Goal: Task Accomplishment & Management: Complete application form

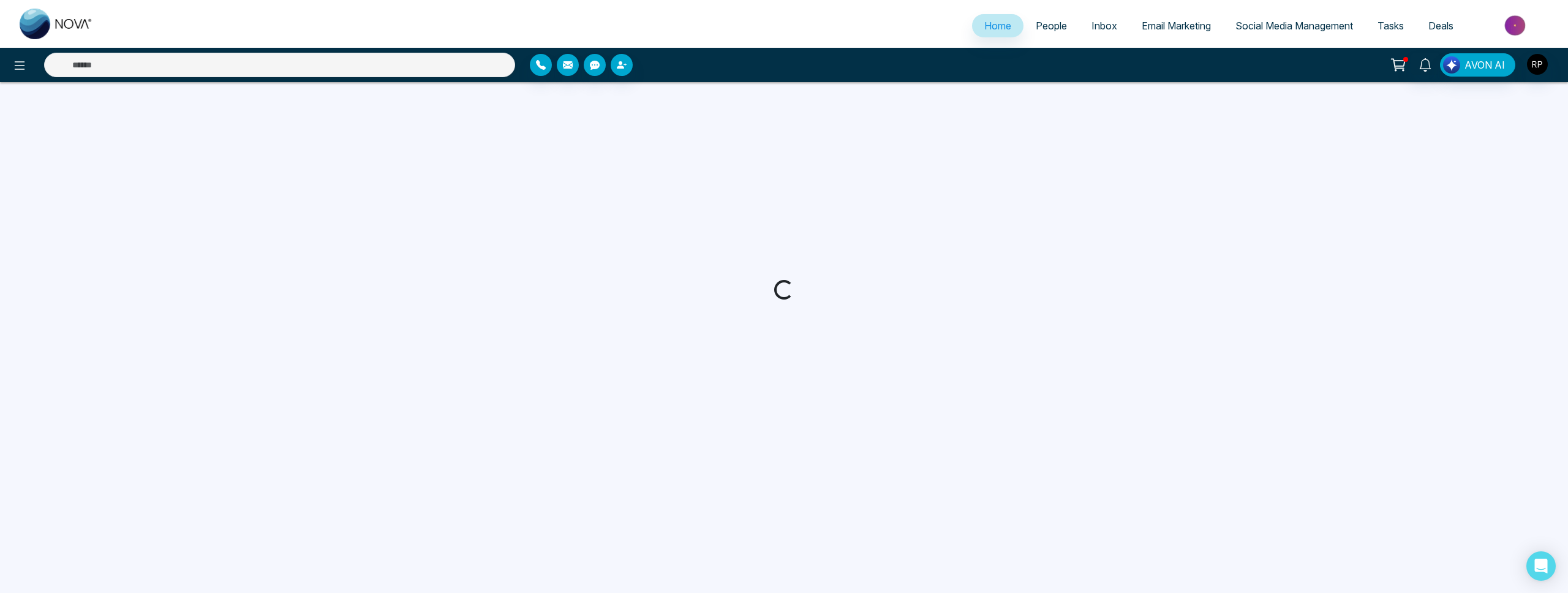
select select "*"
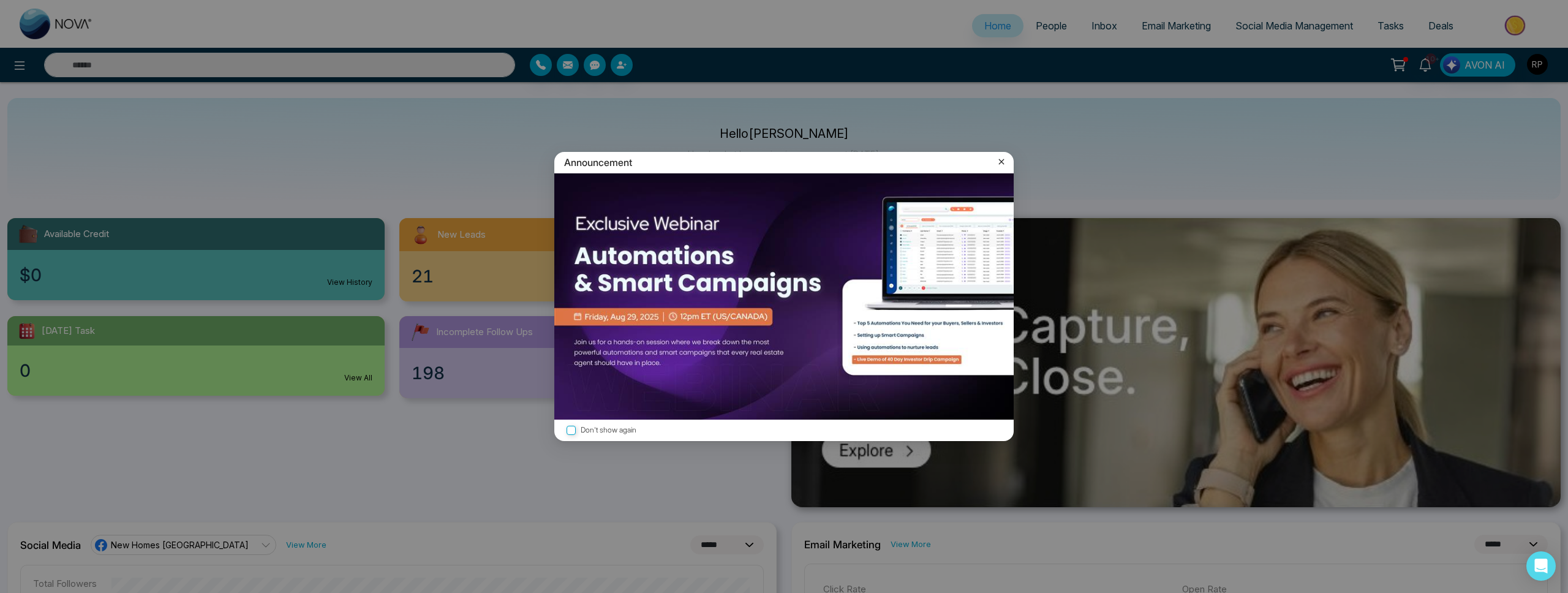
click at [1003, 161] on icon at bounding box center [1001, 162] width 12 height 12
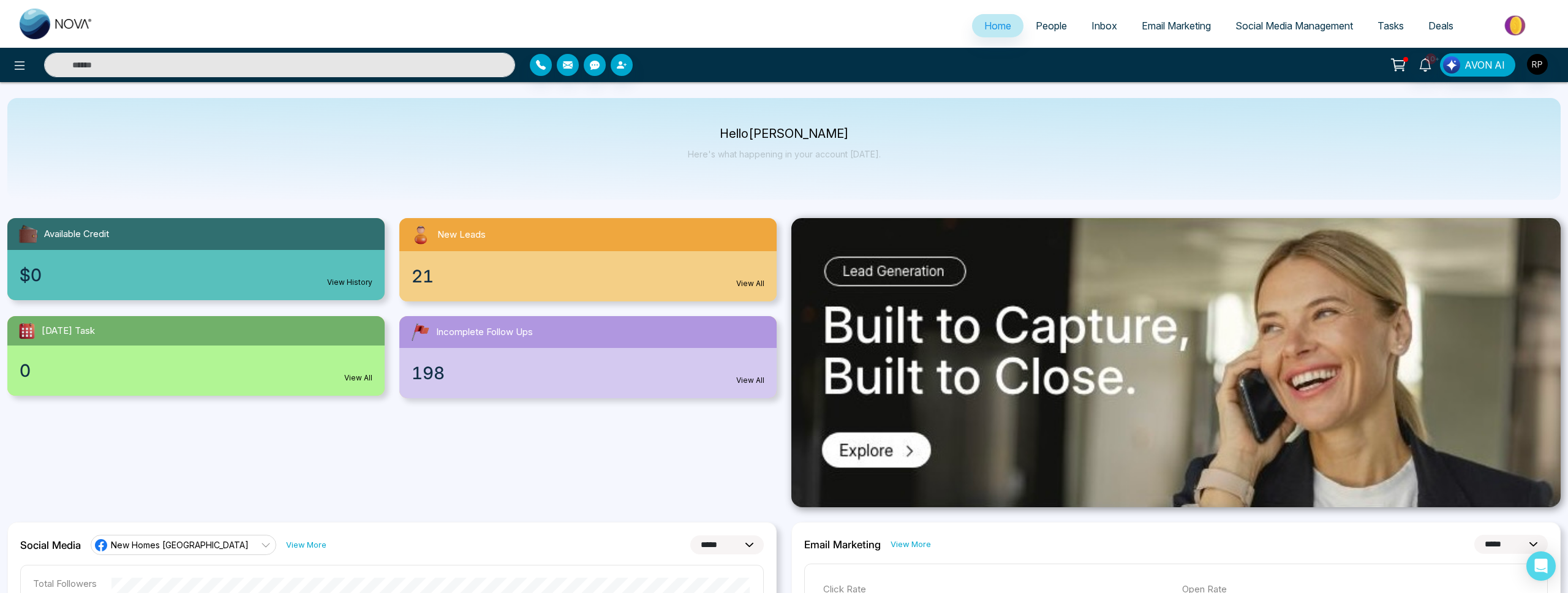
click at [1042, 25] on span "People" at bounding box center [1051, 26] width 31 height 12
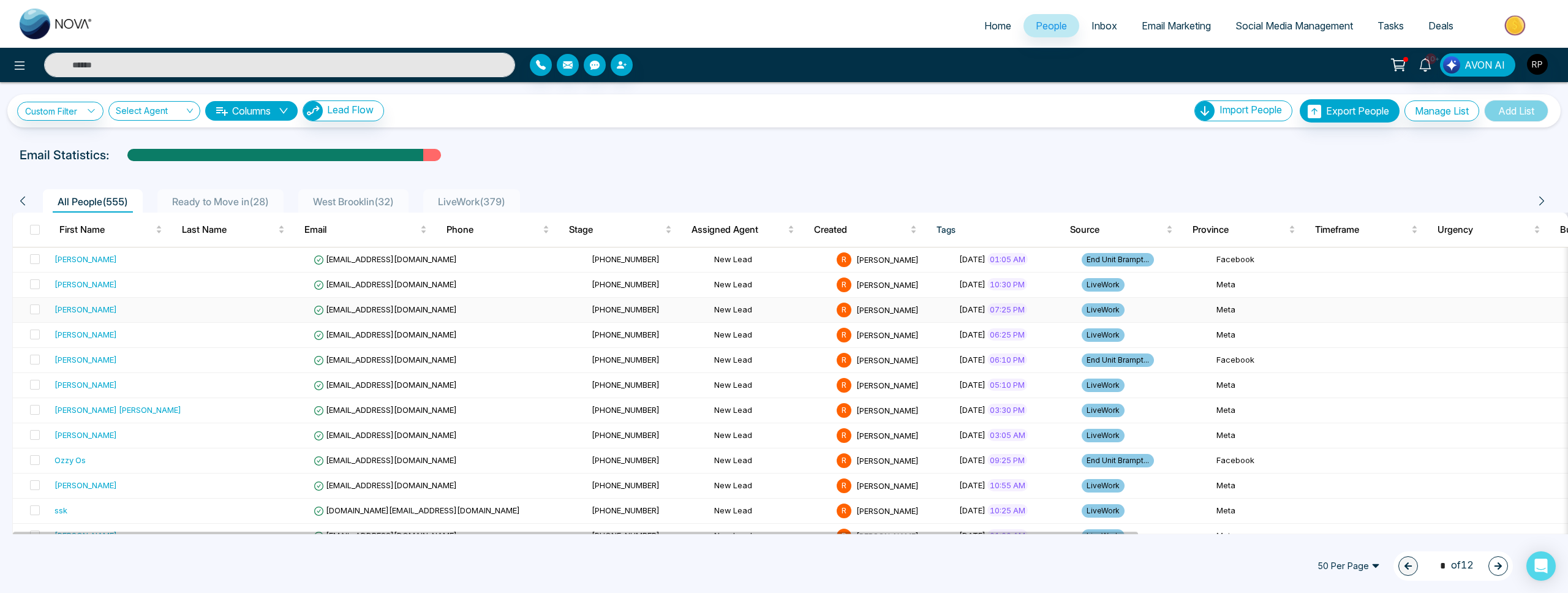
click at [163, 316] on td "[PERSON_NAME]" at bounding box center [118, 310] width 137 height 25
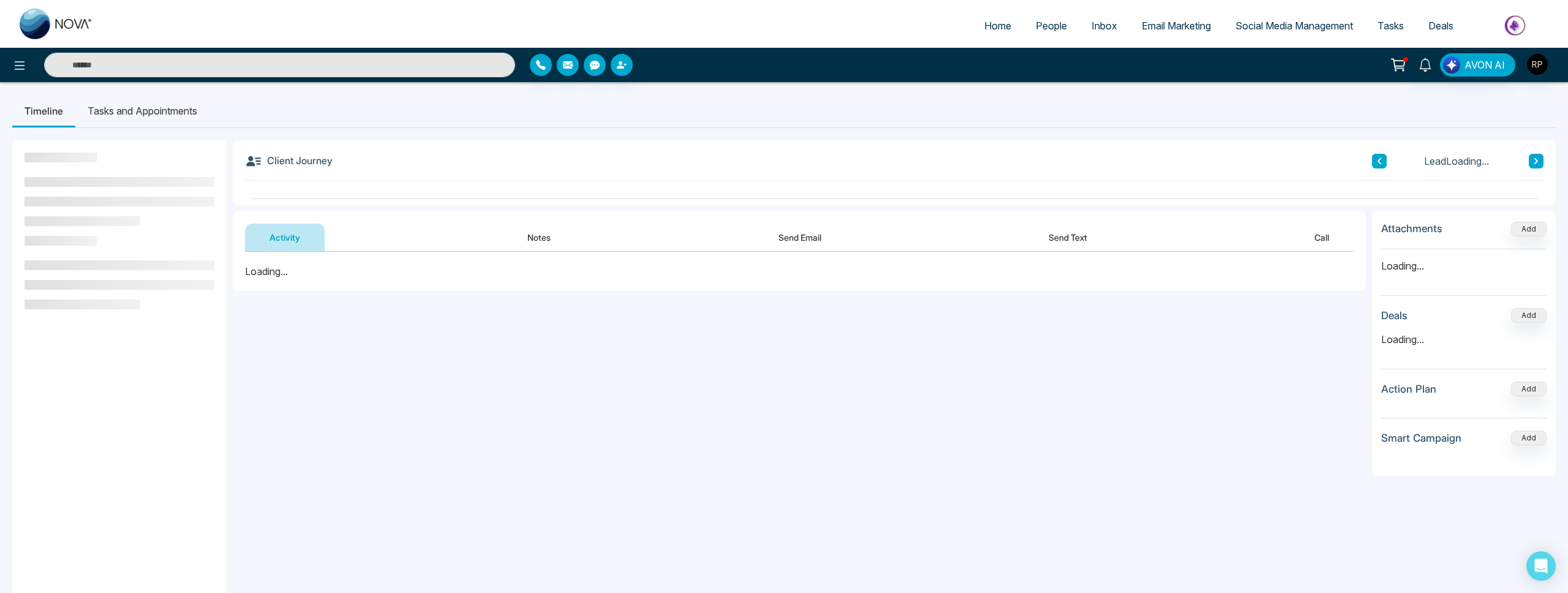
click at [539, 238] on button "Notes" at bounding box center [539, 237] width 72 height 28
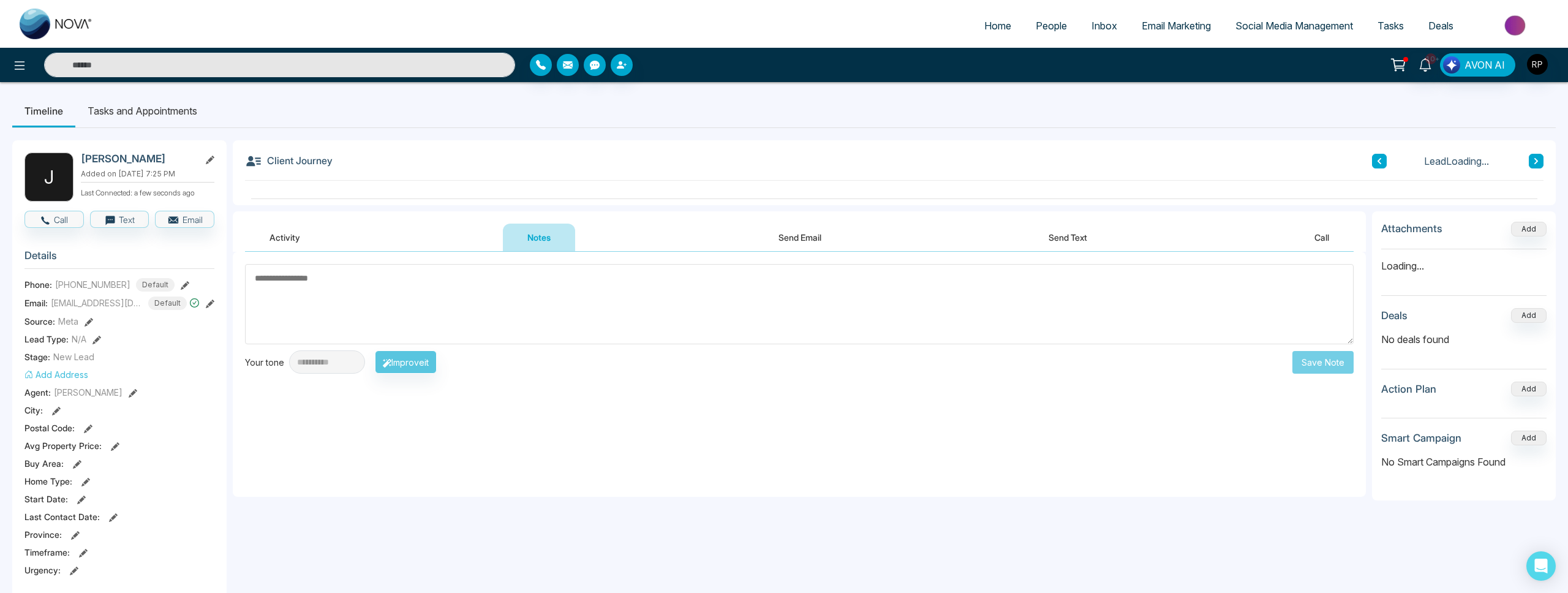
click at [391, 305] on textarea at bounding box center [799, 304] width 1108 height 80
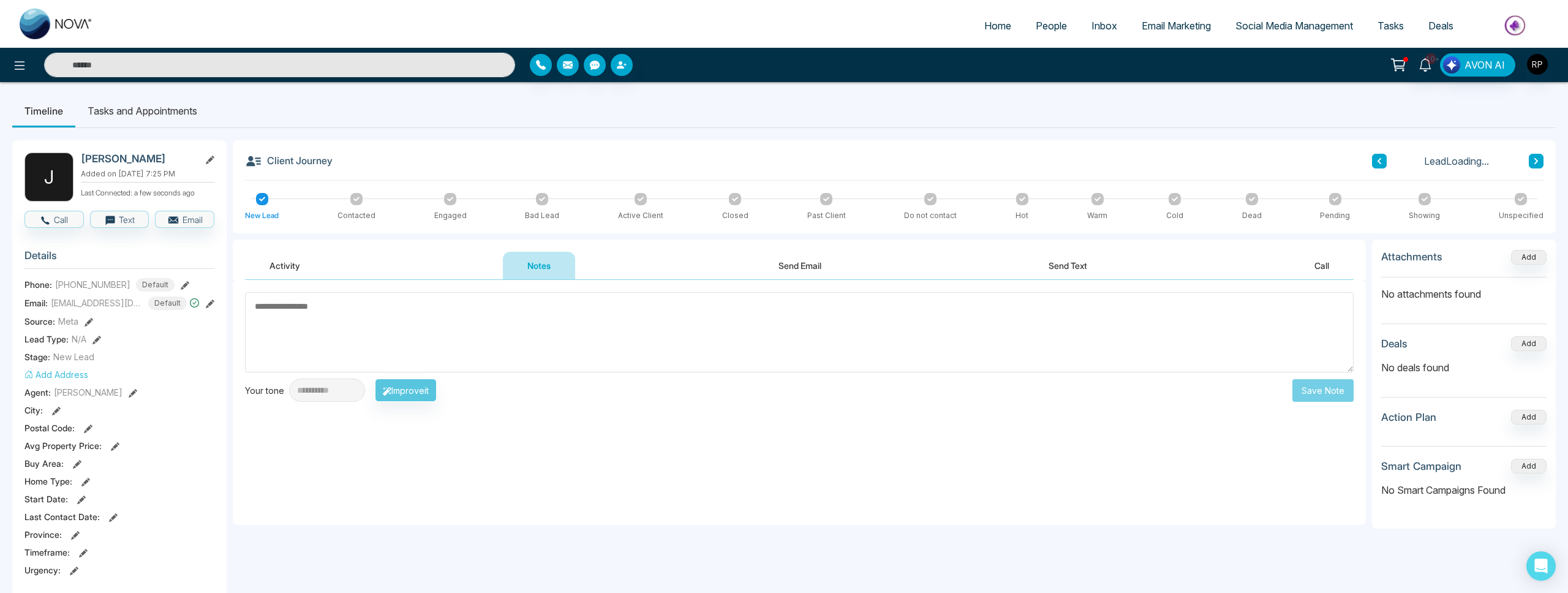
drag, startPoint x: 234, startPoint y: 316, endPoint x: 293, endPoint y: 312, distance: 59.1
click at [238, 316] on div "**********" at bounding box center [799, 403] width 1133 height 246
click at [296, 312] on textarea at bounding box center [799, 332] width 1108 height 80
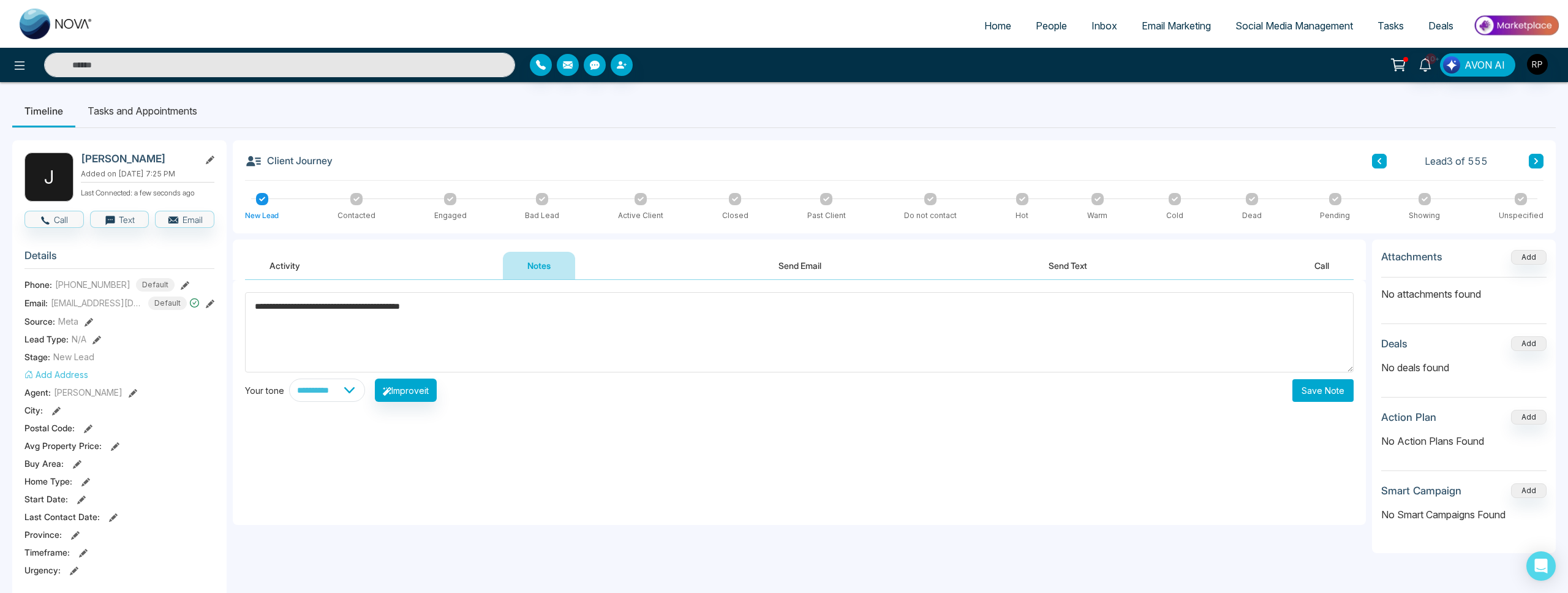
type textarea "**********"
click at [1316, 393] on button "Save Note" at bounding box center [1323, 390] width 61 height 23
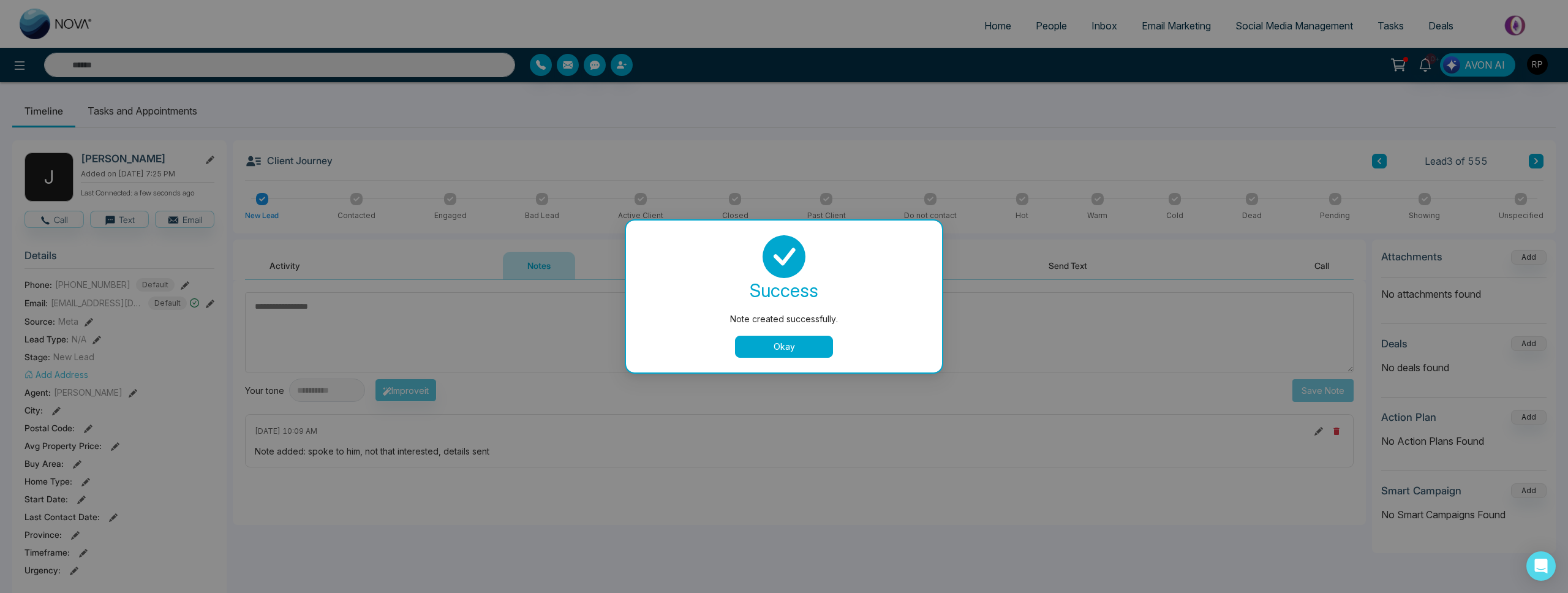
click at [809, 345] on button "Okay" at bounding box center [784, 346] width 98 height 22
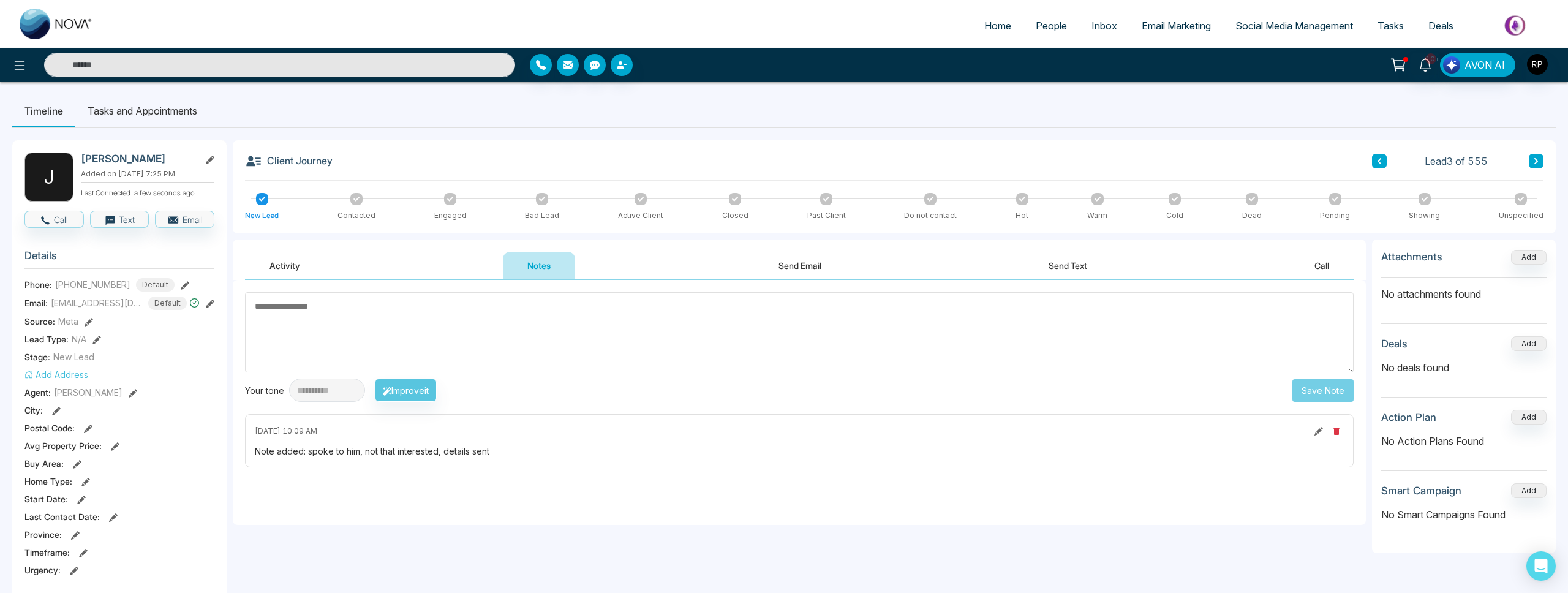
click at [448, 201] on icon at bounding box center [450, 199] width 6 height 6
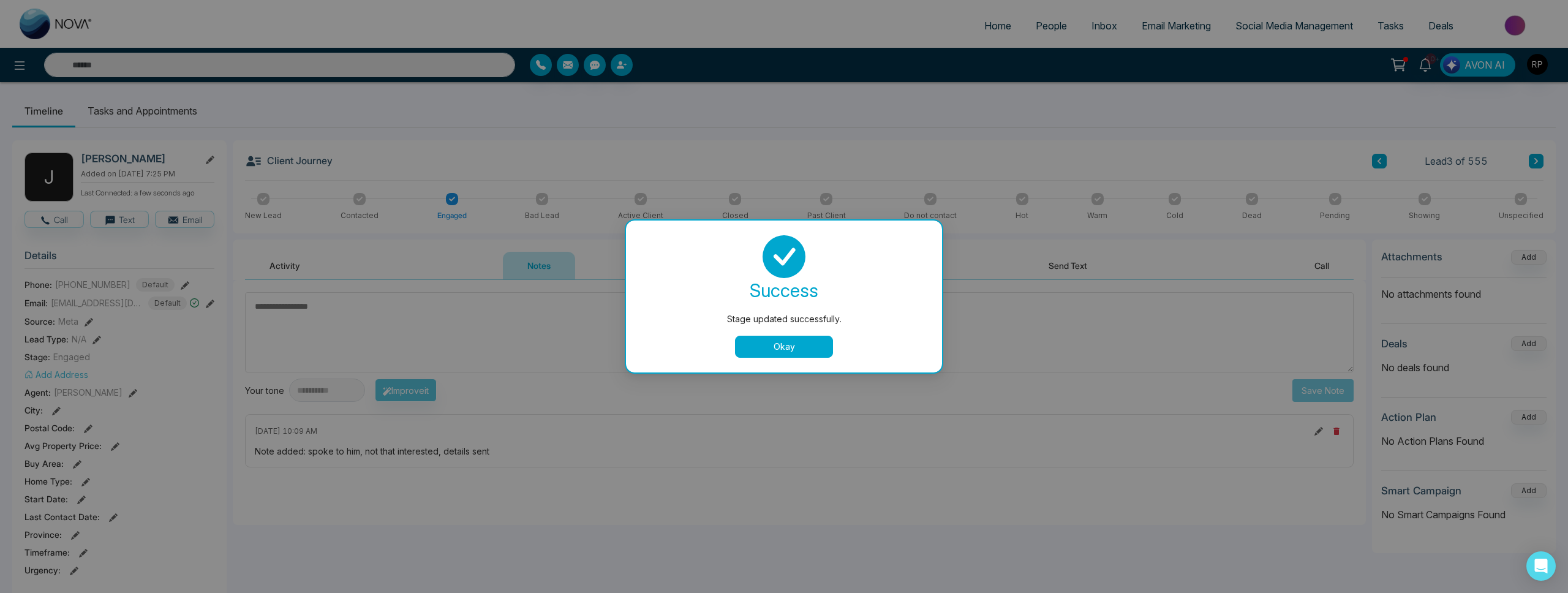
click at [781, 352] on button "Okay" at bounding box center [784, 346] width 98 height 22
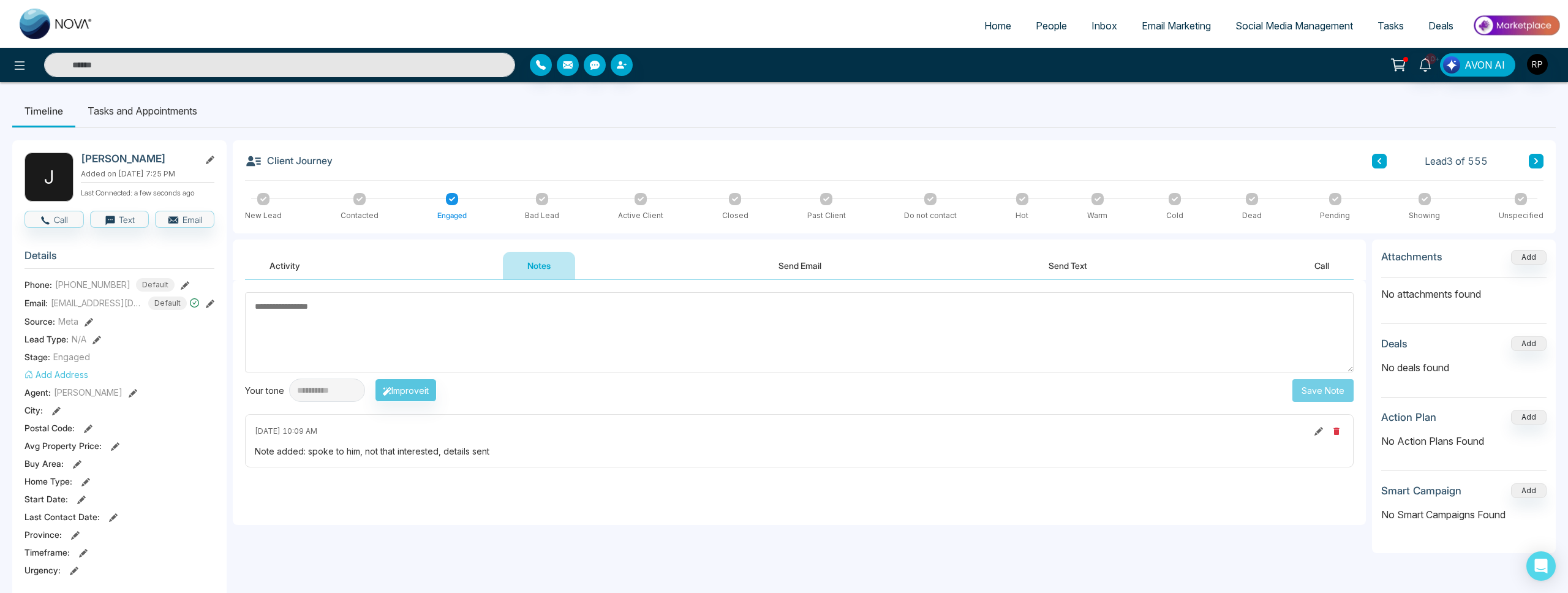
click at [1036, 30] on span "People" at bounding box center [1051, 26] width 31 height 12
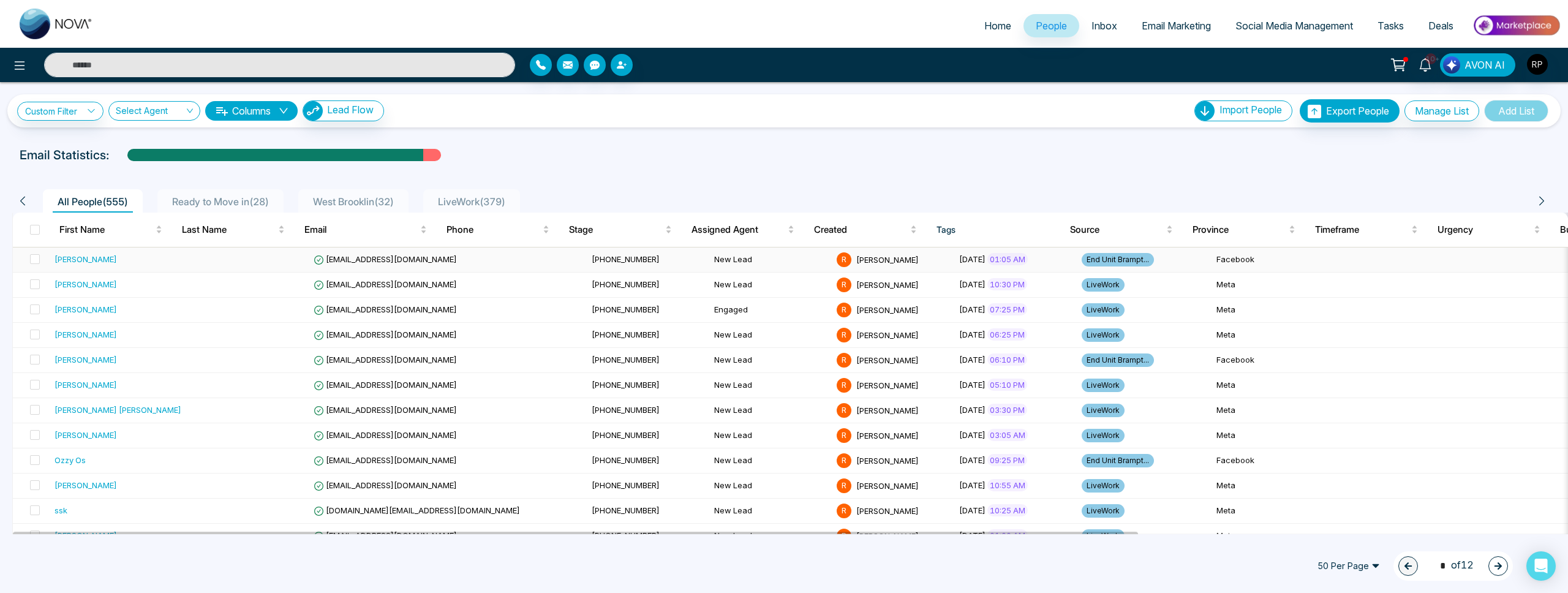
click at [169, 262] on td "[PERSON_NAME]" at bounding box center [118, 260] width 137 height 25
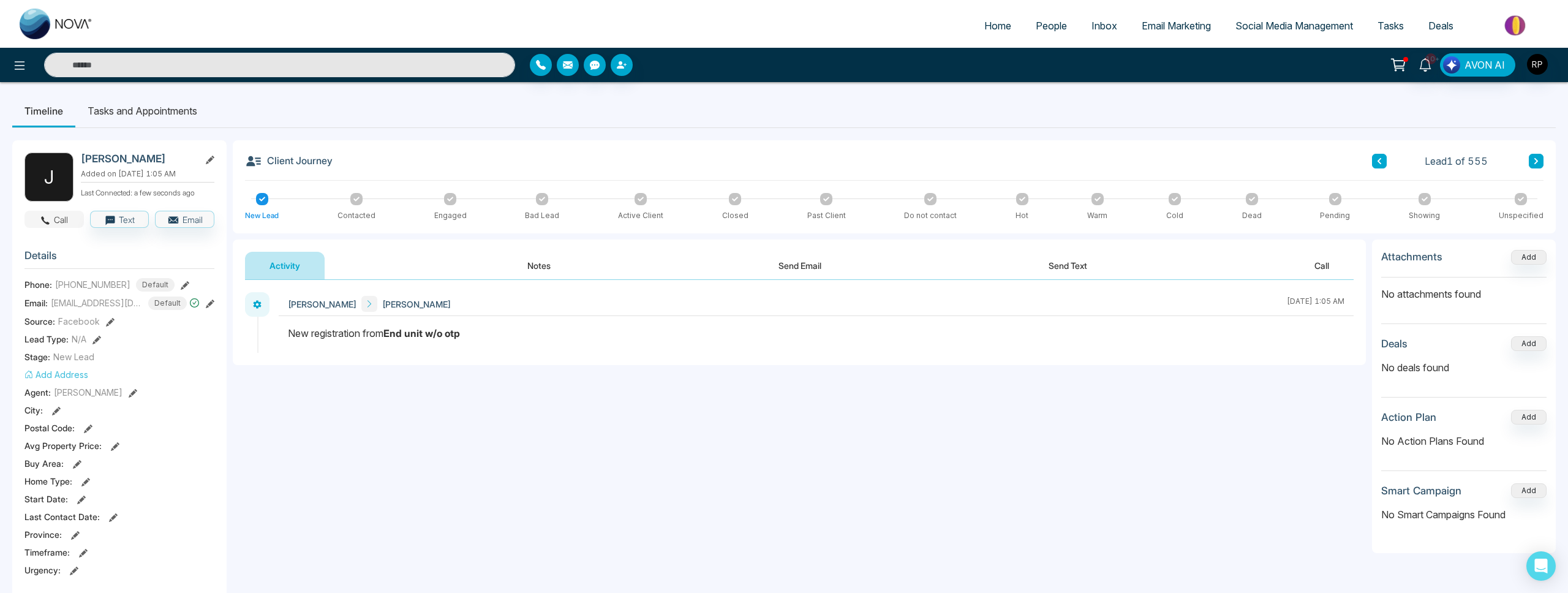
click at [63, 222] on button "Call" at bounding box center [54, 219] width 59 height 17
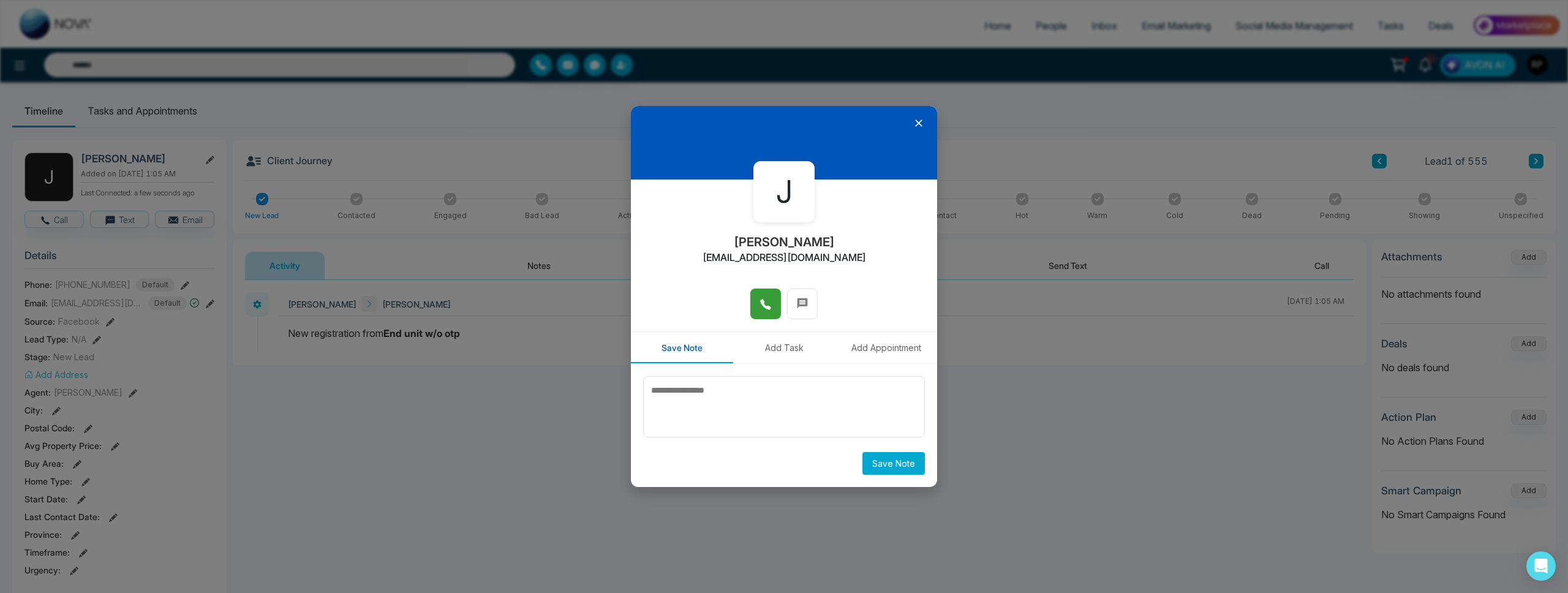
click at [766, 293] on button at bounding box center [766, 304] width 30 height 30
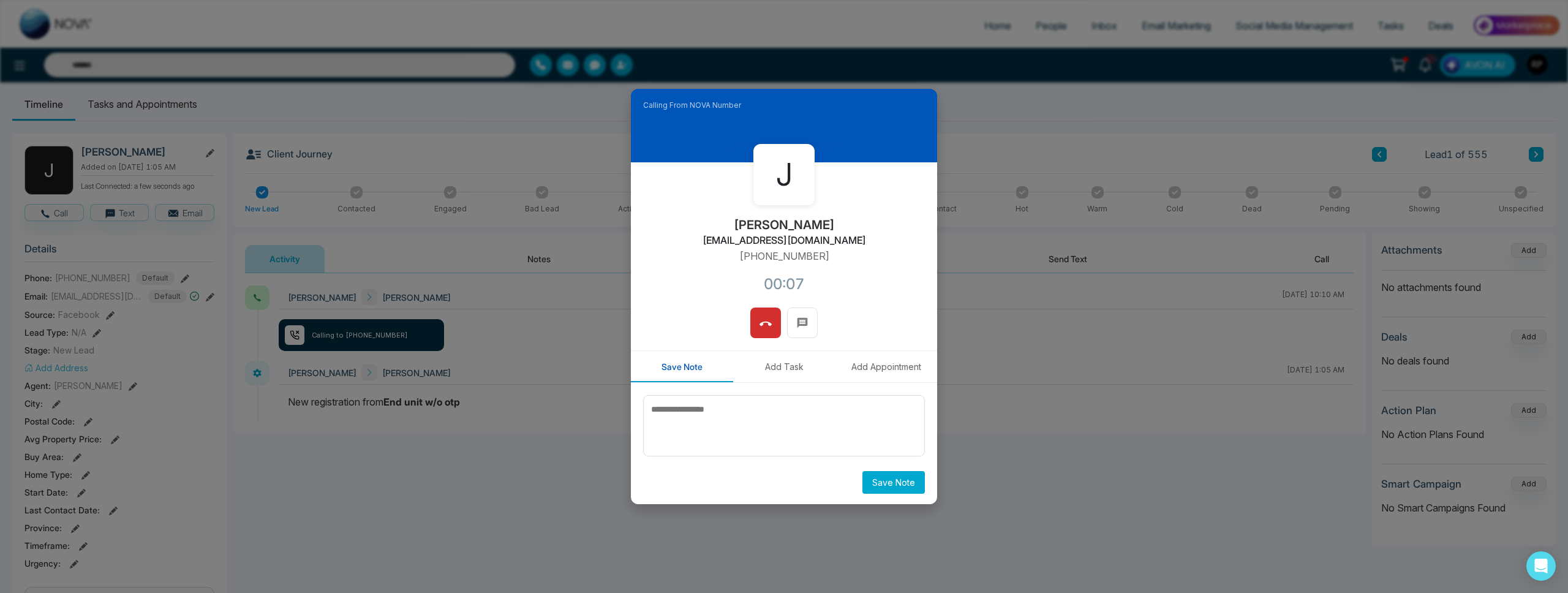
scroll to position [13, 0]
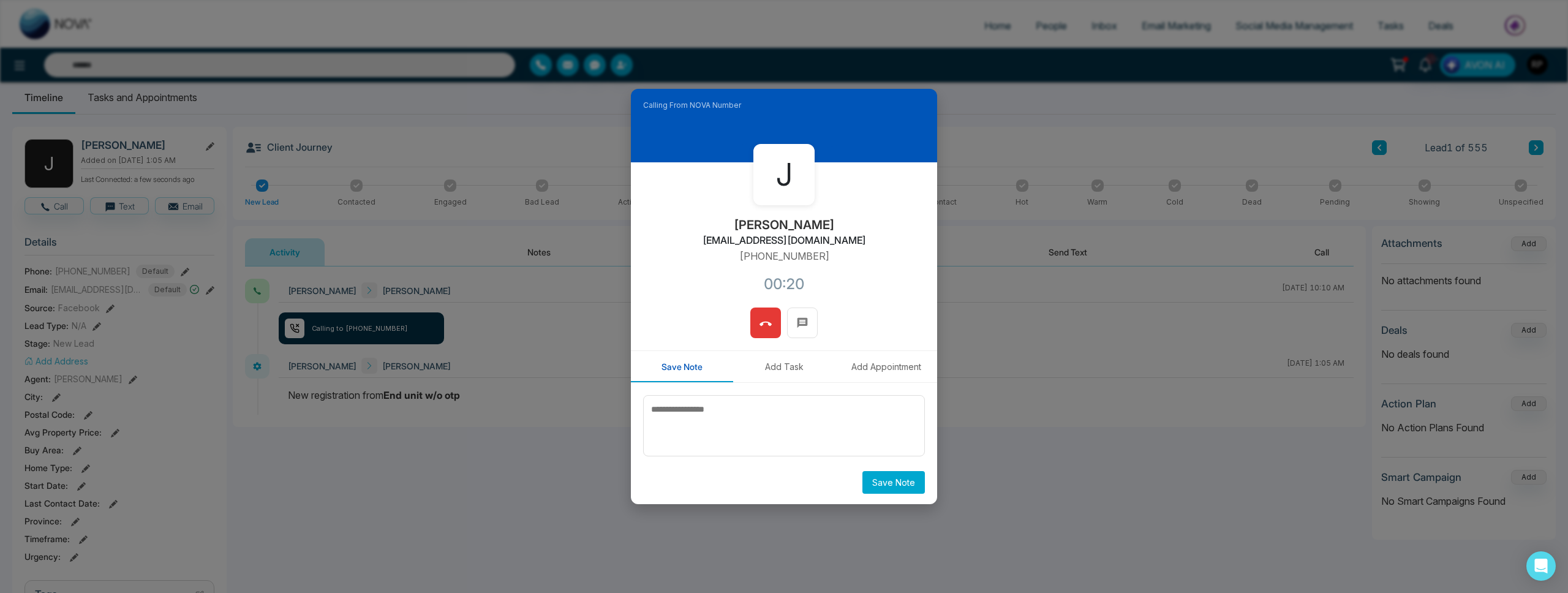
click at [774, 331] on button at bounding box center [766, 323] width 30 height 30
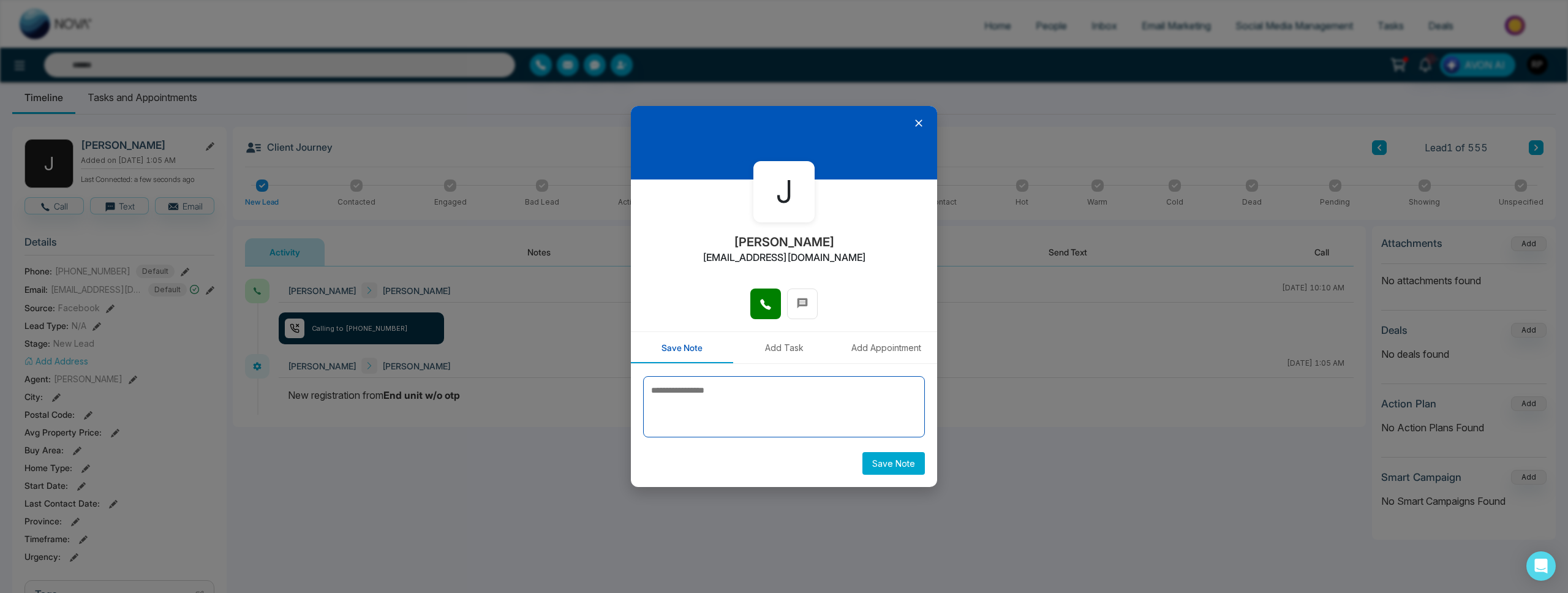
click at [802, 401] on textarea at bounding box center [784, 406] width 282 height 61
type textarea "**********"
click at [876, 463] on button "Save Note" at bounding box center [893, 464] width 63 height 23
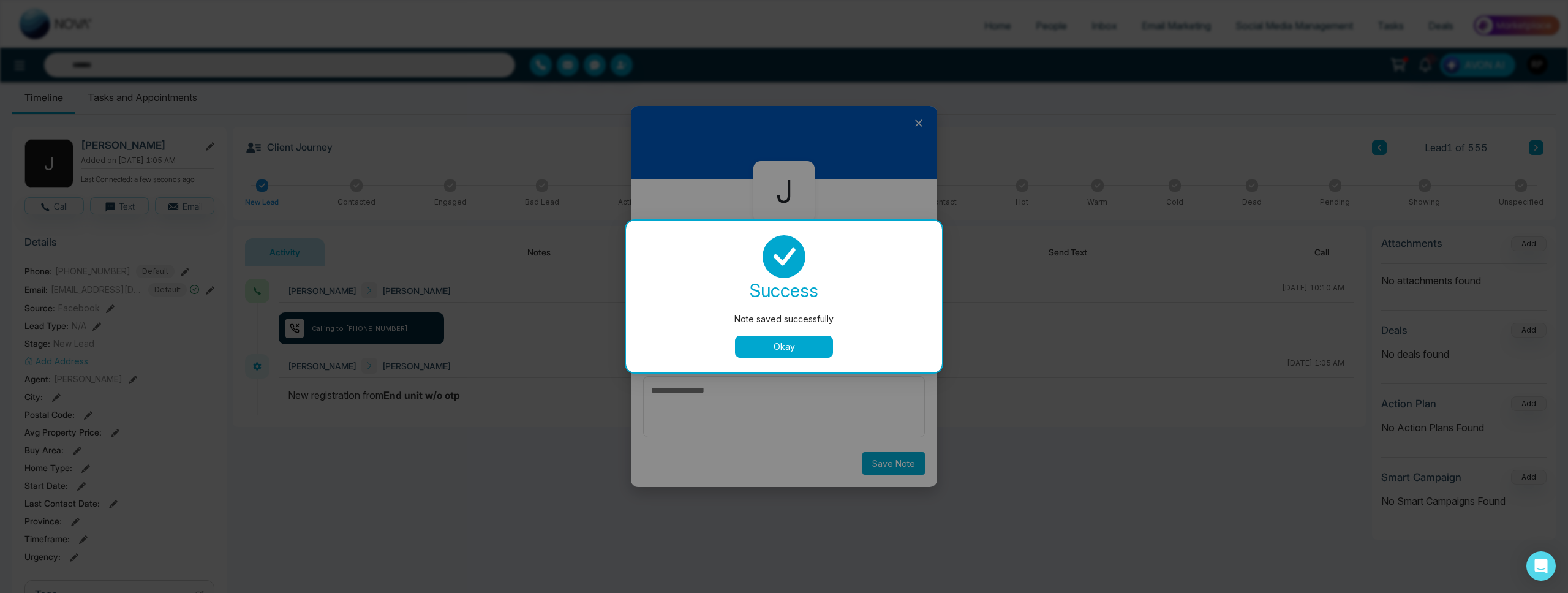
click at [802, 353] on button "Okay" at bounding box center [784, 346] width 98 height 22
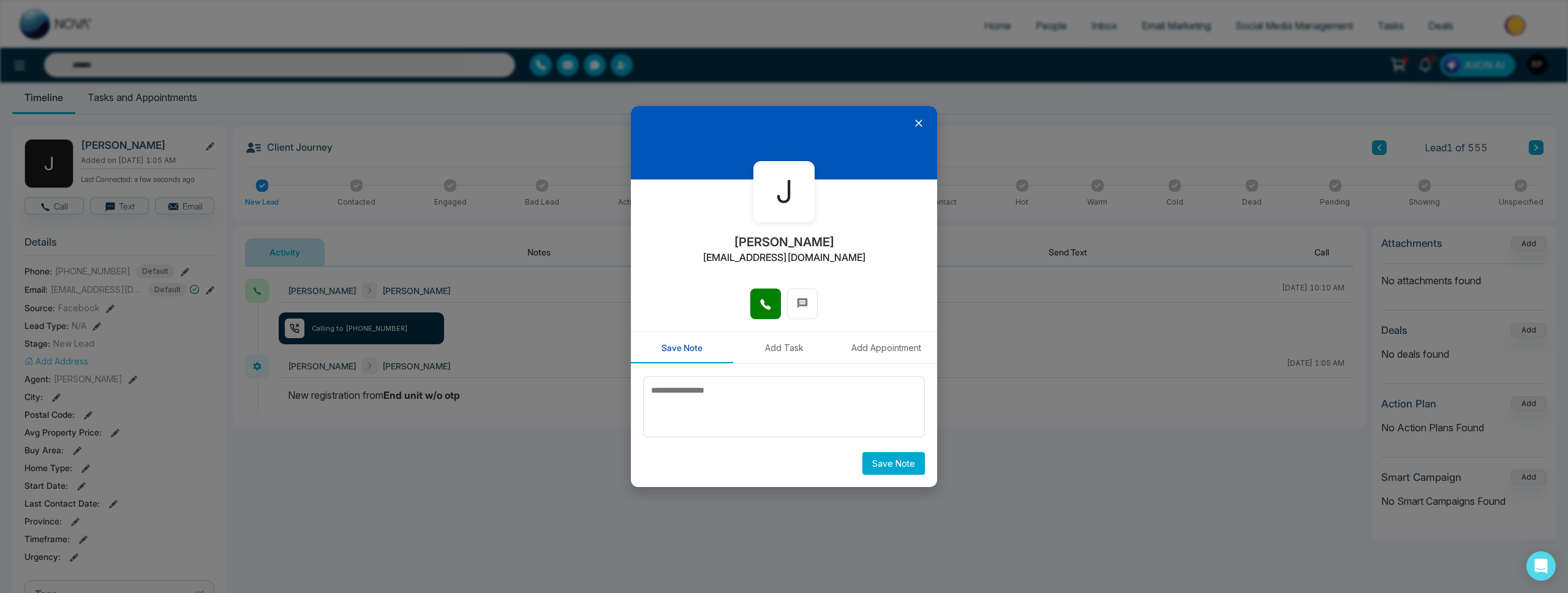
click at [919, 122] on icon at bounding box center [918, 123] width 12 height 12
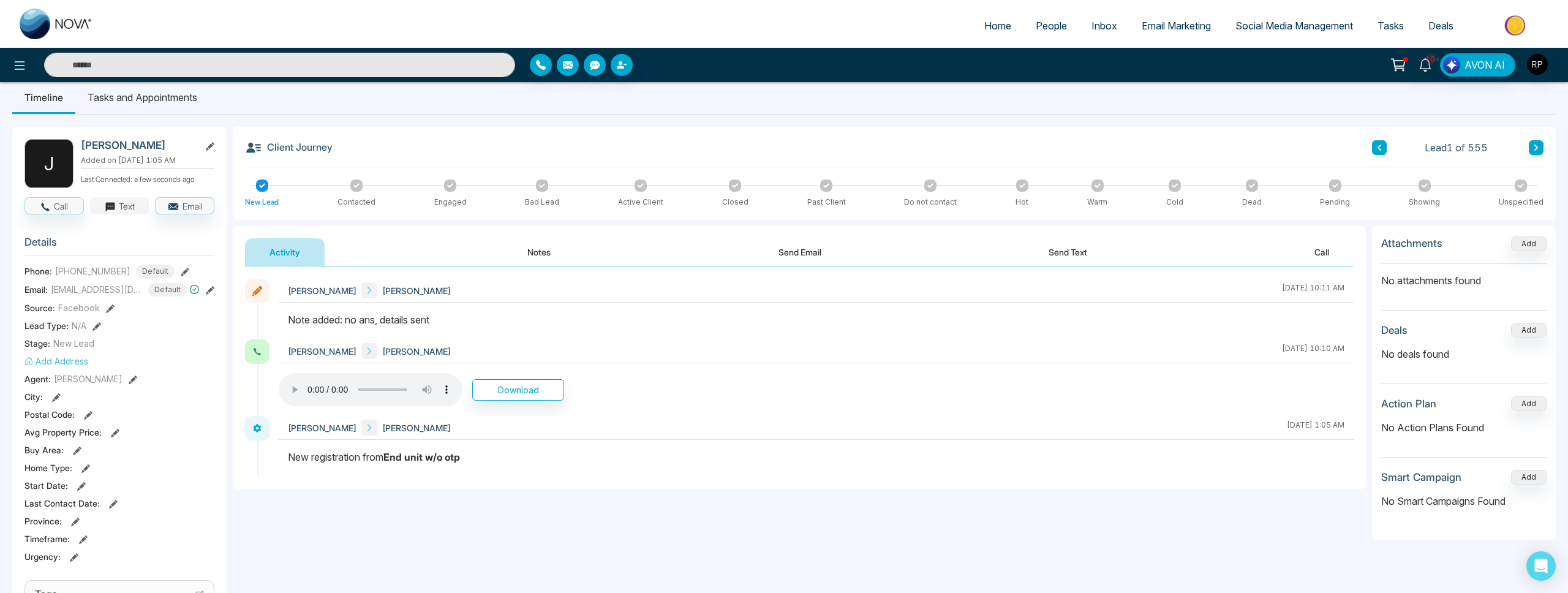
click at [123, 206] on button "Text" at bounding box center [120, 206] width 59 height 17
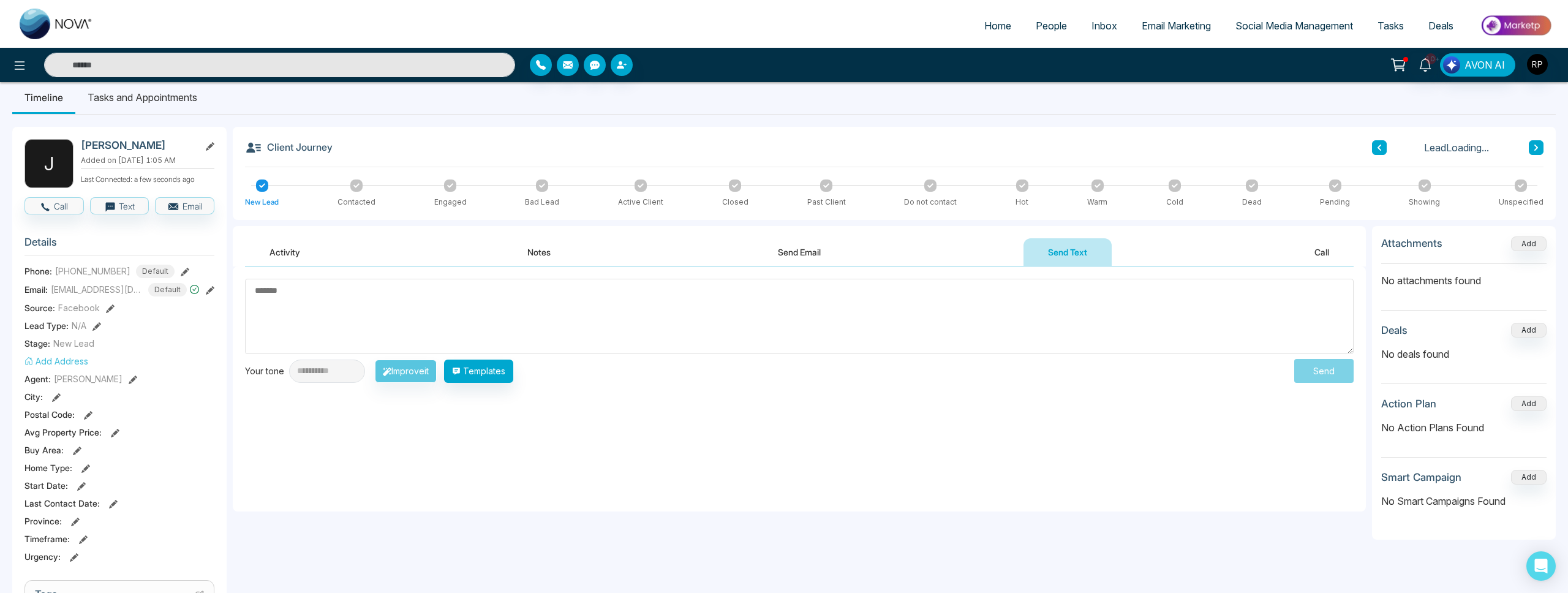
click at [744, 323] on textarea at bounding box center [799, 316] width 1108 height 75
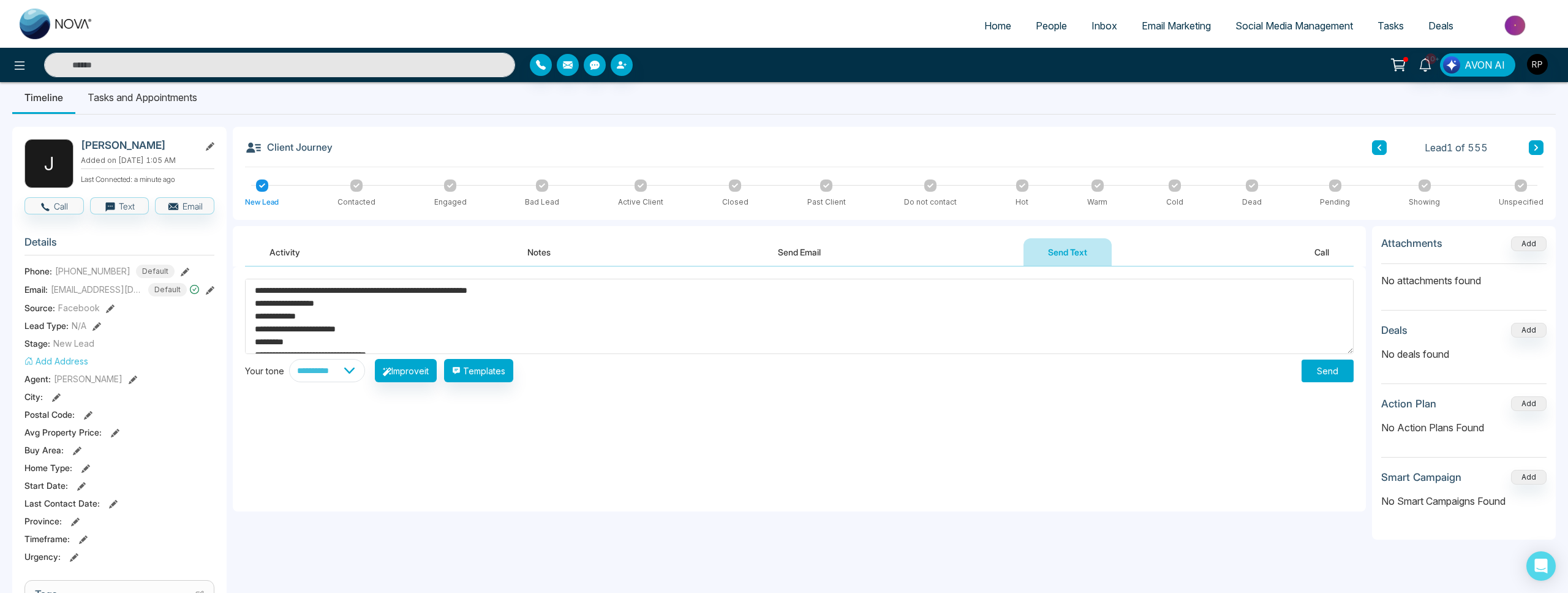
click at [254, 290] on textarea "**********" at bounding box center [799, 316] width 1108 height 75
type textarea "**********"
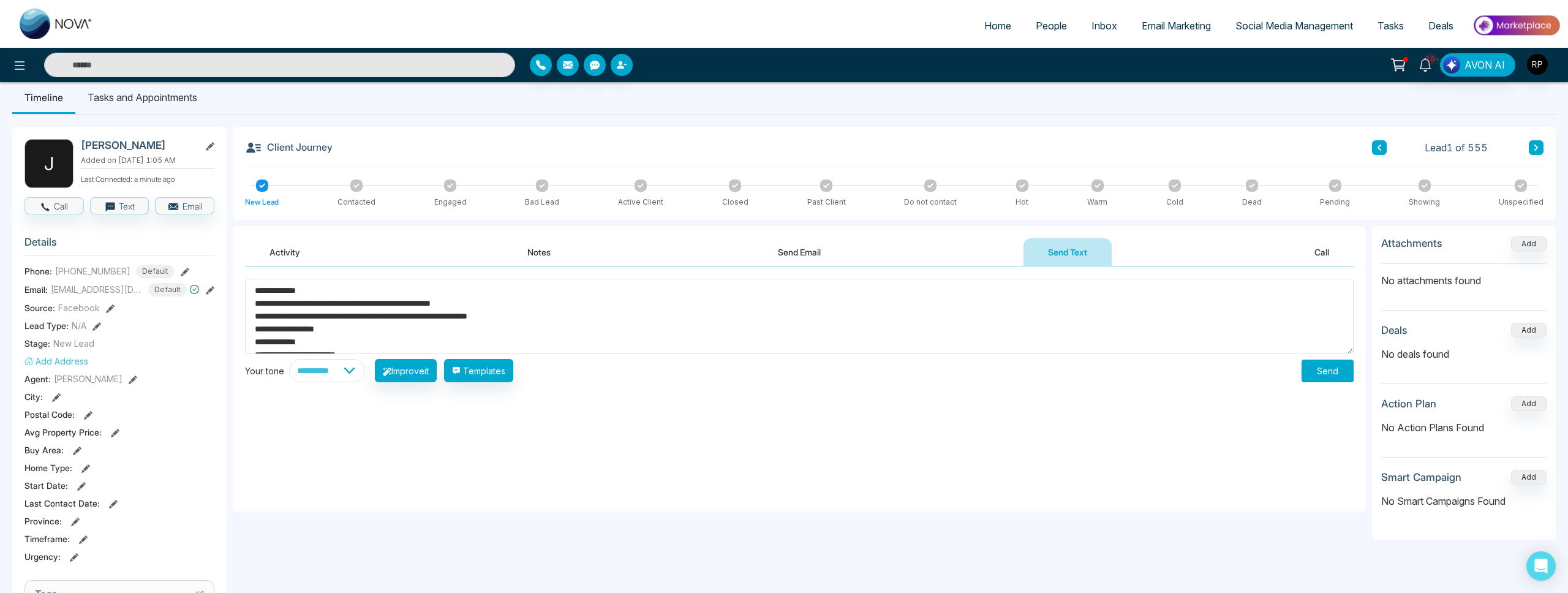
click at [1338, 376] on button "Send" at bounding box center [1327, 371] width 52 height 23
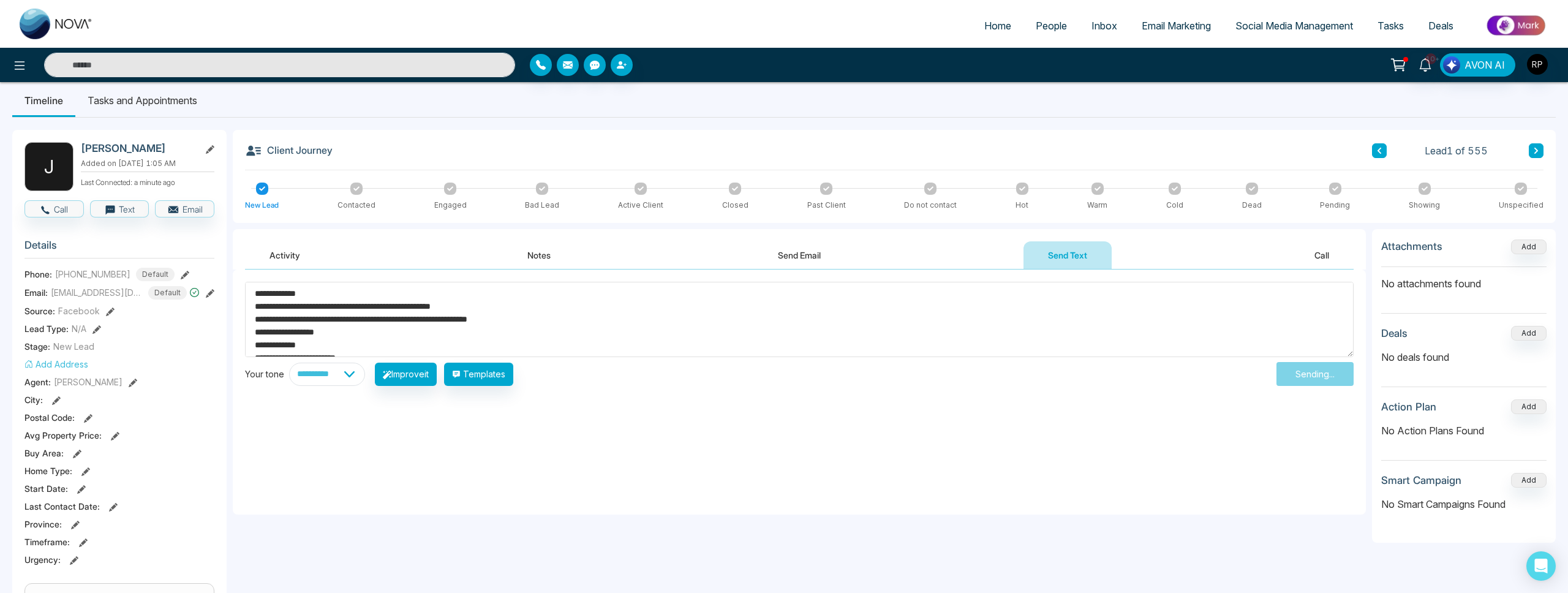
scroll to position [9, 0]
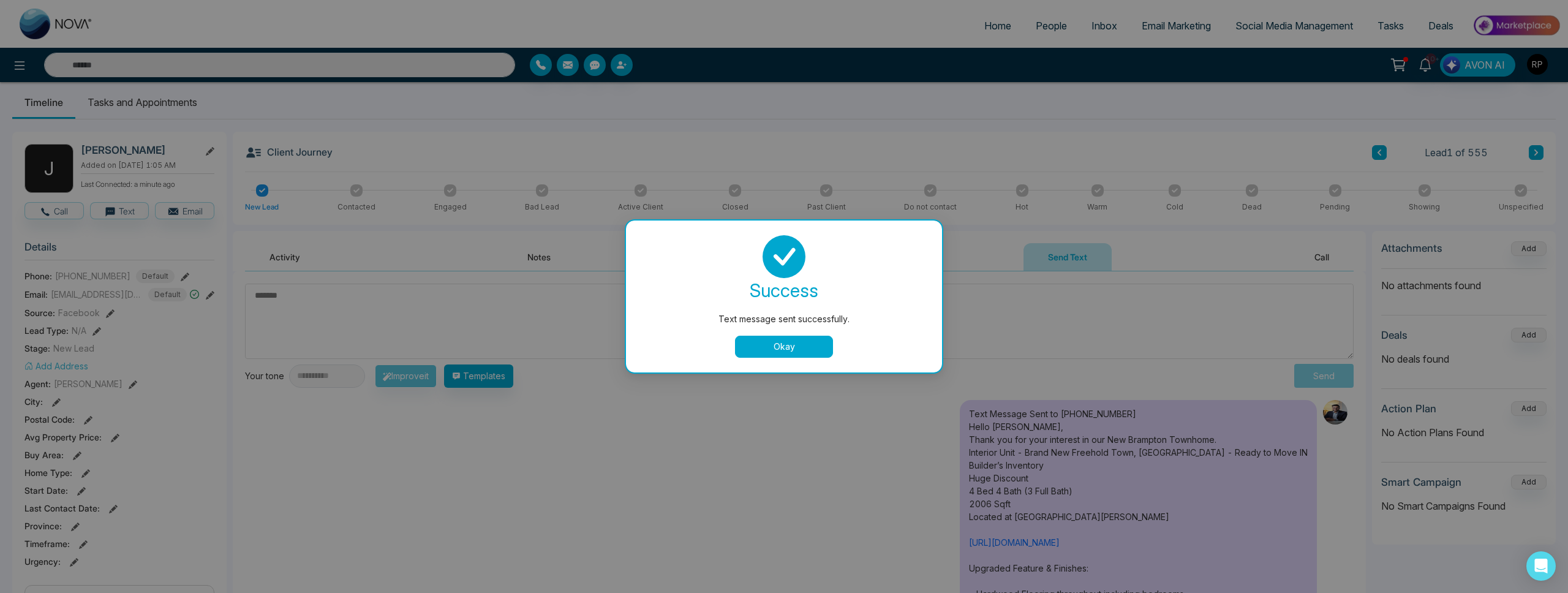
click at [766, 343] on button "Okay" at bounding box center [784, 346] width 98 height 22
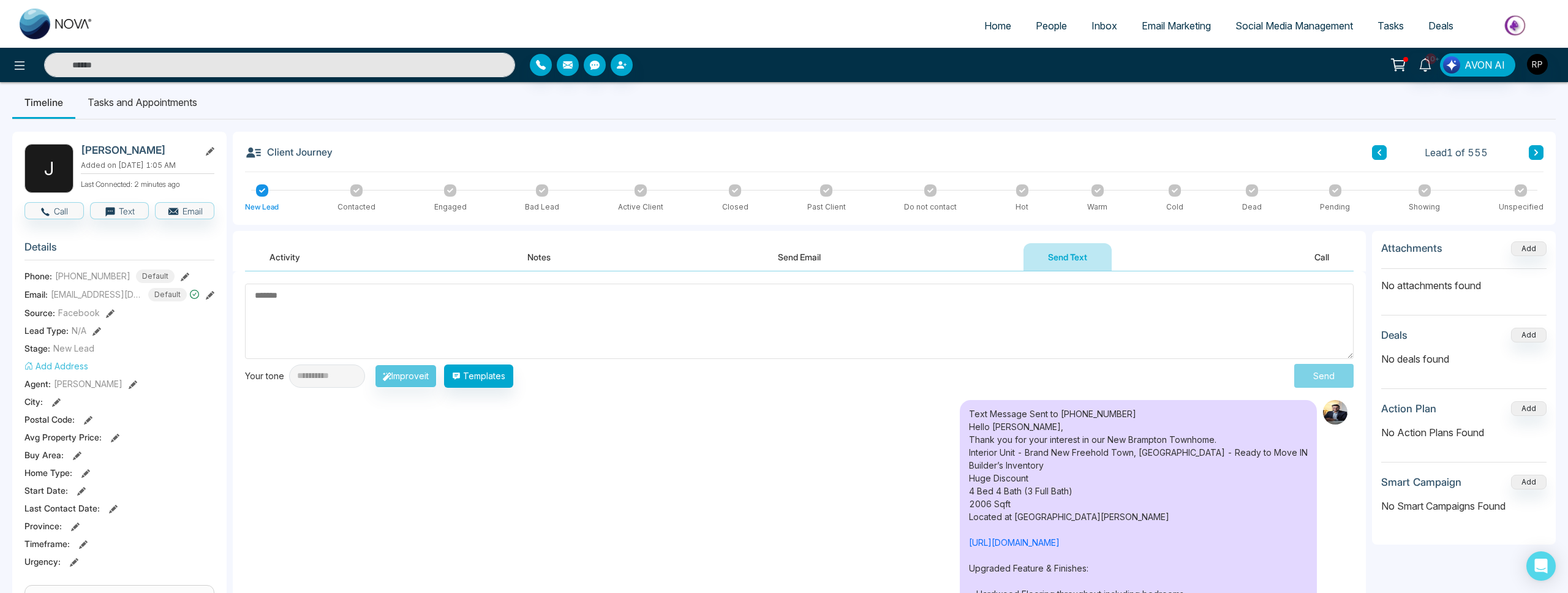
click at [1541, 152] on button at bounding box center [1536, 152] width 14 height 14
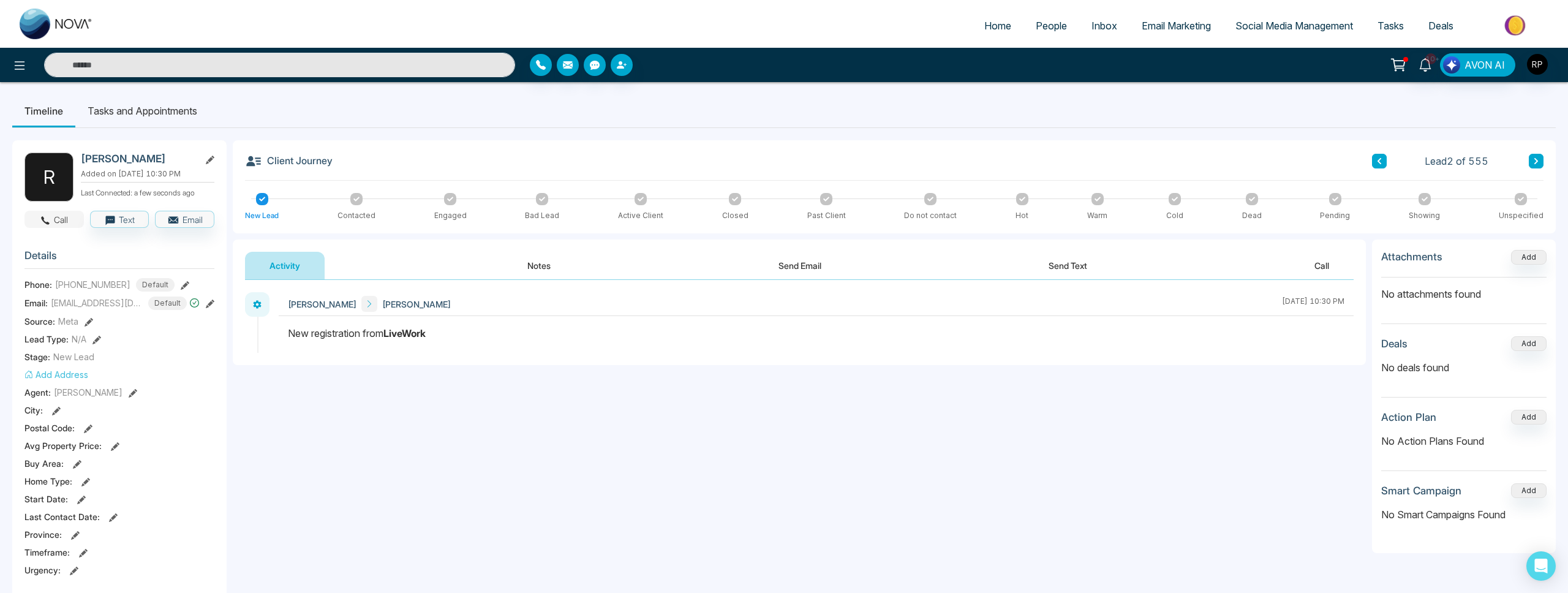
click at [59, 221] on button "Call" at bounding box center [54, 219] width 59 height 17
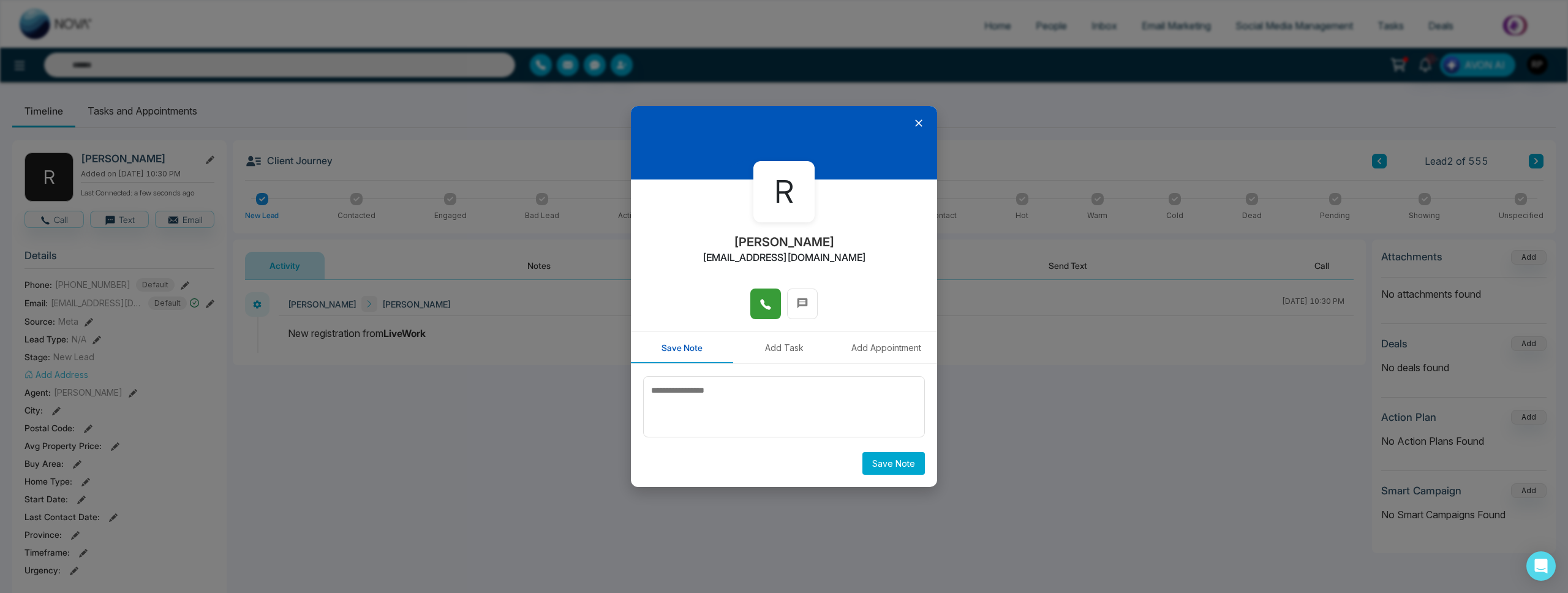
click at [765, 297] on span at bounding box center [765, 304] width 12 height 18
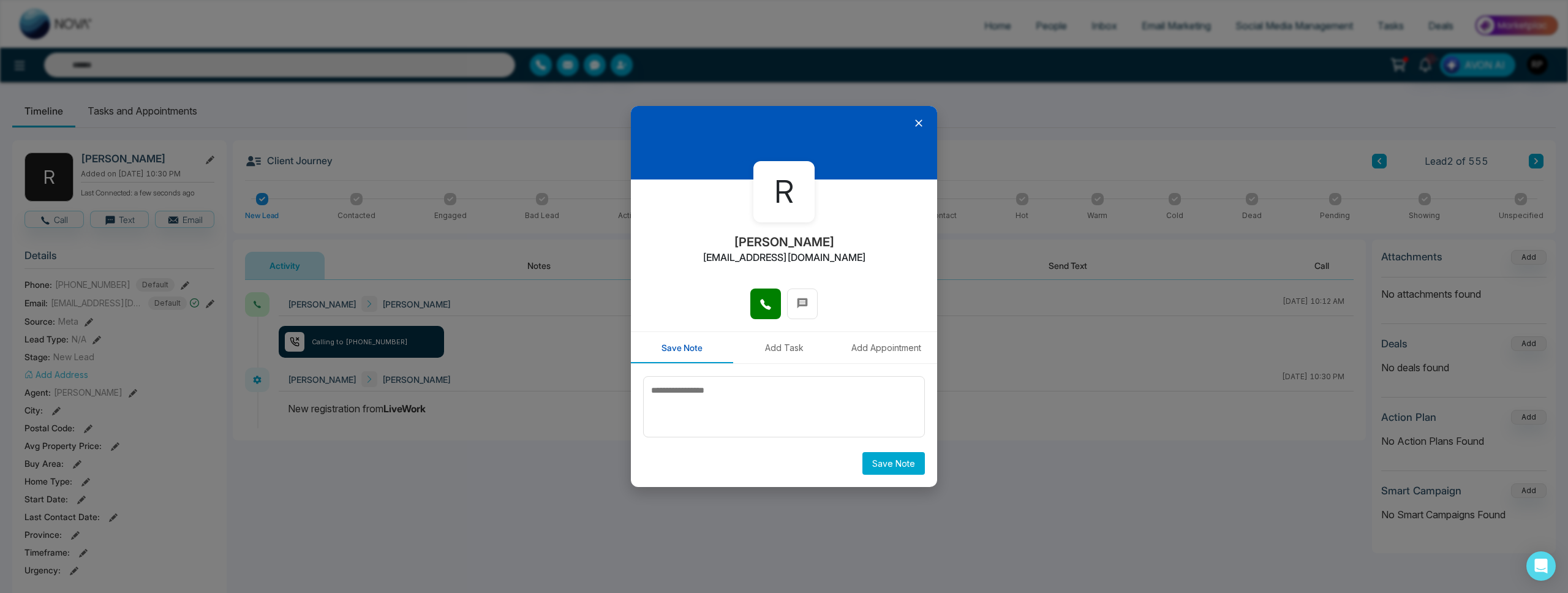
click at [762, 327] on div at bounding box center [784, 309] width 306 height 43
click at [761, 408] on textarea at bounding box center [784, 406] width 282 height 61
type textarea "*"
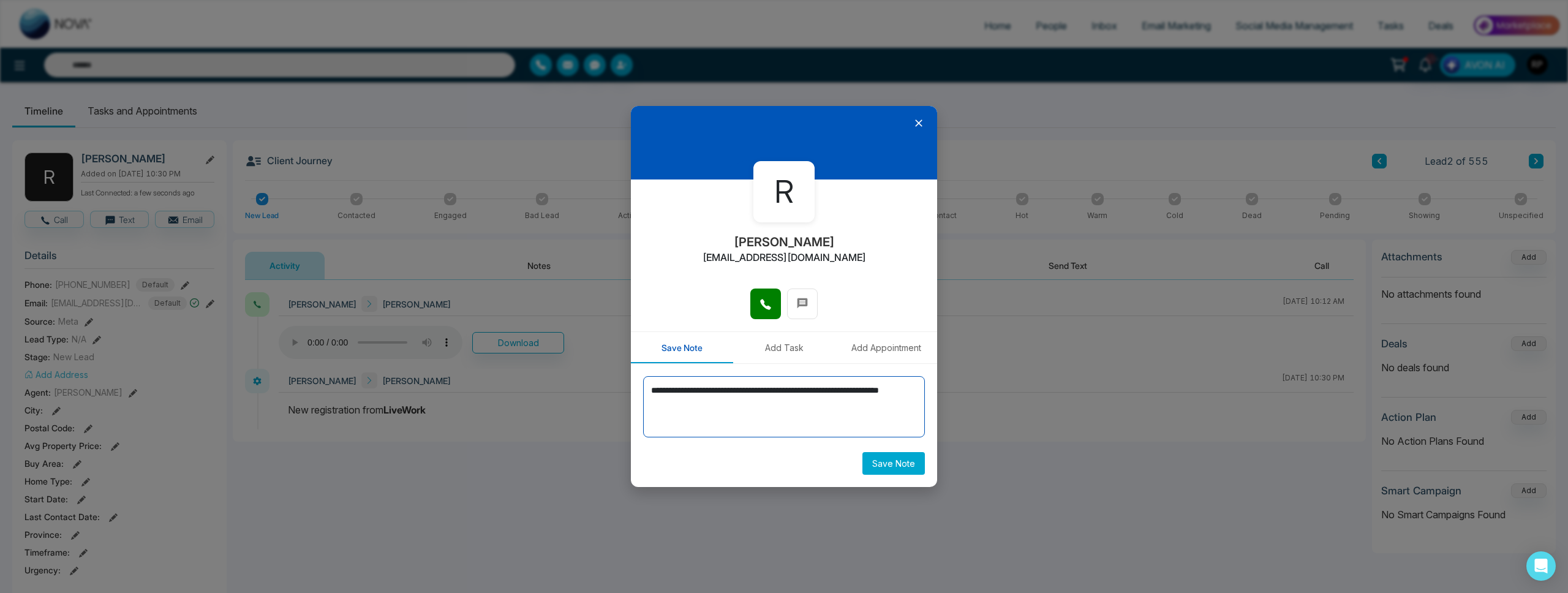
type textarea "**********"
click at [900, 469] on button "Save Note" at bounding box center [893, 464] width 63 height 23
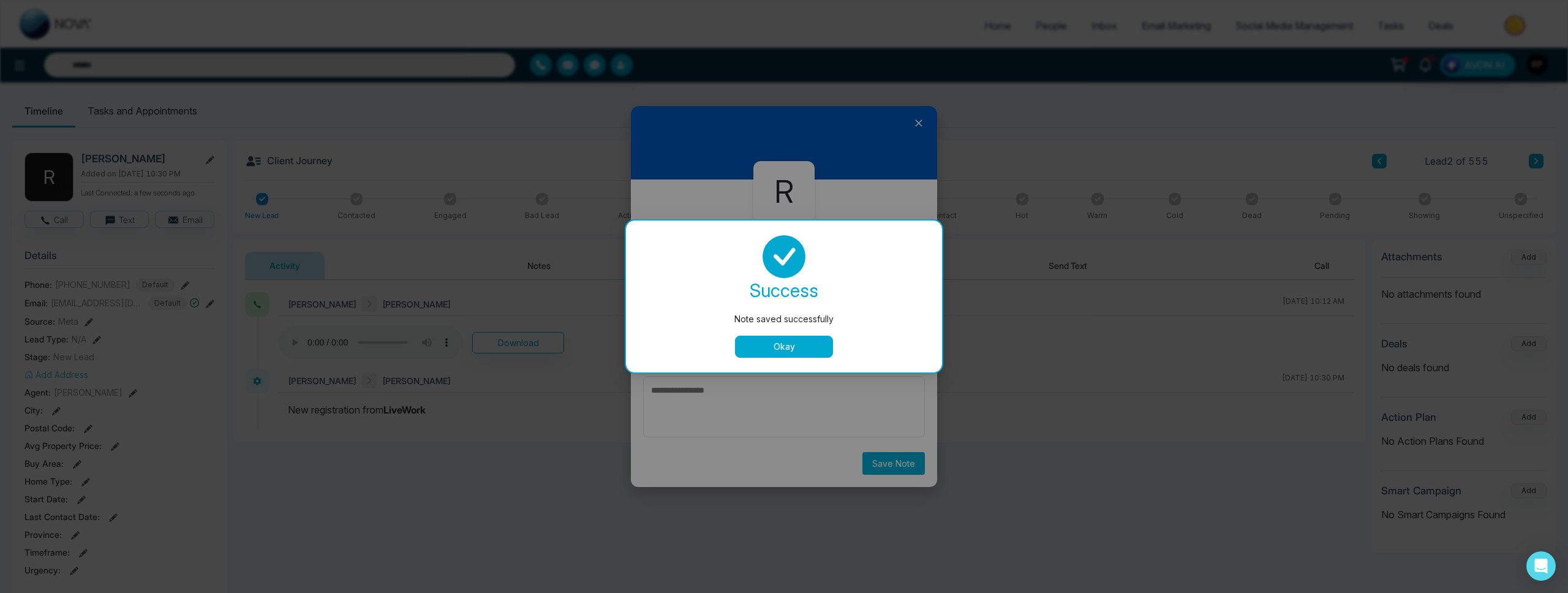
click at [785, 351] on button "Okay" at bounding box center [784, 346] width 98 height 22
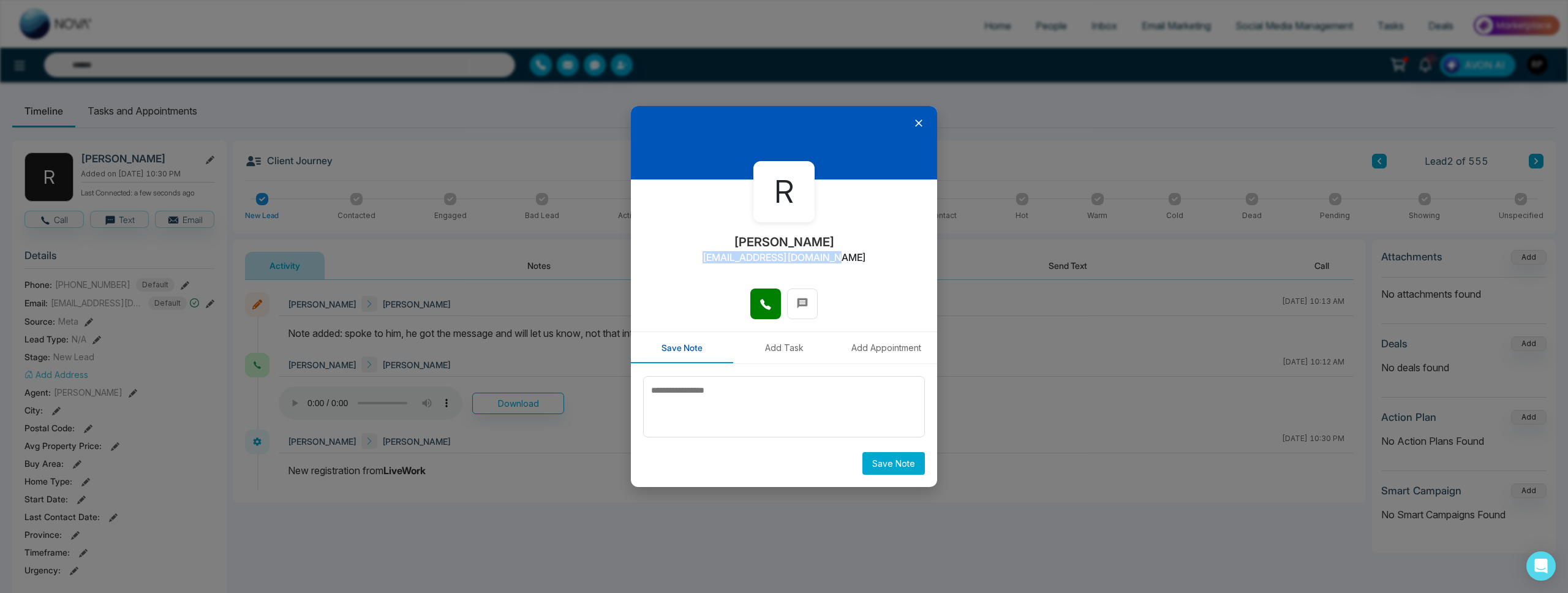
drag, startPoint x: 726, startPoint y: 258, endPoint x: 836, endPoint y: 259, distance: 110.0
click at [845, 261] on div "R [PERSON_NAME] [EMAIL_ADDRESS][DOMAIN_NAME]" at bounding box center [784, 234] width 306 height 109
copy h2 "[EMAIL_ADDRESS][DOMAIN_NAME]"
click at [917, 123] on icon at bounding box center [918, 123] width 12 height 12
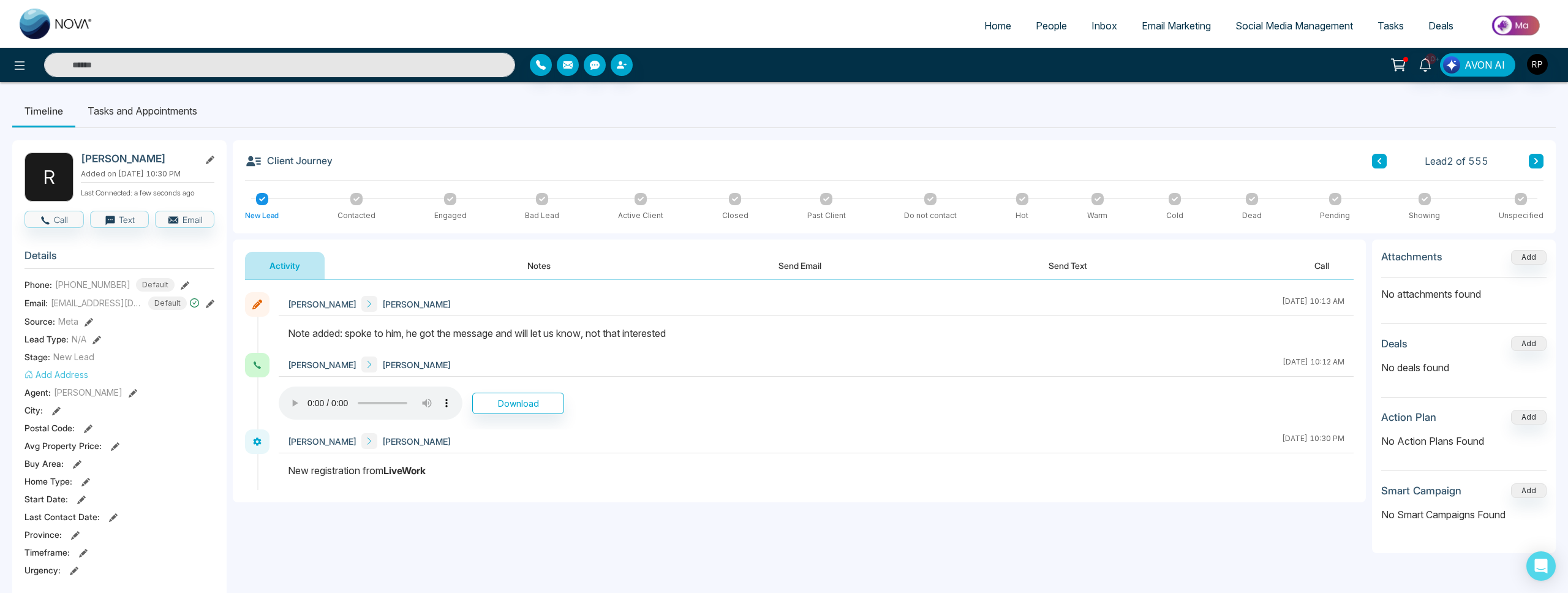
click at [181, 285] on icon at bounding box center [185, 285] width 9 height 9
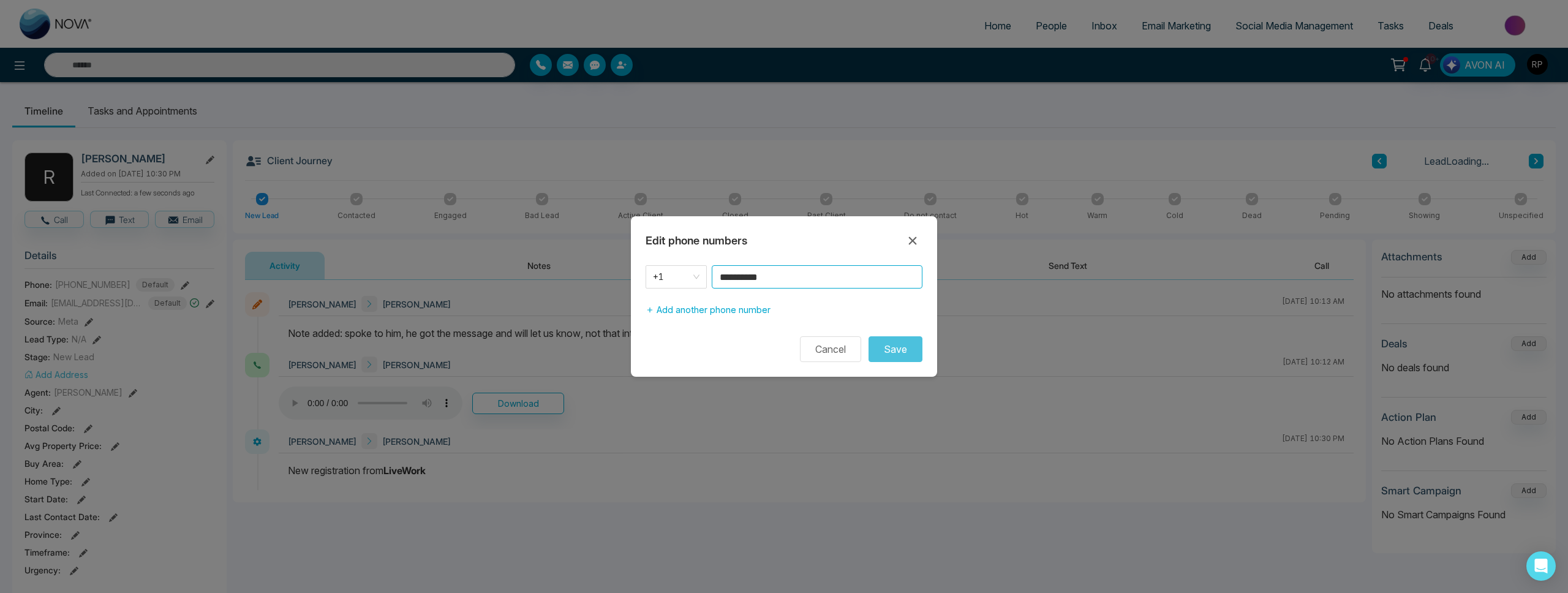
click at [811, 280] on input "**********" at bounding box center [816, 277] width 210 height 23
click at [914, 240] on icon at bounding box center [912, 241] width 8 height 8
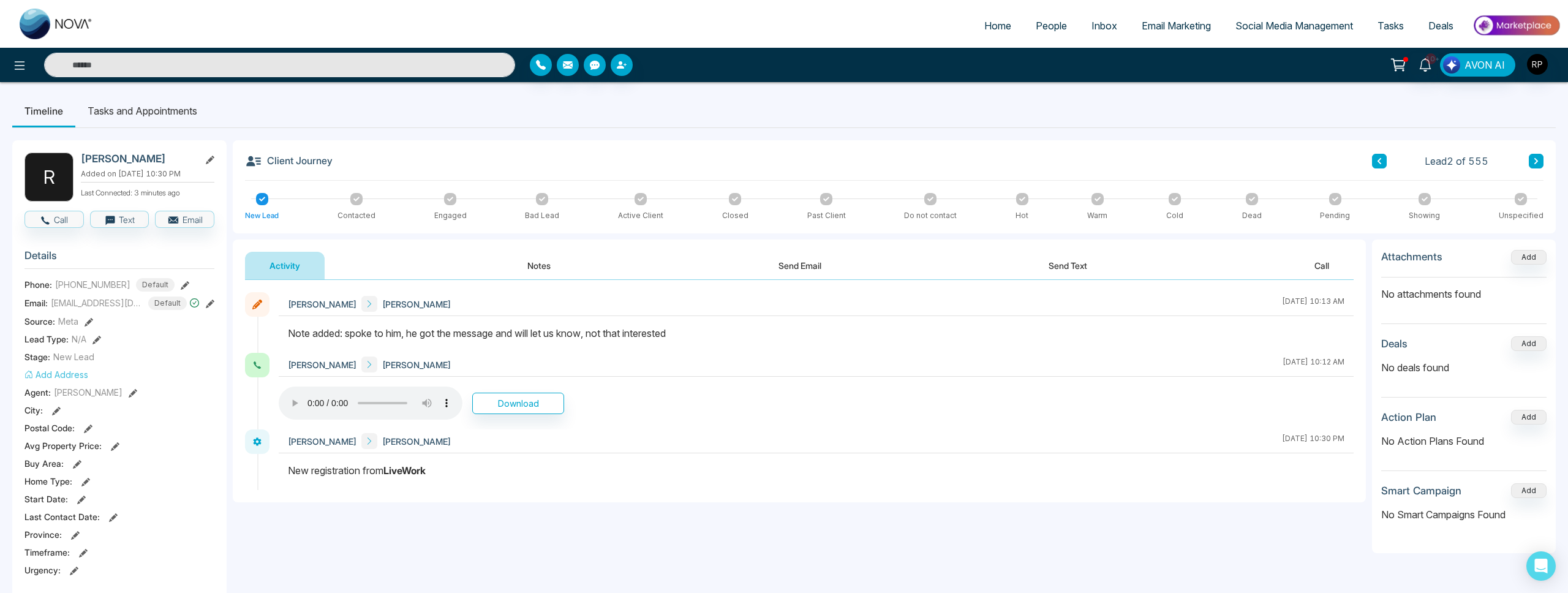
click at [1043, 27] on span "People" at bounding box center [1051, 26] width 31 height 12
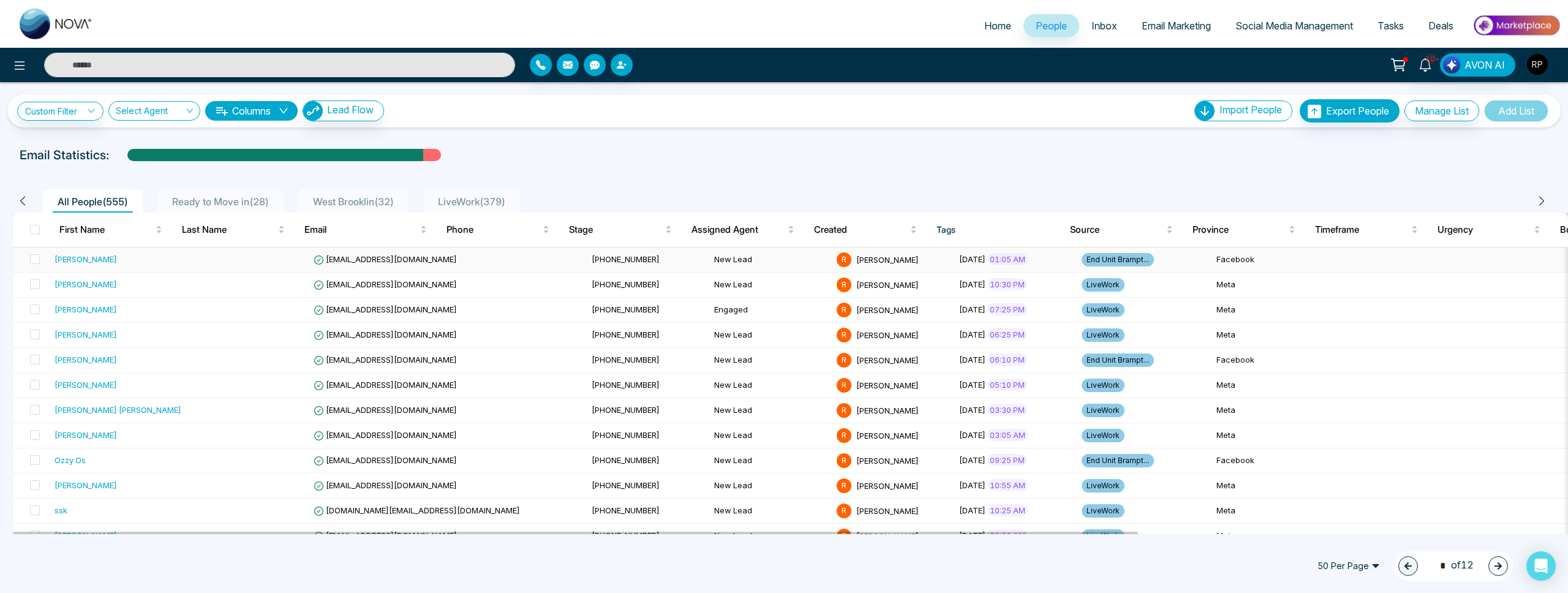
click at [99, 260] on div "[PERSON_NAME]" at bounding box center [86, 259] width 63 height 12
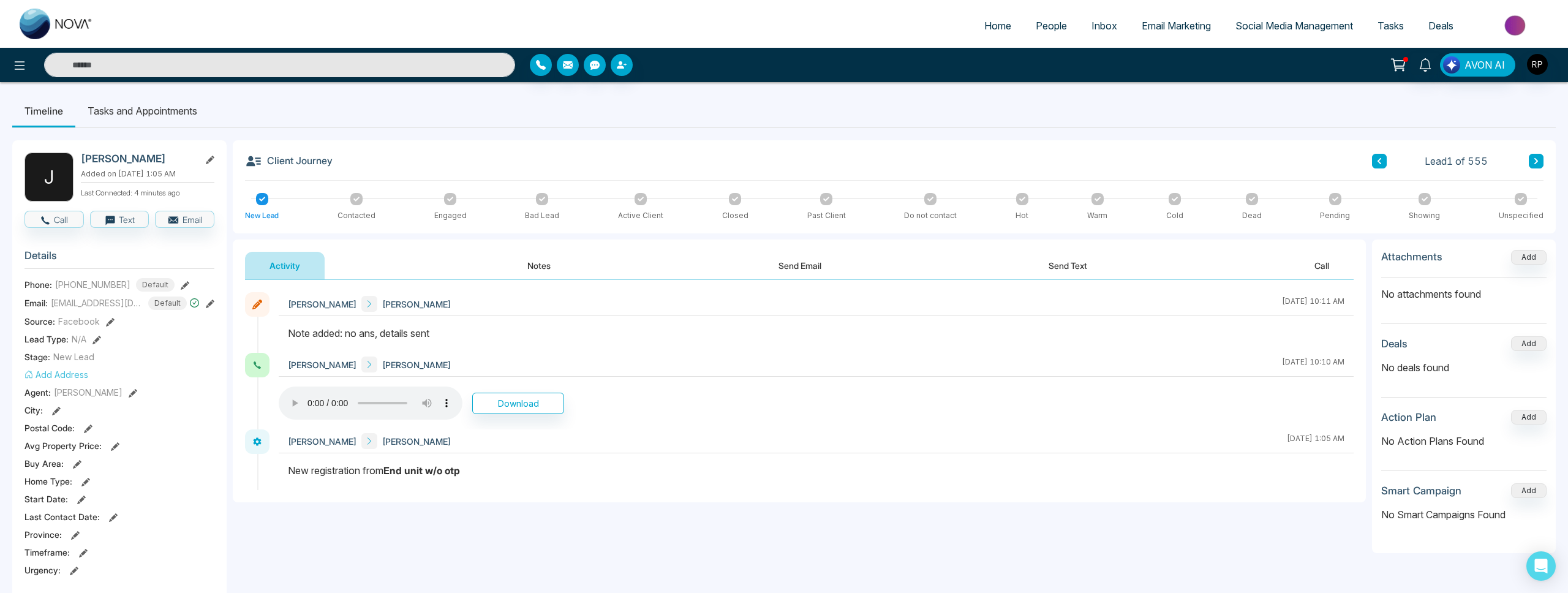
click at [1539, 164] on icon at bounding box center [1536, 161] width 6 height 8
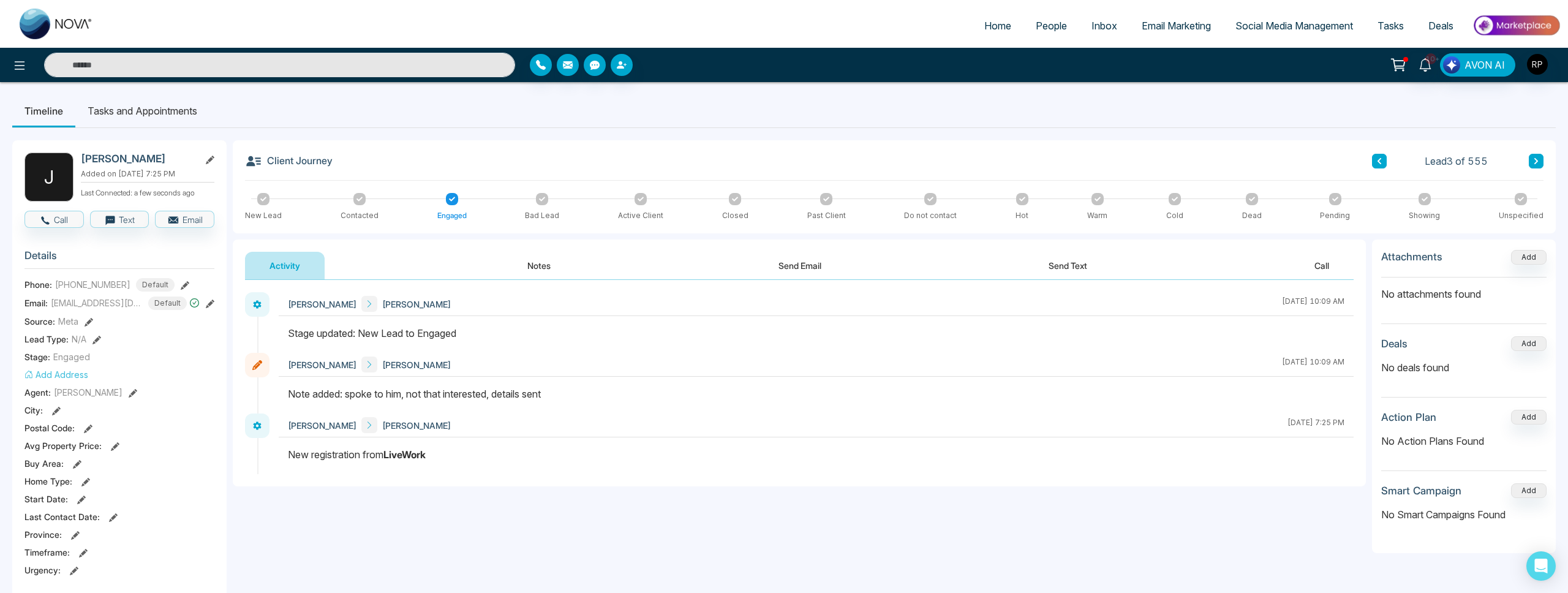
click at [1539, 164] on icon at bounding box center [1536, 161] width 6 height 8
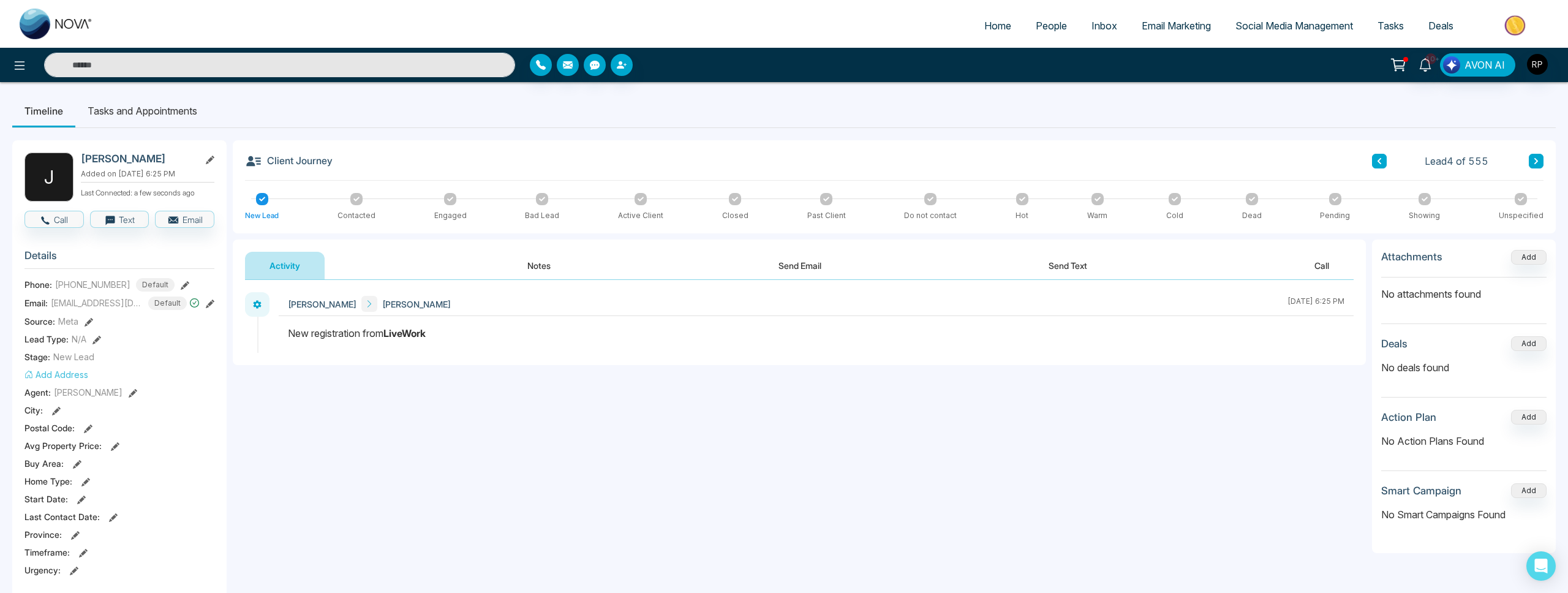
scroll to position [1, 0]
click at [207, 304] on icon at bounding box center [209, 303] width 9 height 9
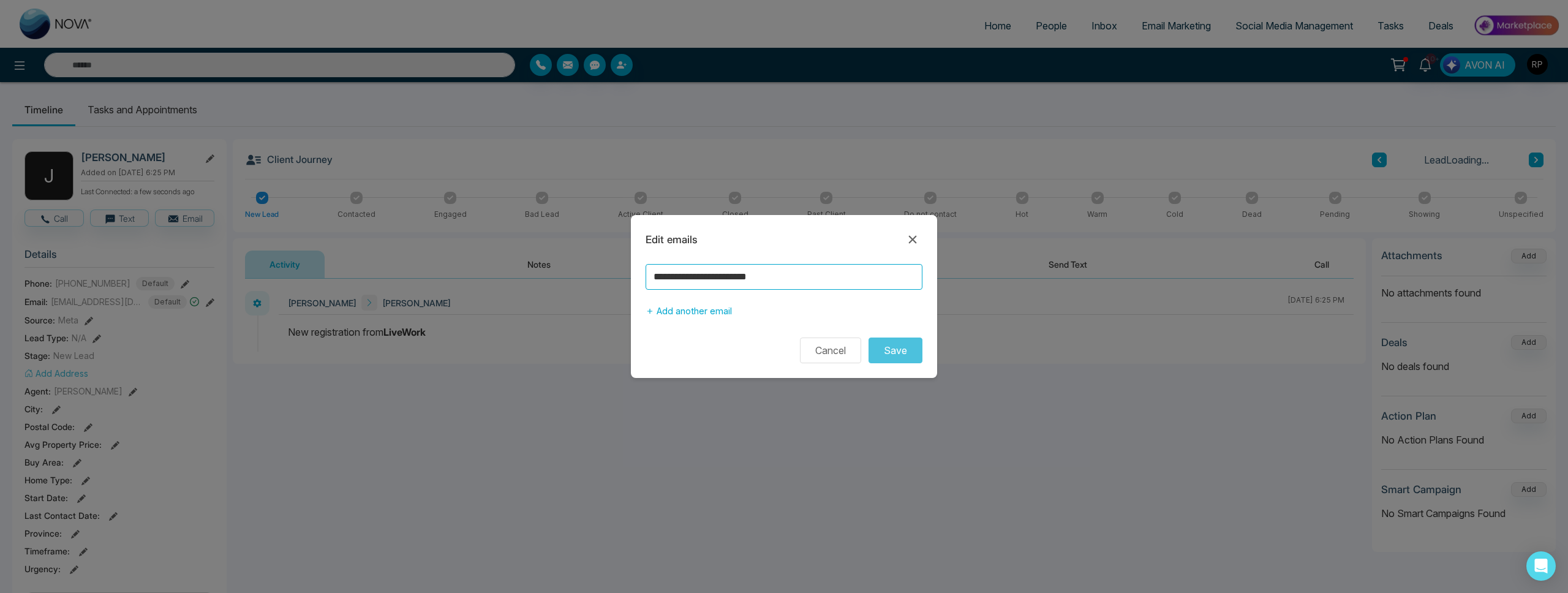
click at [806, 286] on input "**********" at bounding box center [784, 276] width 277 height 26
click at [914, 236] on icon at bounding box center [911, 239] width 14 height 14
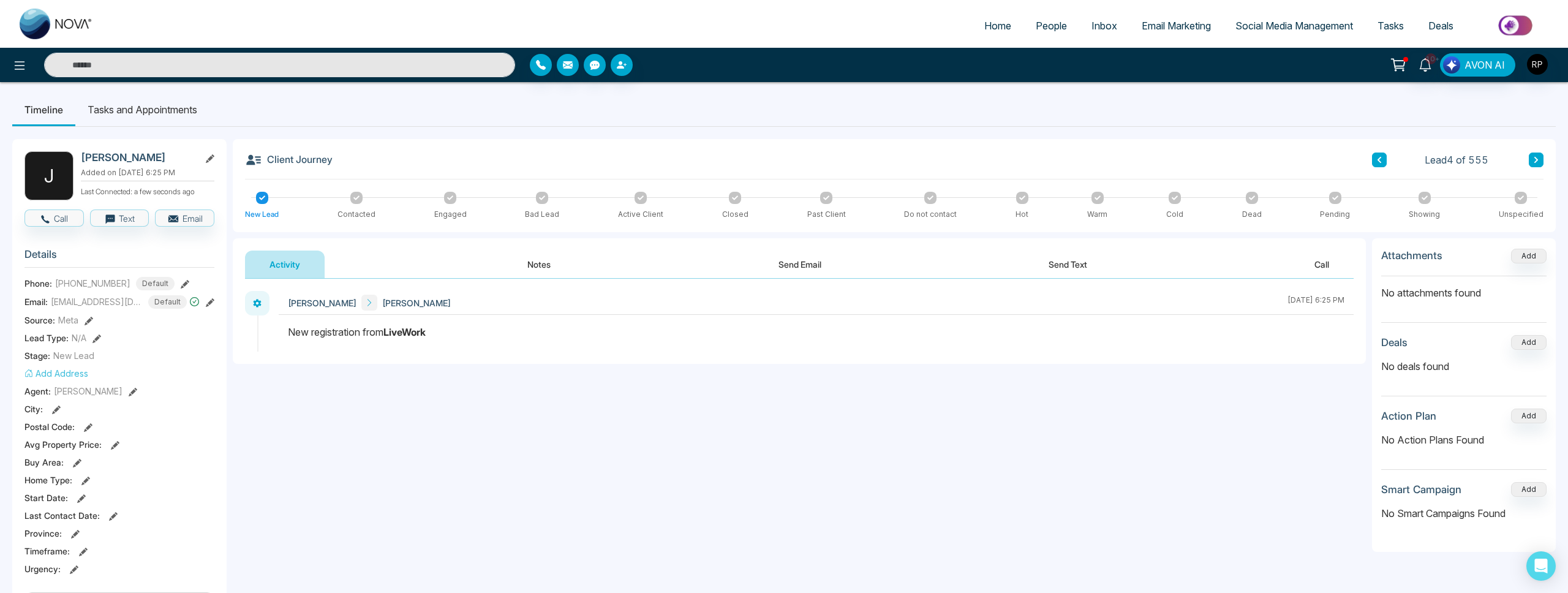
scroll to position [0, 0]
click at [561, 267] on button "Notes" at bounding box center [539, 266] width 72 height 28
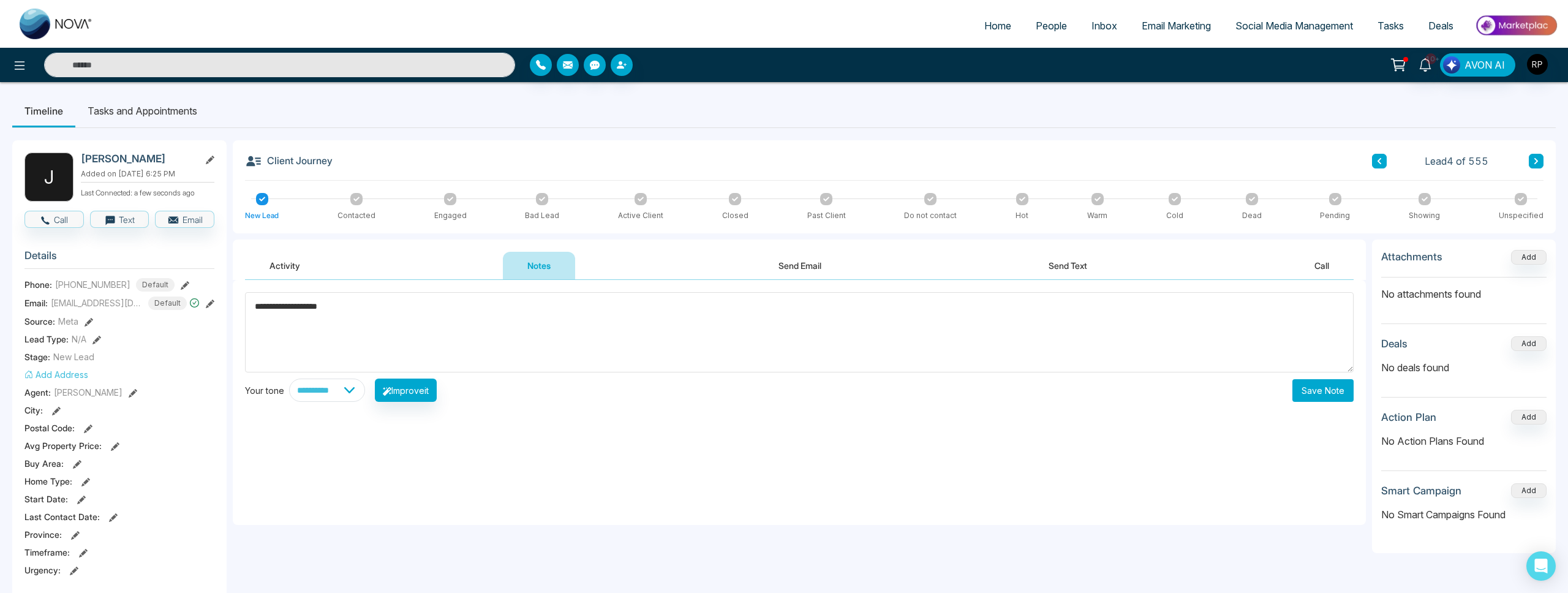
type textarea "**********"
click at [1331, 389] on button "Save Note" at bounding box center [1323, 390] width 61 height 23
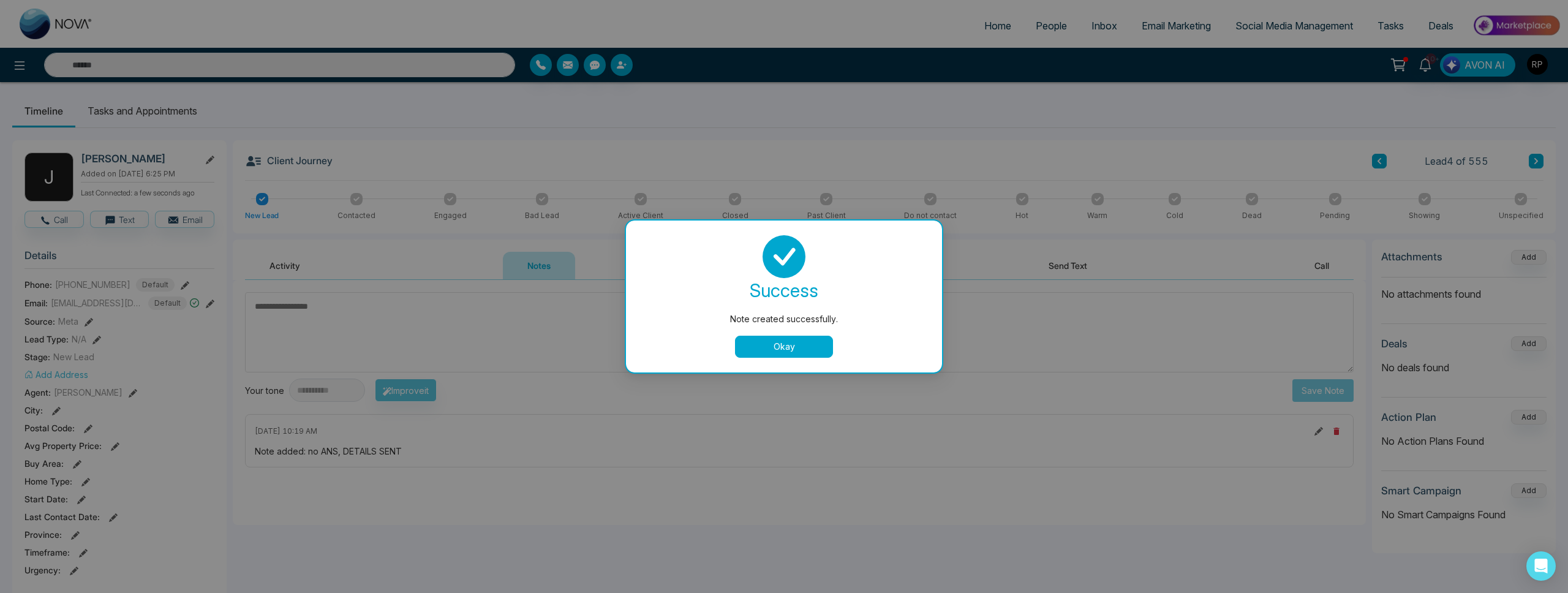
drag, startPoint x: 778, startPoint y: 346, endPoint x: 785, endPoint y: 346, distance: 7.0
click at [778, 346] on button "Okay" at bounding box center [784, 346] width 98 height 22
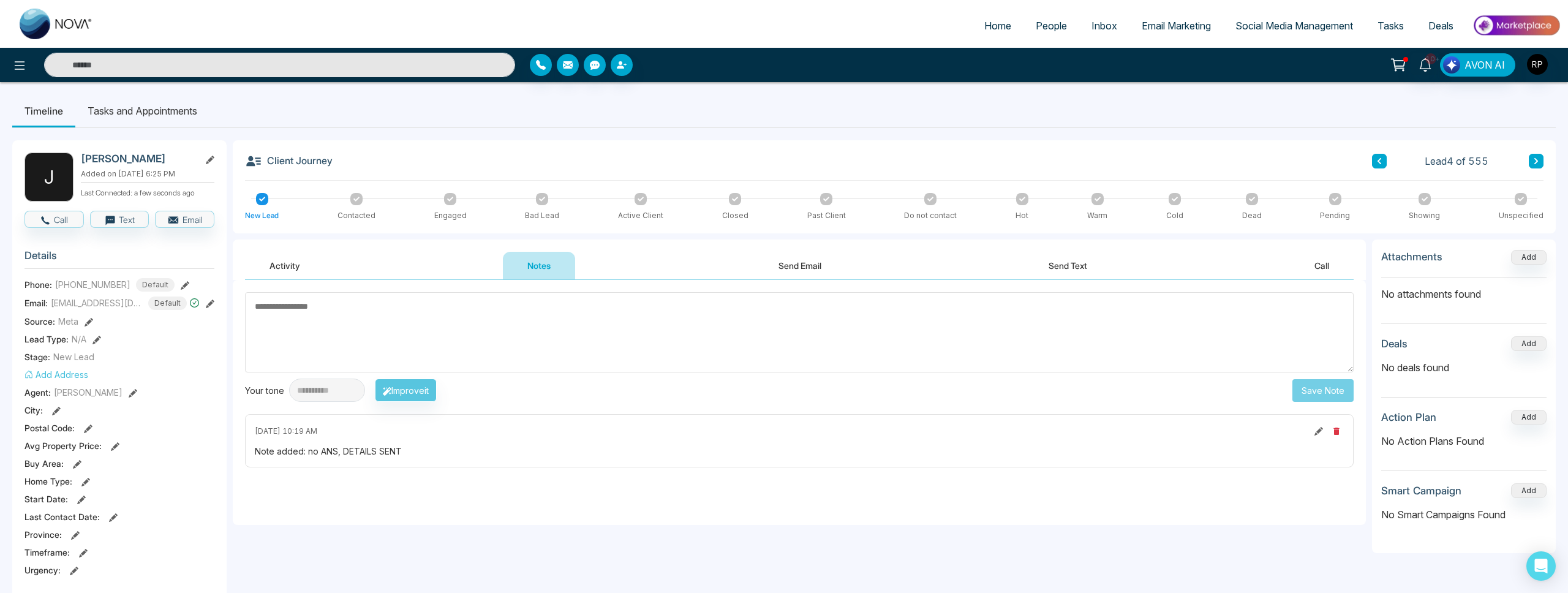
click at [1539, 161] on button at bounding box center [1536, 161] width 14 height 14
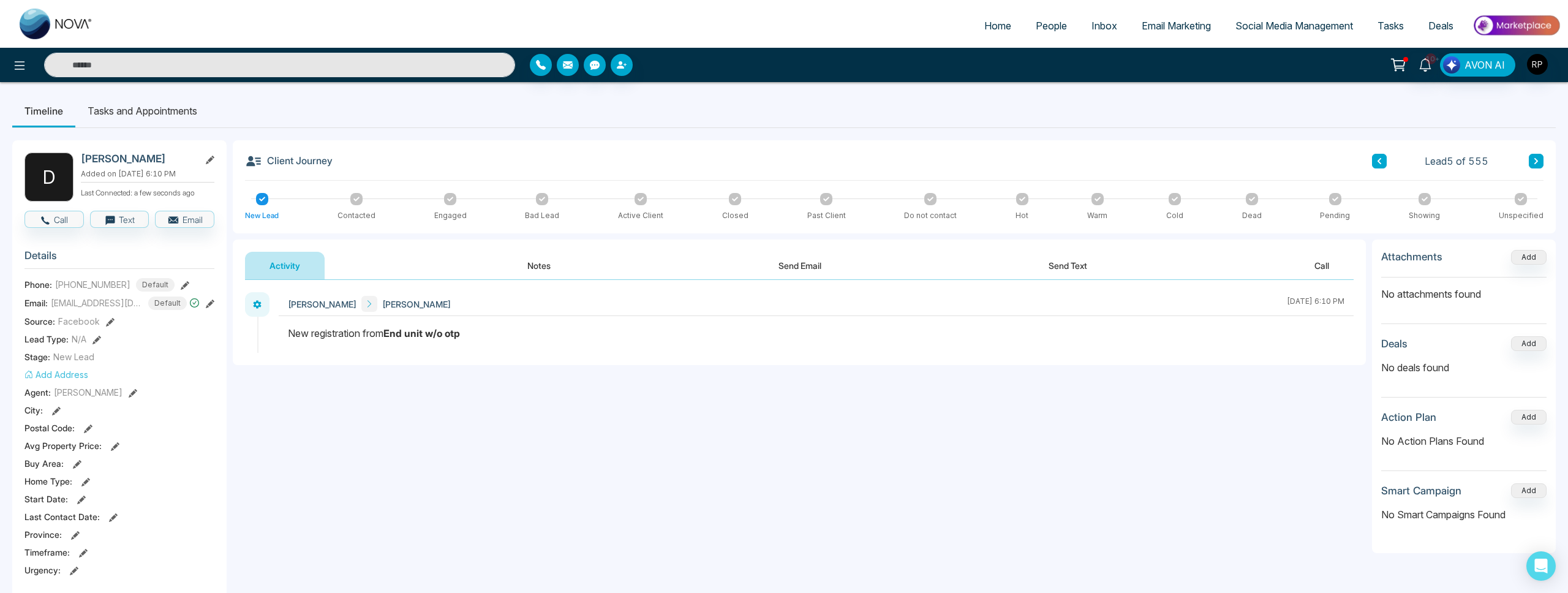
click at [538, 270] on button "Notes" at bounding box center [539, 266] width 72 height 28
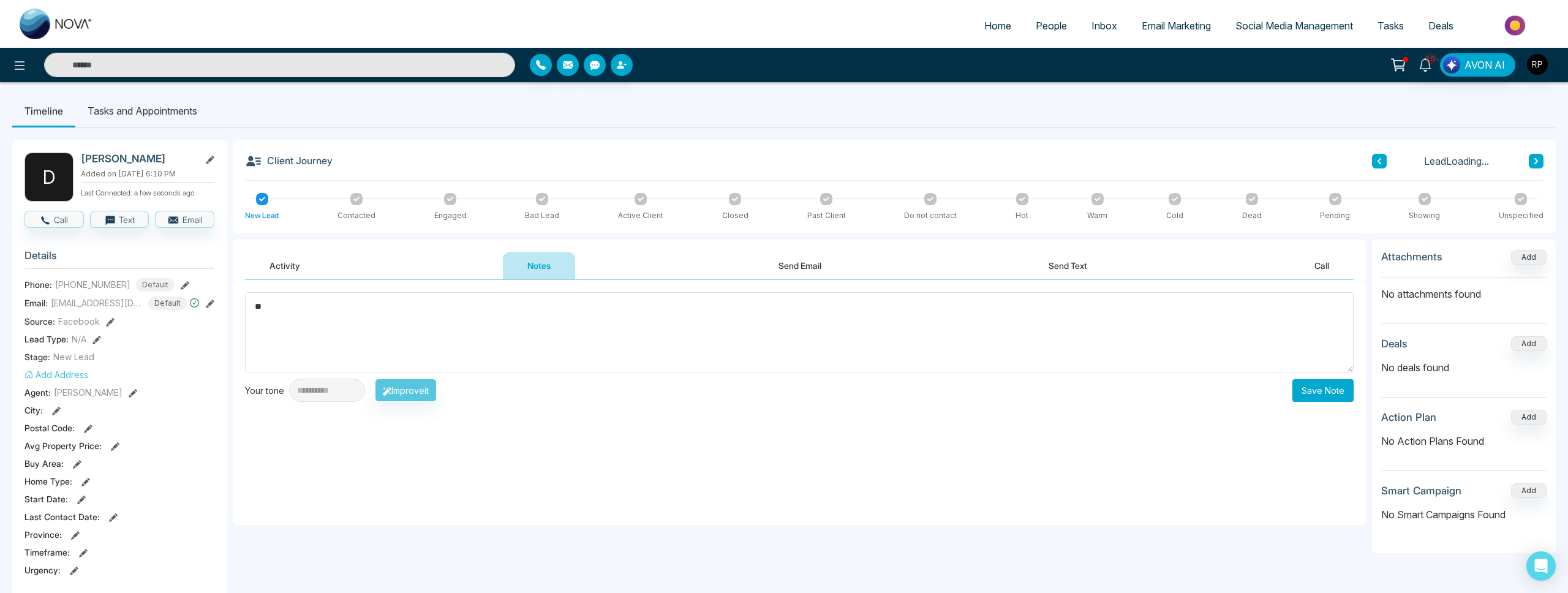
type textarea "*"
type textarea "**********"
click at [1321, 400] on button "Save Note" at bounding box center [1323, 390] width 61 height 23
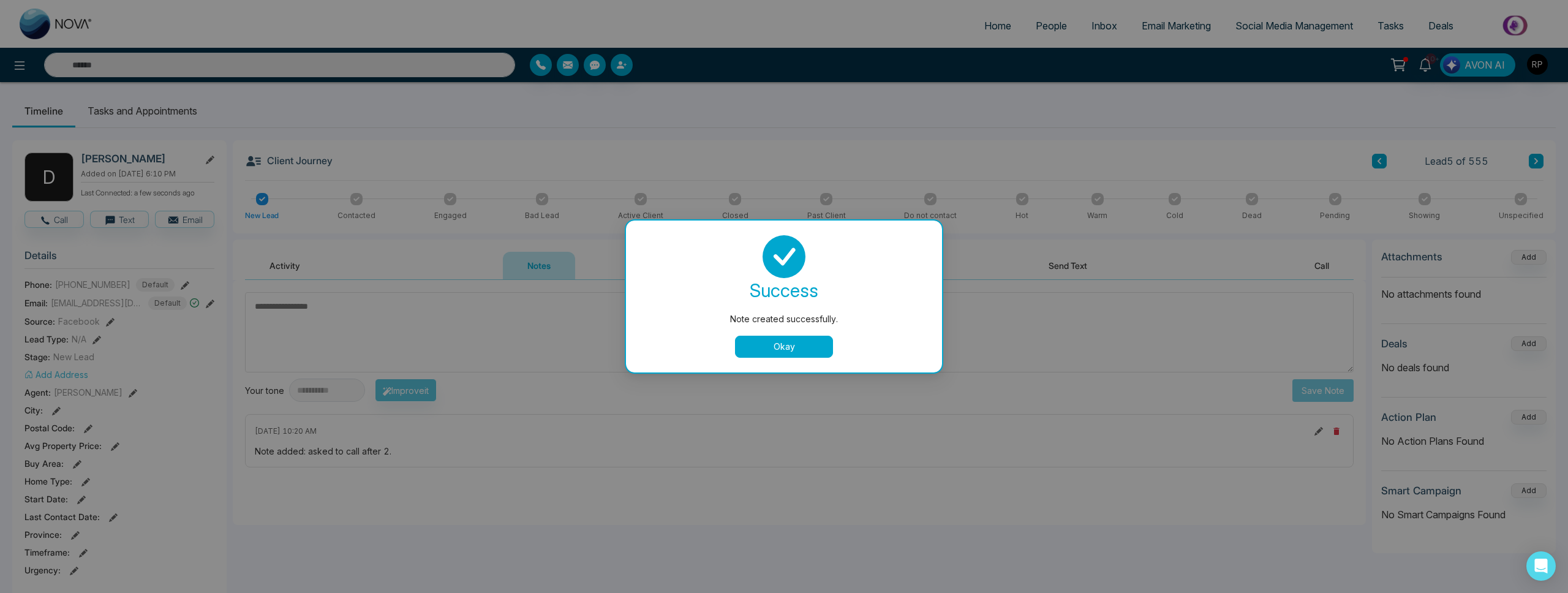
click at [754, 344] on button "Okay" at bounding box center [784, 346] width 98 height 22
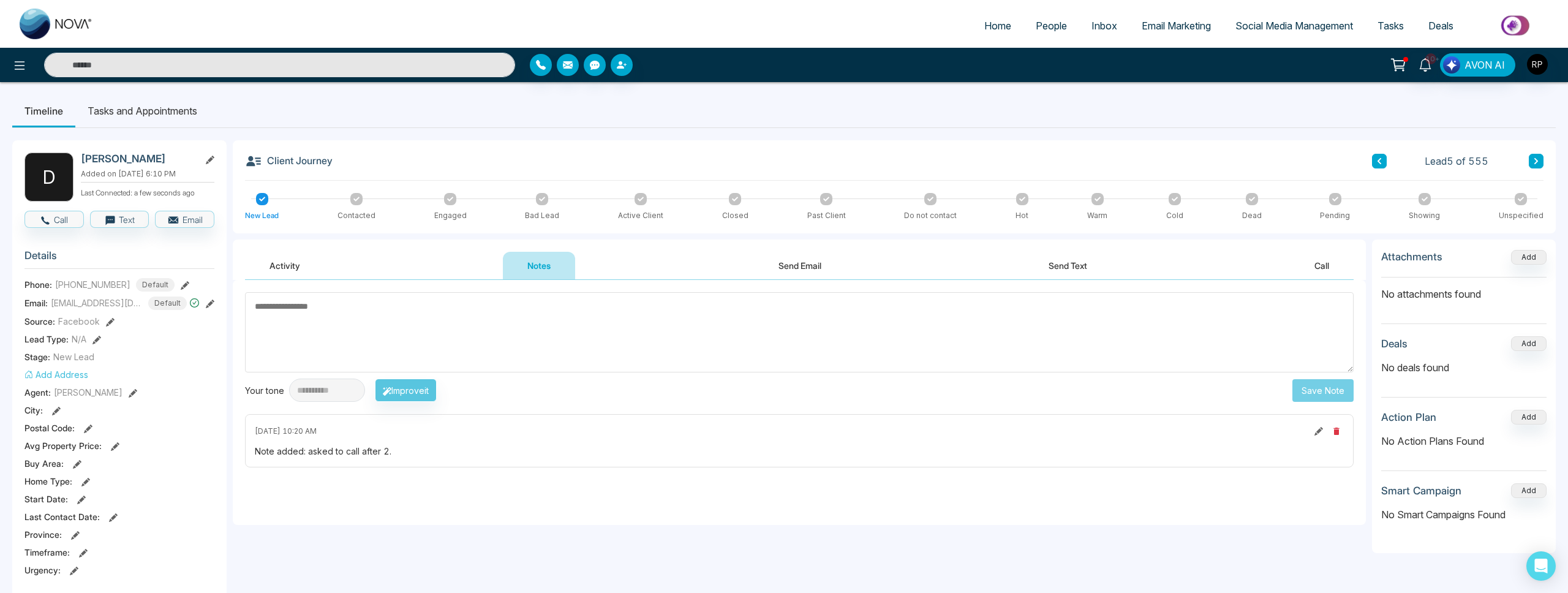
click at [449, 204] on div at bounding box center [450, 199] width 12 height 12
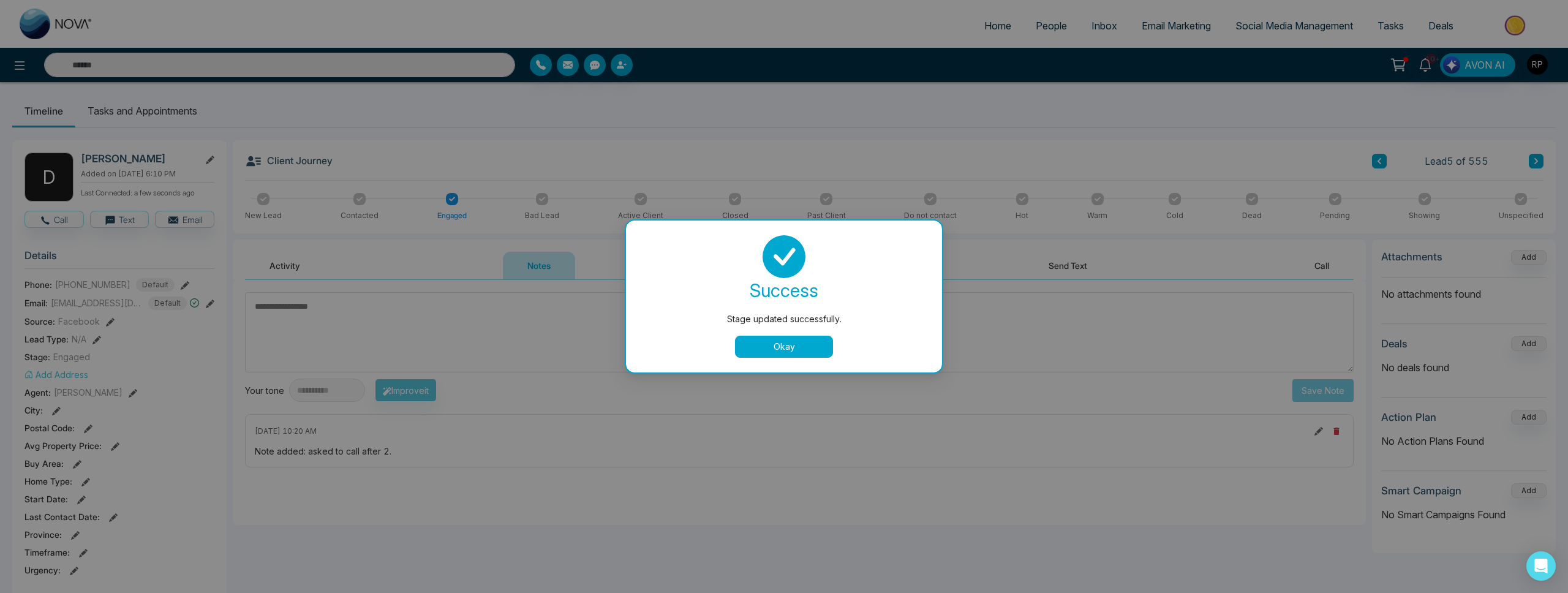
click at [773, 346] on button "Okay" at bounding box center [784, 346] width 98 height 22
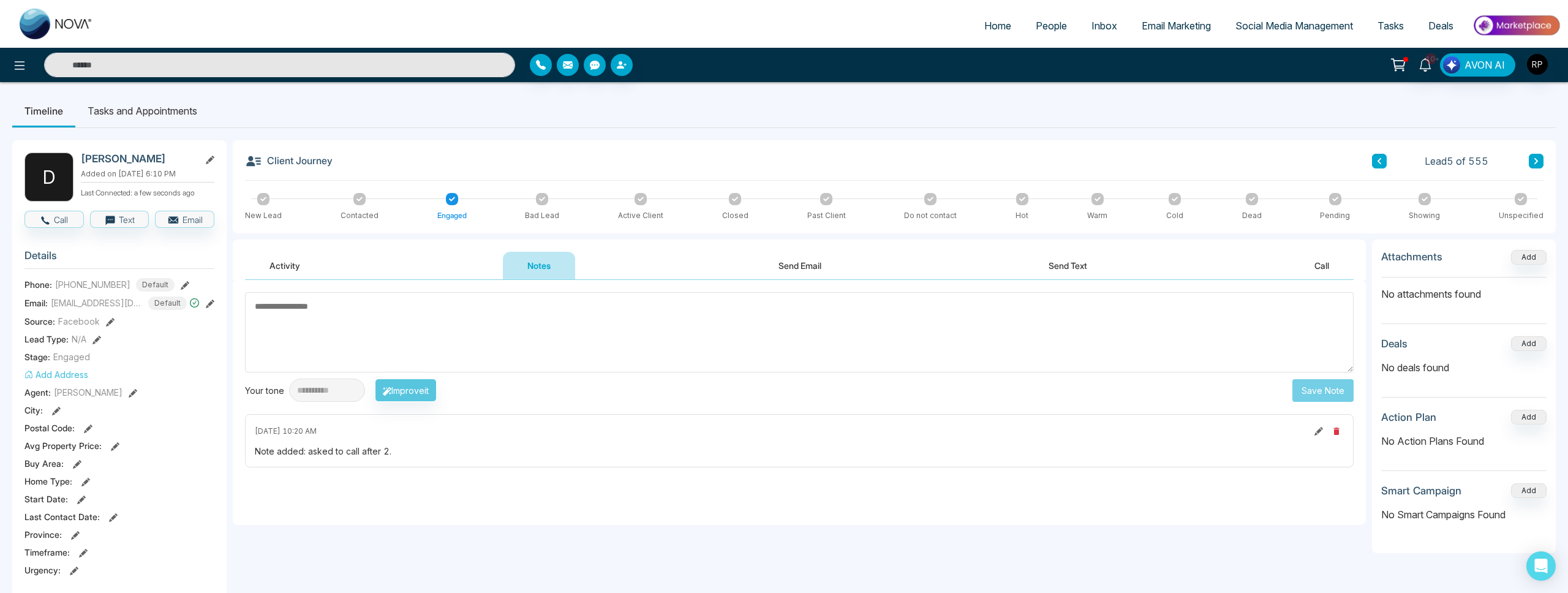
click at [104, 108] on li "Tasks and Appointments" at bounding box center [142, 110] width 134 height 33
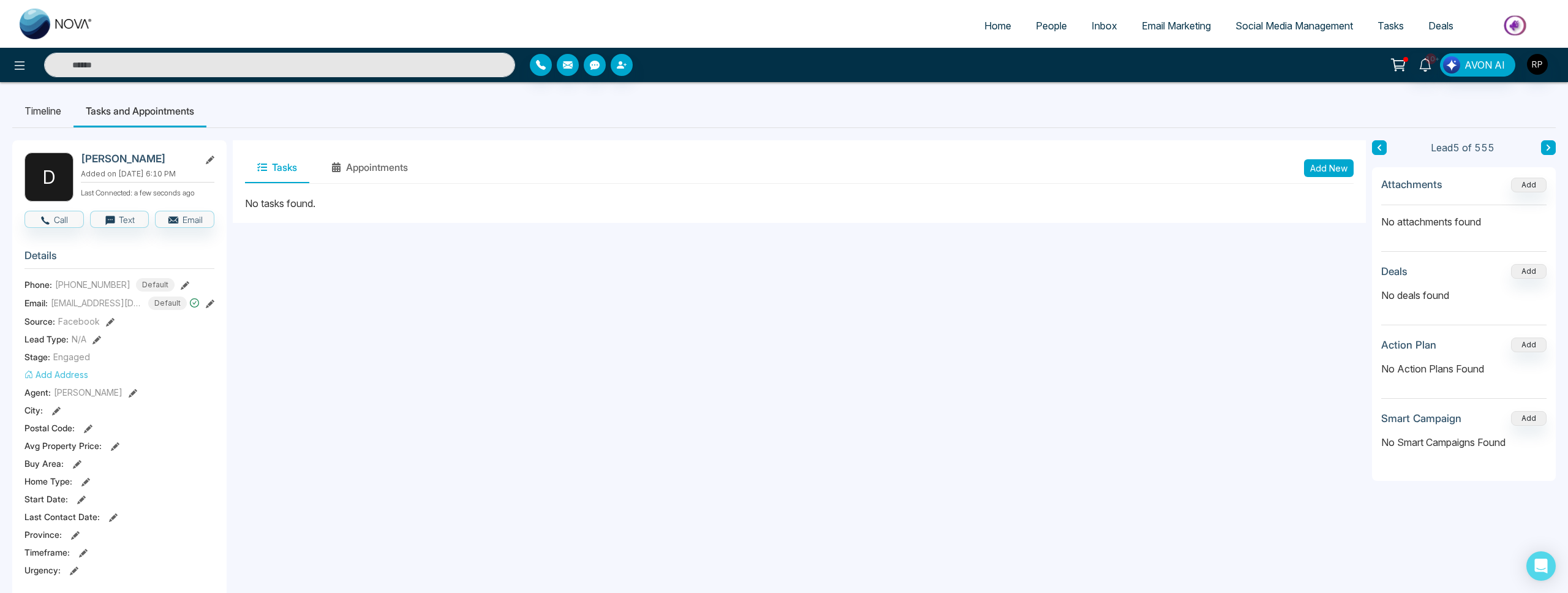
click at [1328, 171] on button "Add New" at bounding box center [1329, 168] width 49 height 18
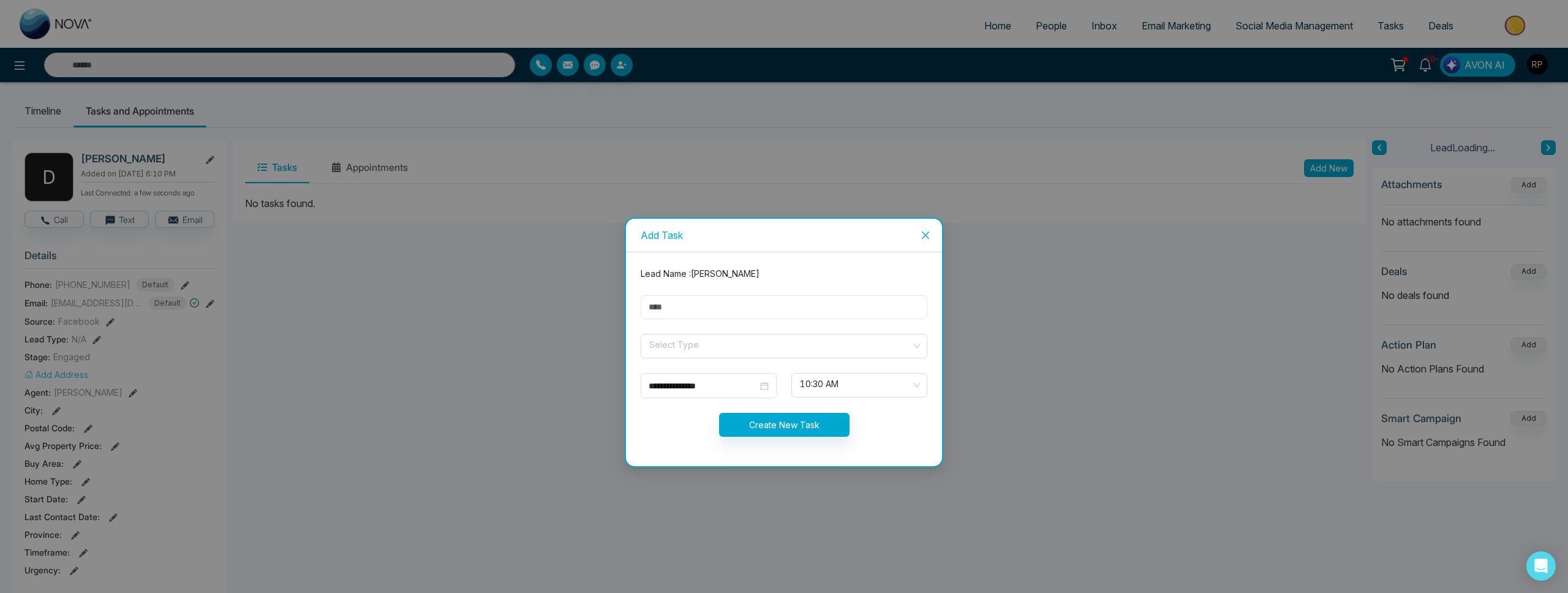
click at [779, 299] on input "text" at bounding box center [783, 306] width 286 height 24
type input "****"
click at [667, 344] on input "search" at bounding box center [779, 343] width 264 height 18
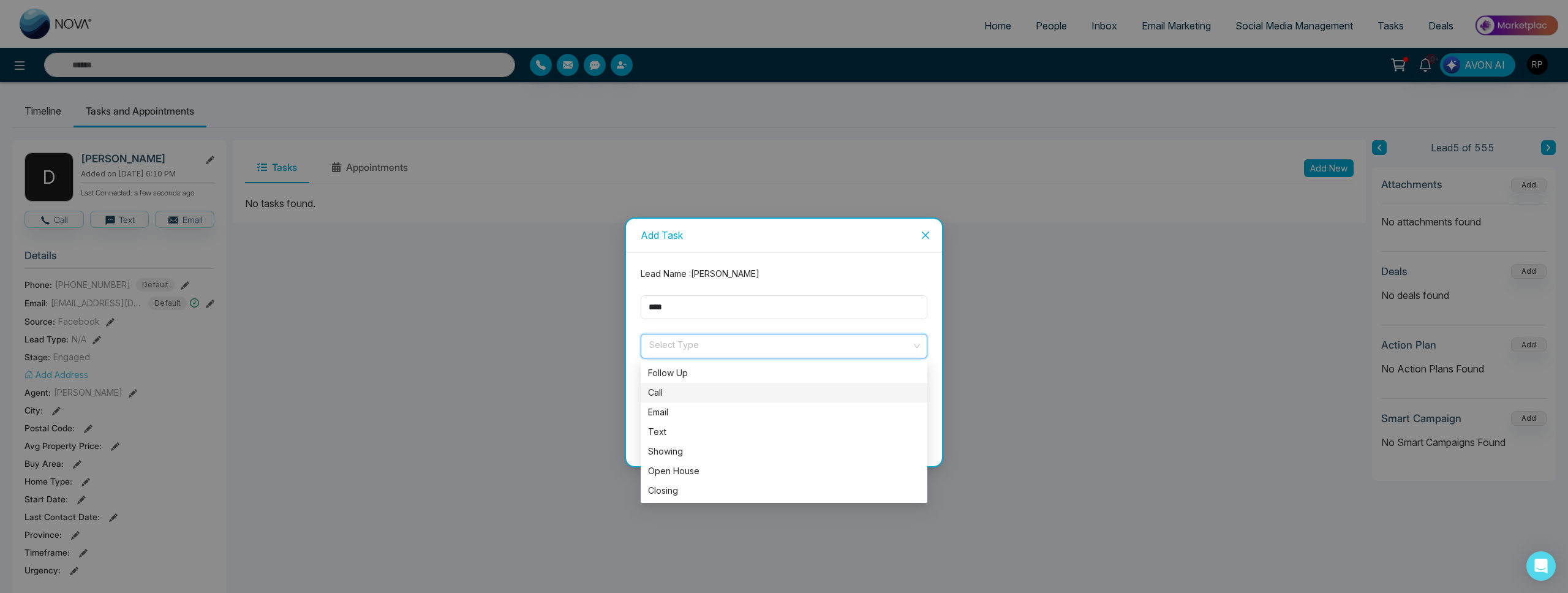
click at [678, 396] on div "Call" at bounding box center [784, 393] width 272 height 13
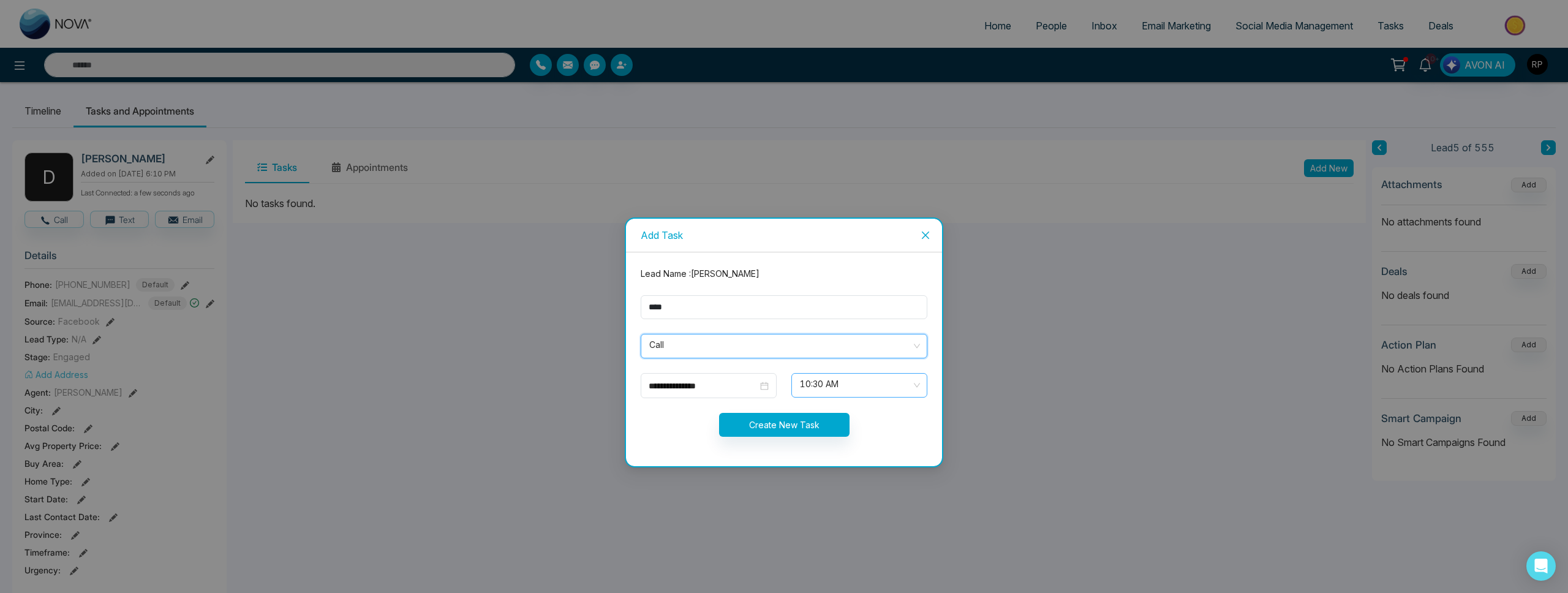
click at [872, 380] on span "10:30 AM" at bounding box center [859, 385] width 119 height 21
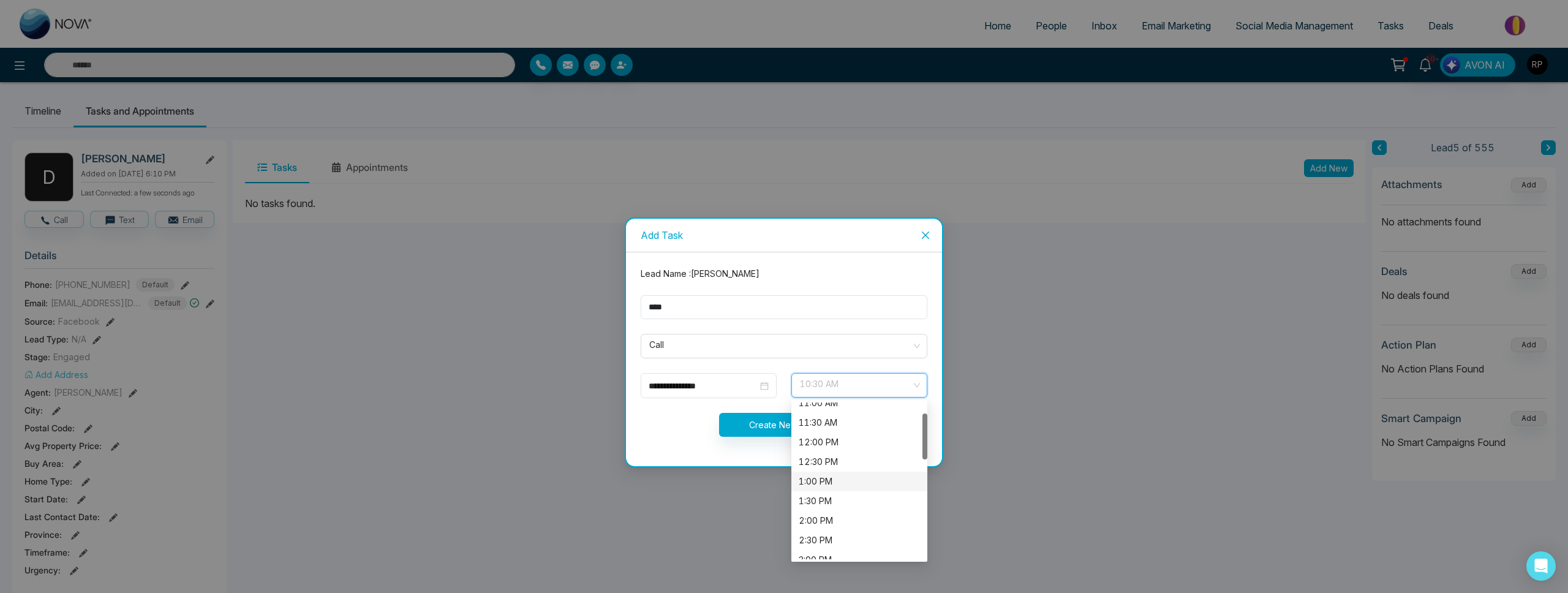
scroll to position [42, 0]
click at [826, 512] on div "2:00 PM" at bounding box center [858, 507] width 121 height 13
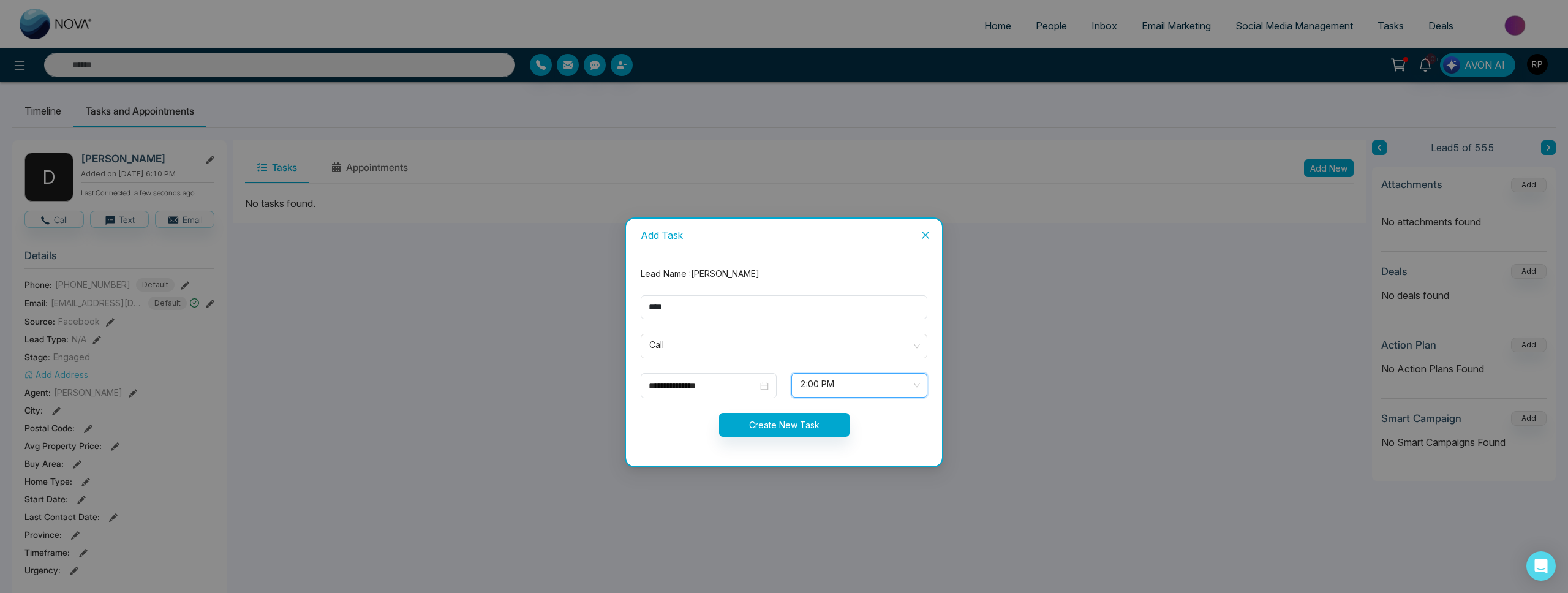
click at [857, 385] on span "2:00 PM" at bounding box center [859, 385] width 119 height 21
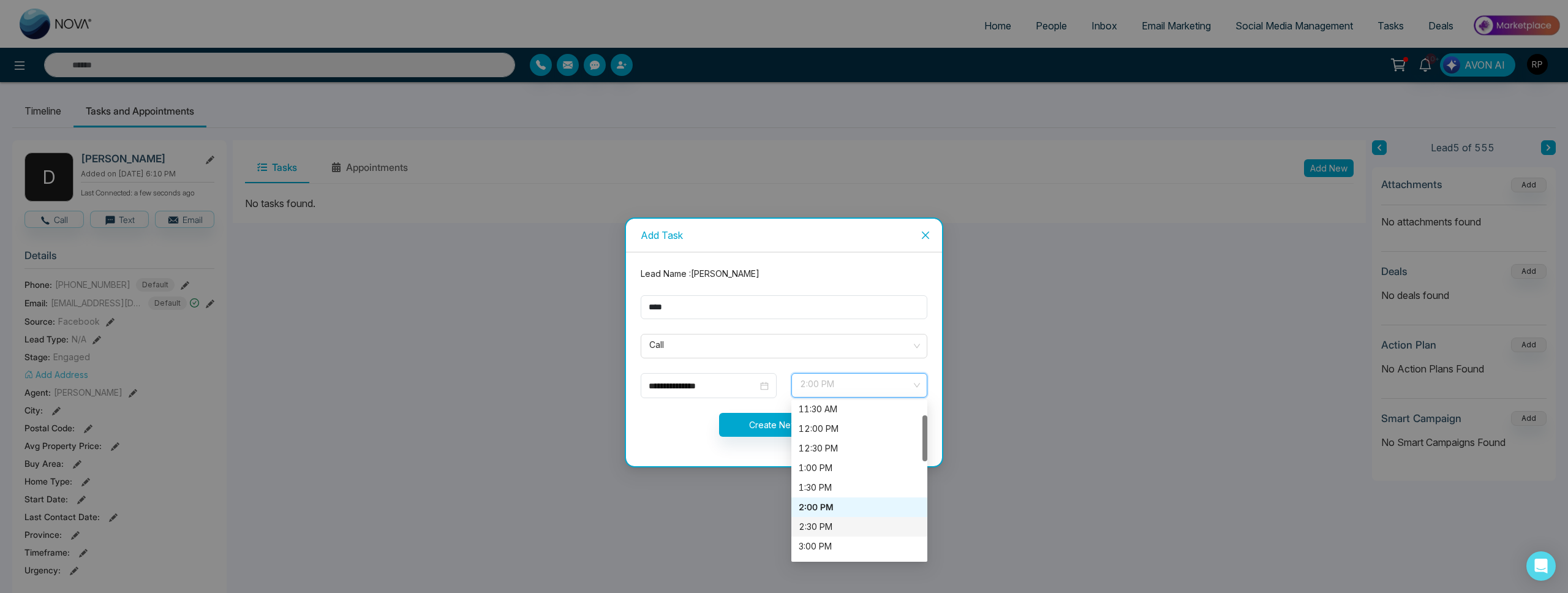
click at [820, 524] on div "2:30 PM" at bounding box center [858, 527] width 121 height 13
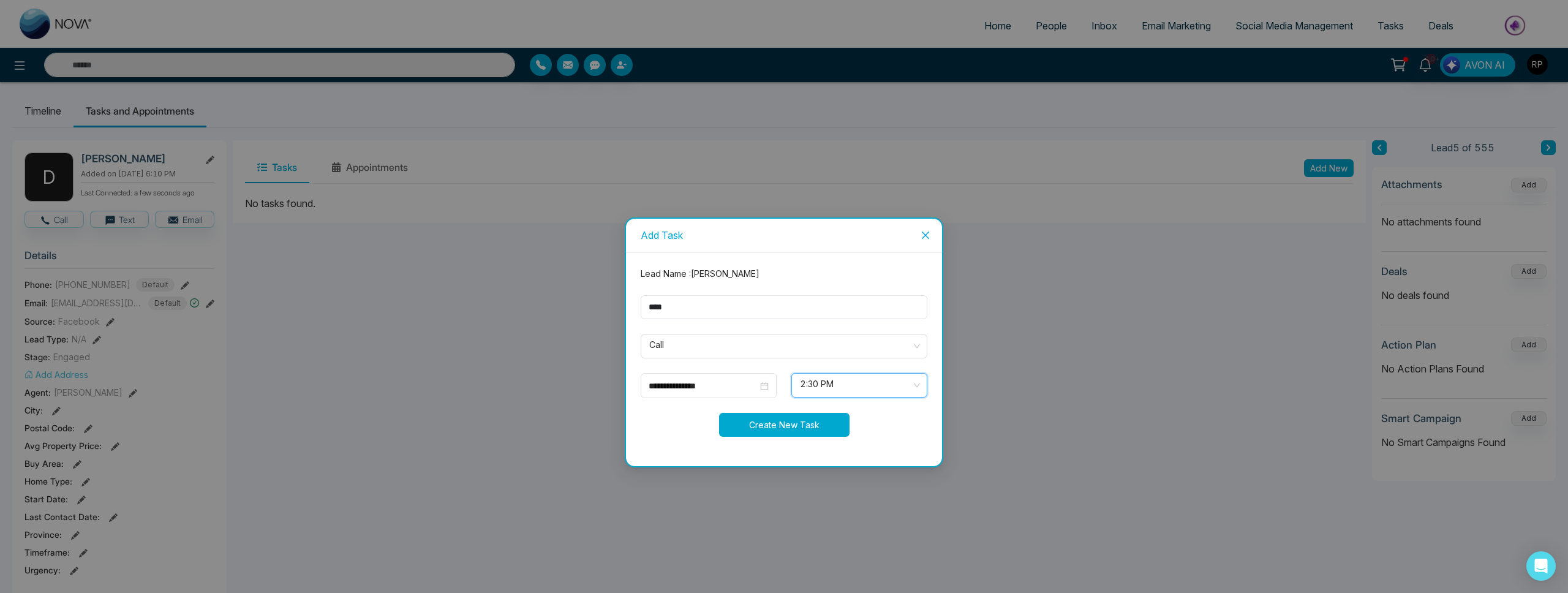
click at [787, 431] on button "Create New Task" at bounding box center [784, 425] width 130 height 24
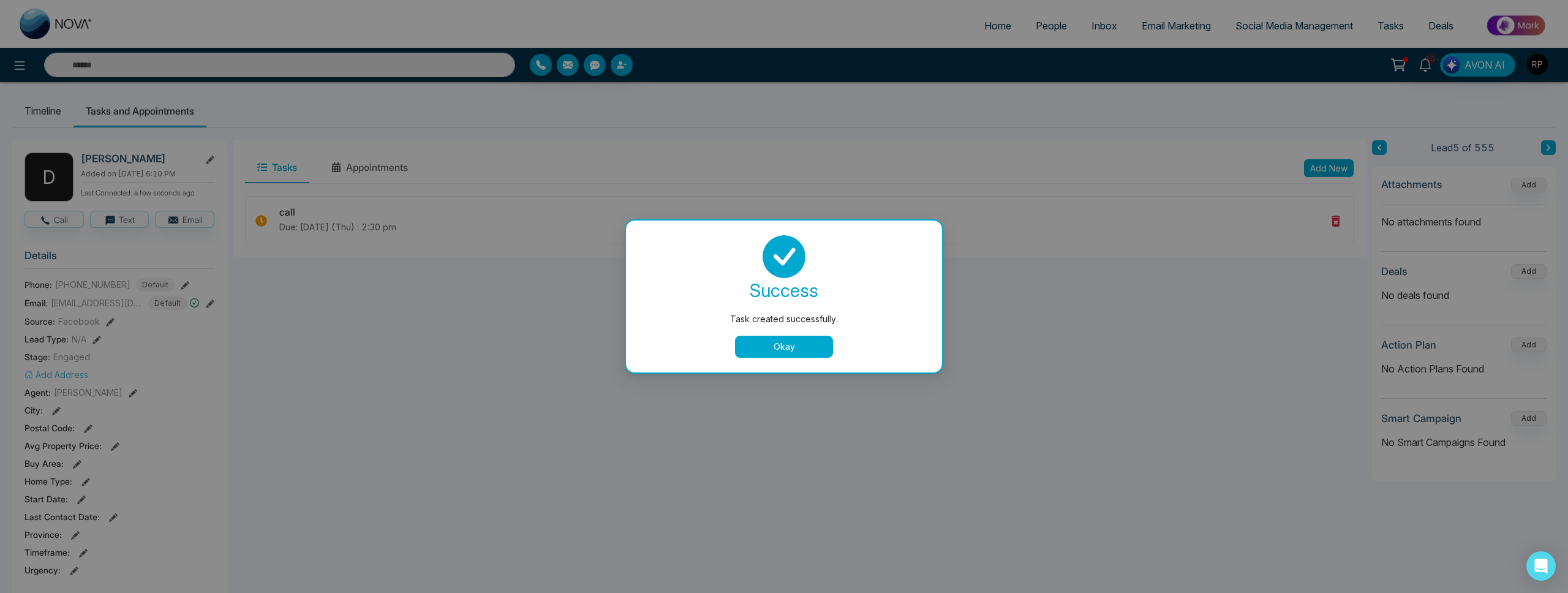
click at [783, 347] on button "Okay" at bounding box center [784, 346] width 98 height 22
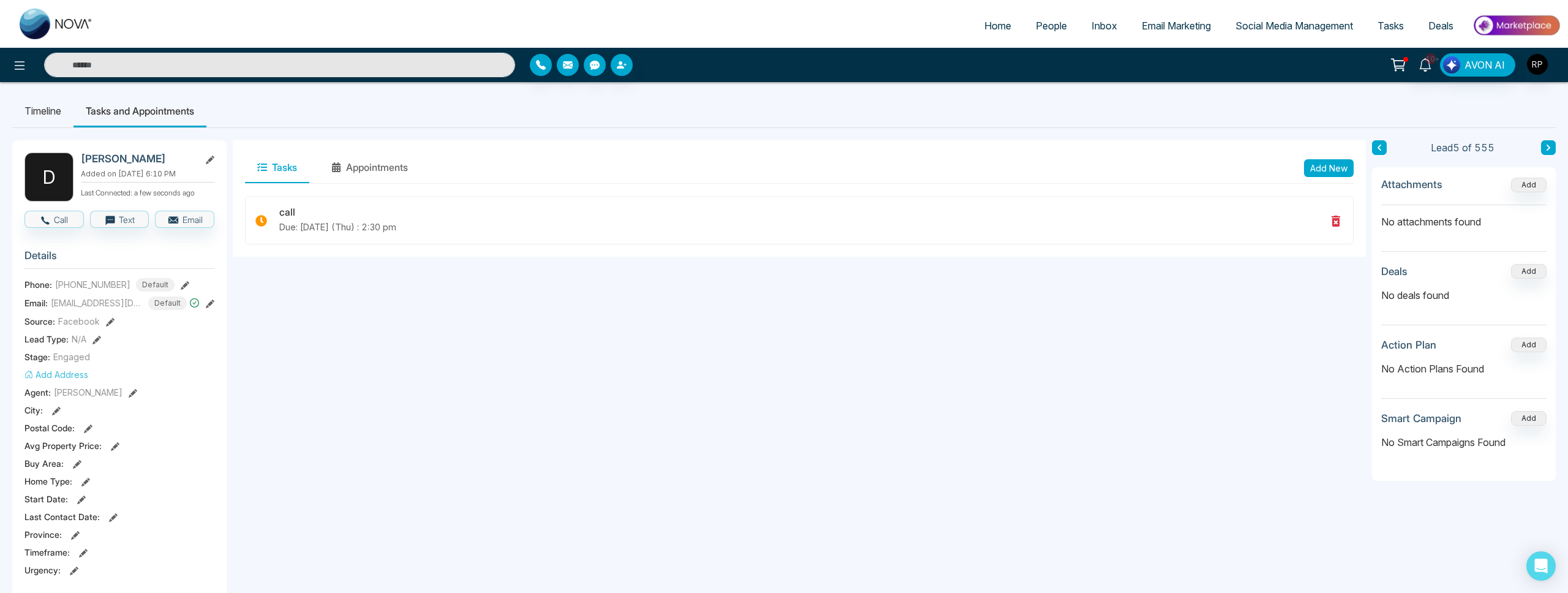
click at [1543, 148] on button at bounding box center [1548, 147] width 14 height 14
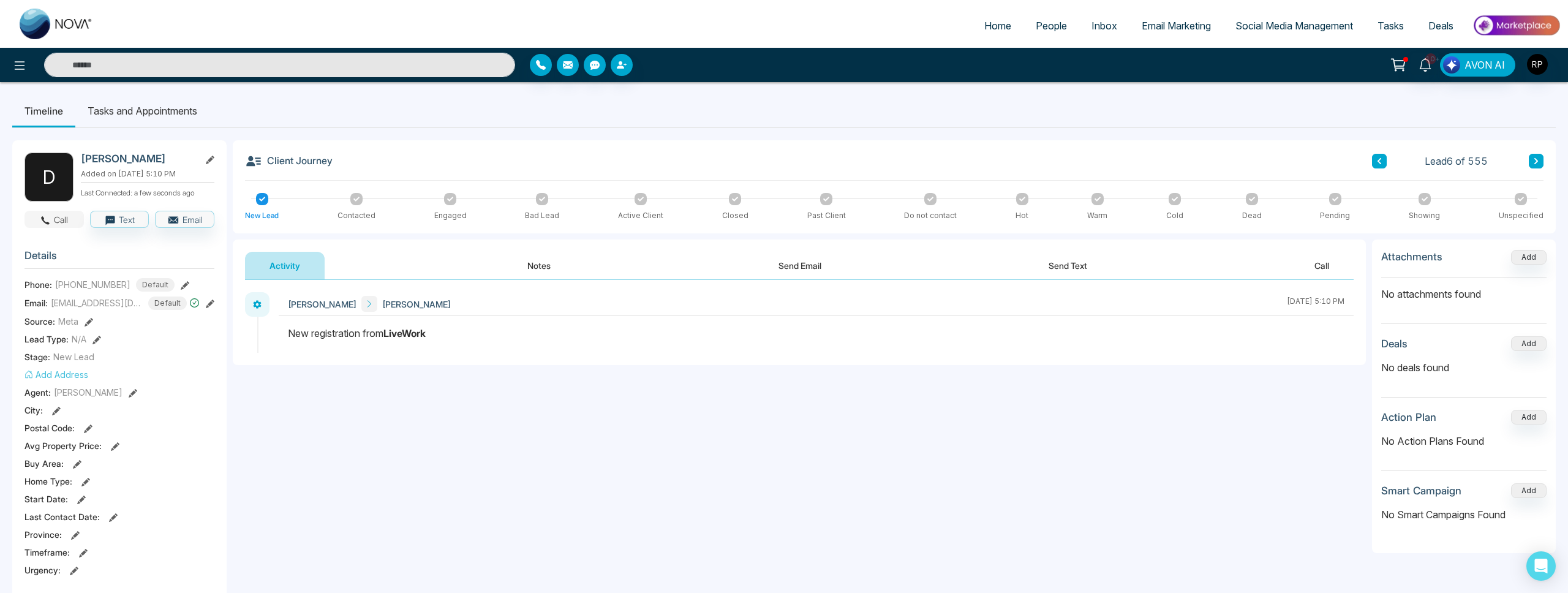
click at [65, 222] on button "Call" at bounding box center [54, 219] width 59 height 17
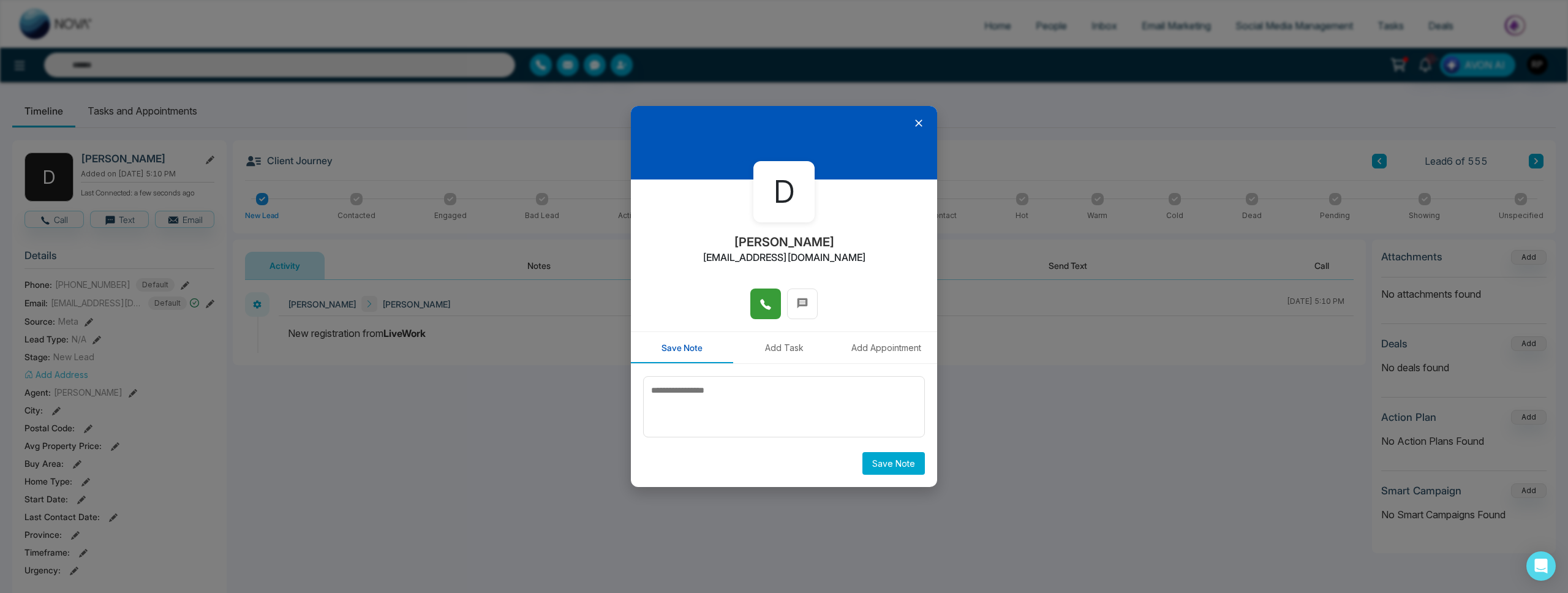
click at [772, 306] on button at bounding box center [766, 304] width 30 height 30
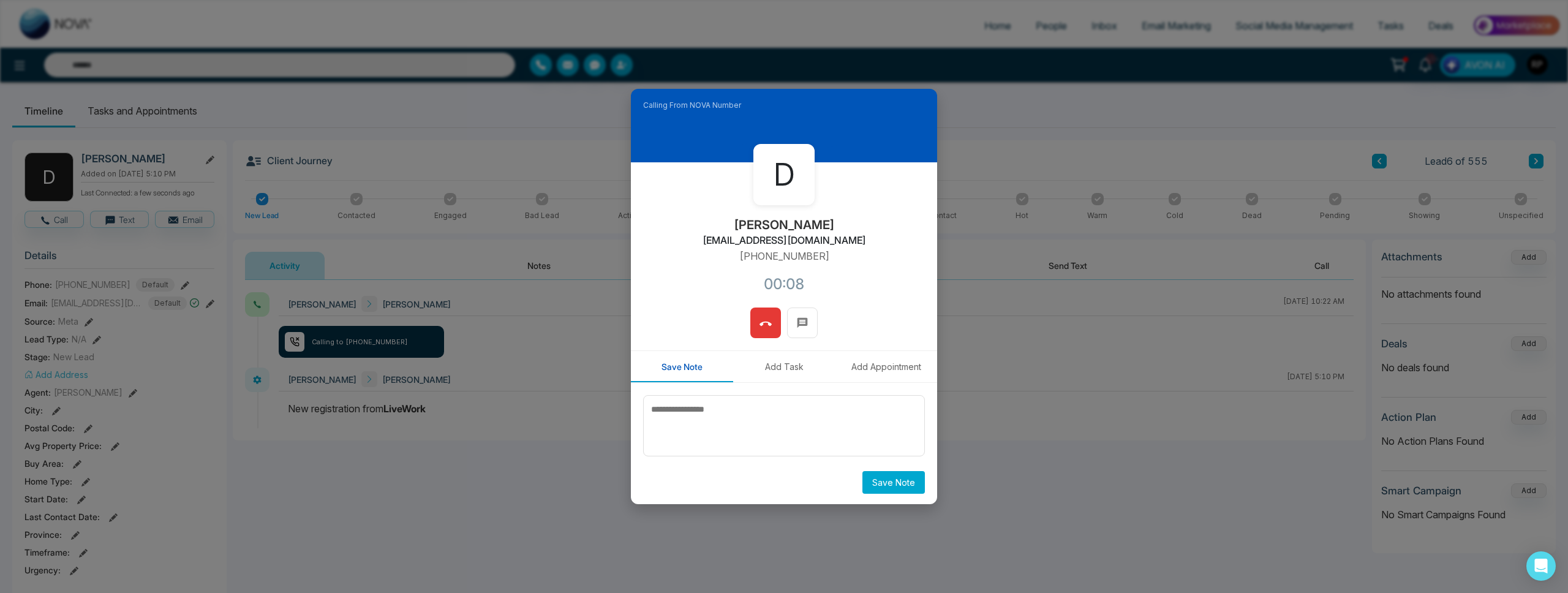
click at [777, 318] on button at bounding box center [766, 323] width 30 height 30
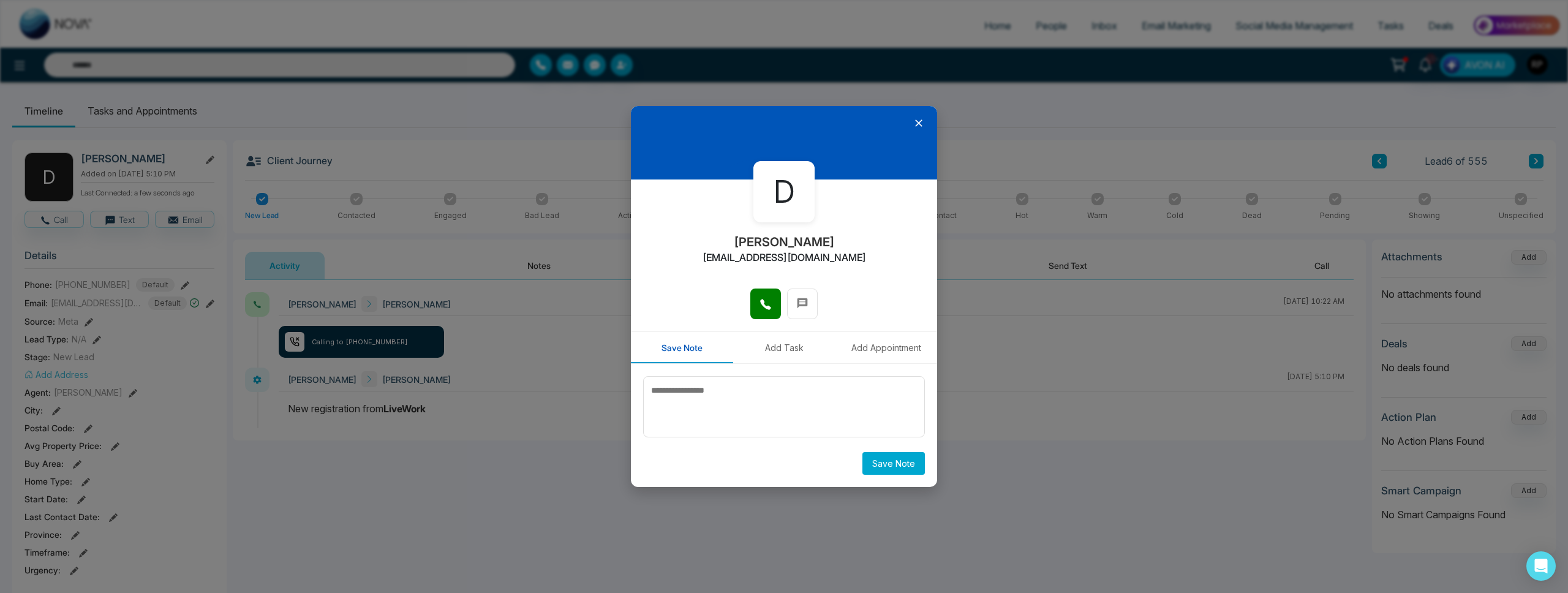
click at [917, 127] on icon at bounding box center [918, 123] width 12 height 12
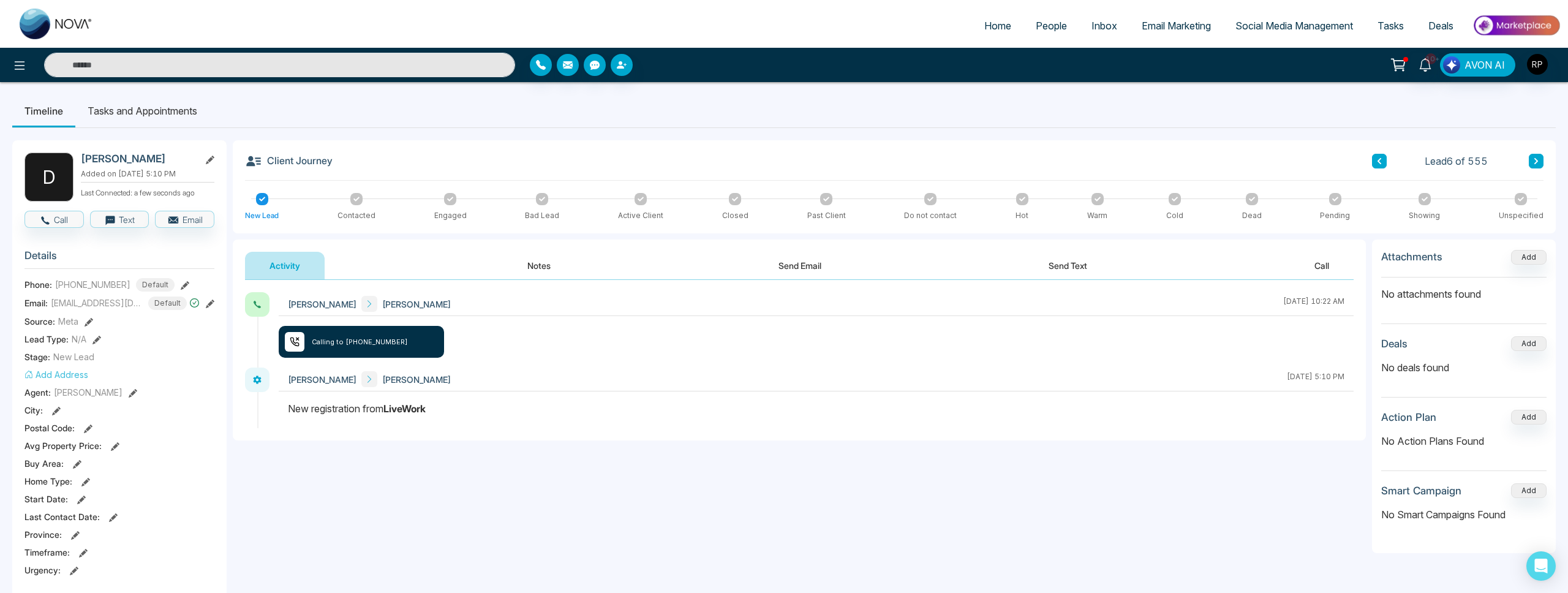
click at [181, 287] on icon at bounding box center [185, 285] width 9 height 9
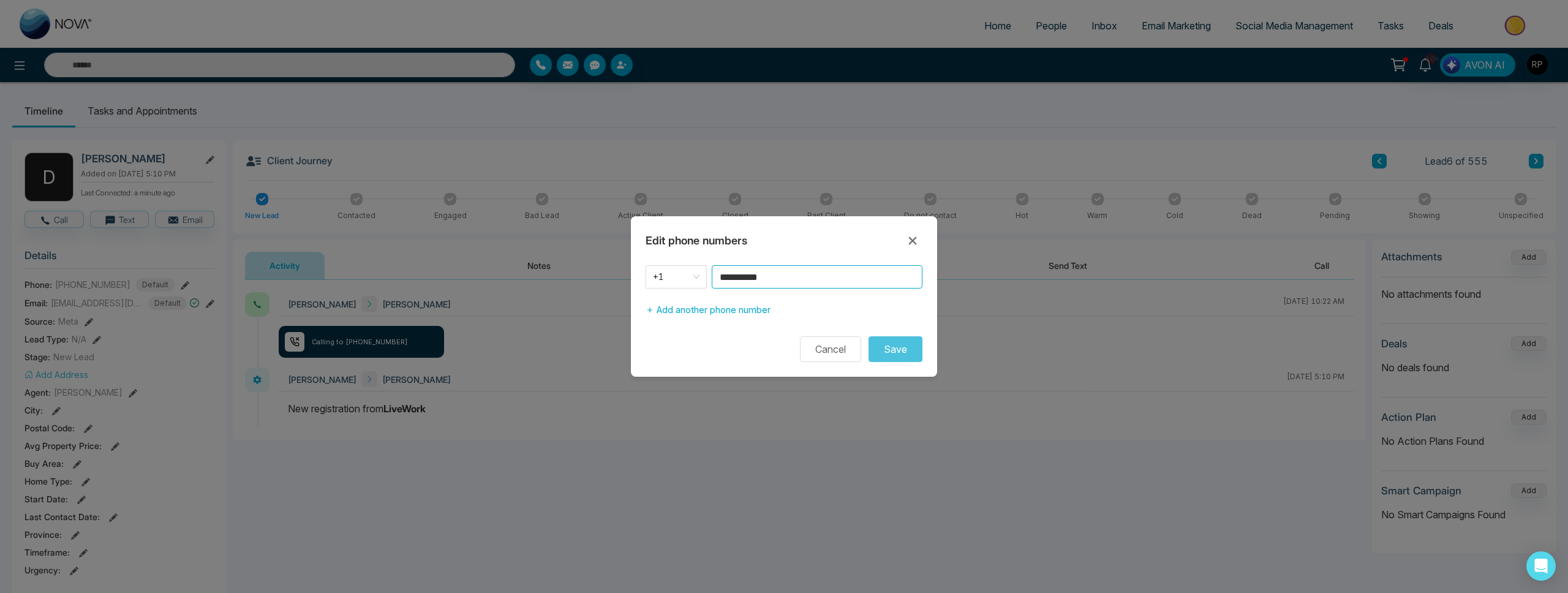
click at [755, 279] on input "**********" at bounding box center [816, 277] width 210 height 23
type input "**********"
click at [892, 349] on button "Save" at bounding box center [895, 348] width 54 height 26
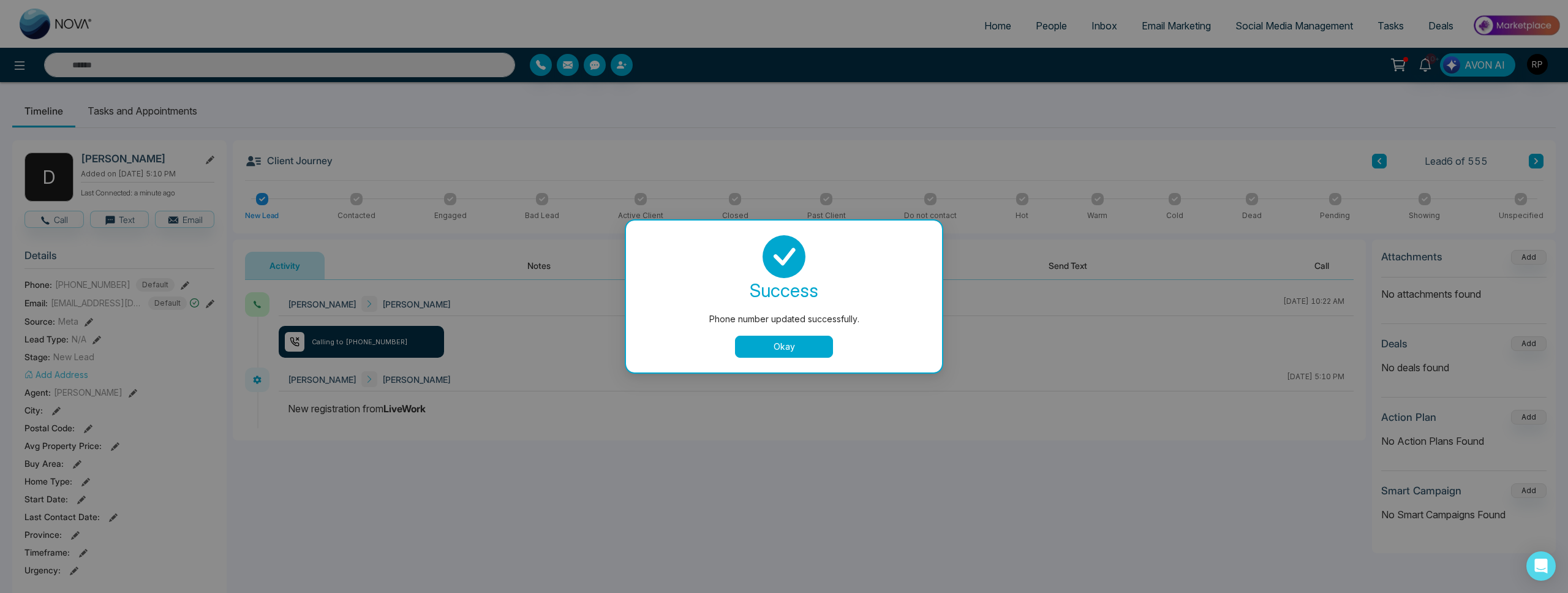
drag, startPoint x: 785, startPoint y: 348, endPoint x: 811, endPoint y: 342, distance: 26.7
click at [785, 348] on button "Okay" at bounding box center [784, 346] width 98 height 22
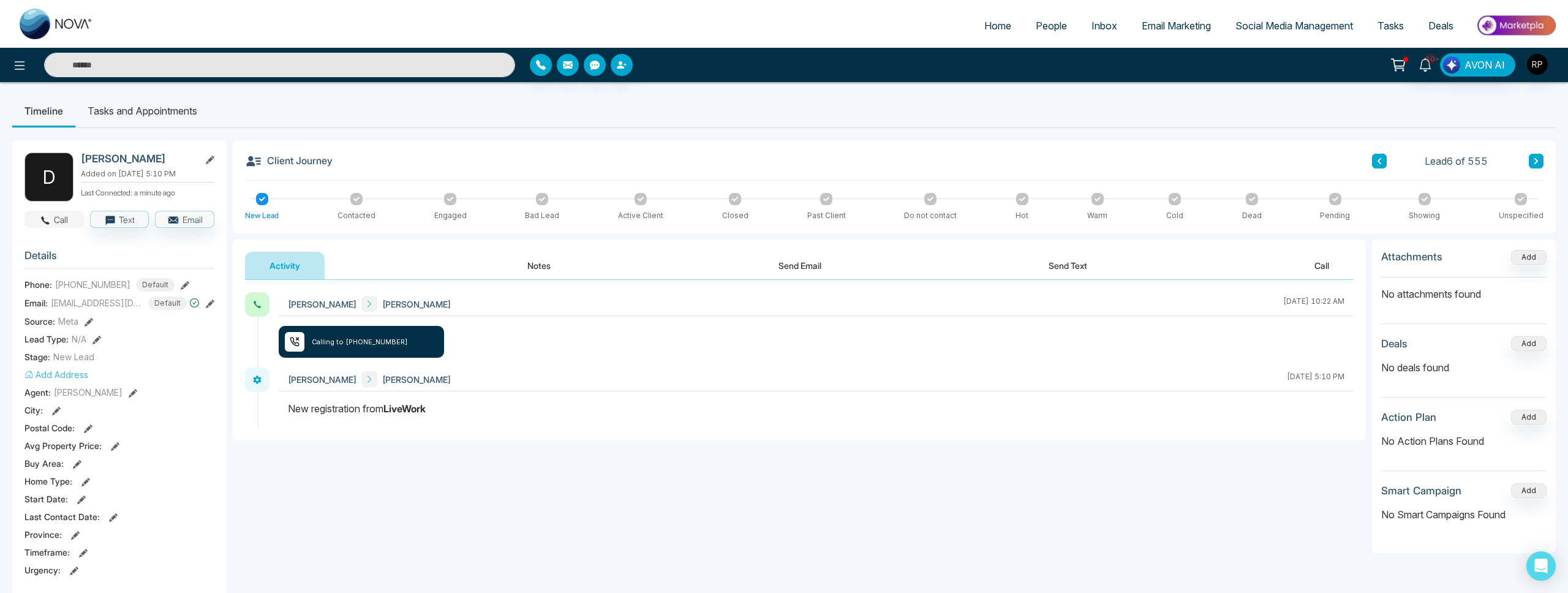
click at [58, 214] on button "Call" at bounding box center [54, 219] width 59 height 17
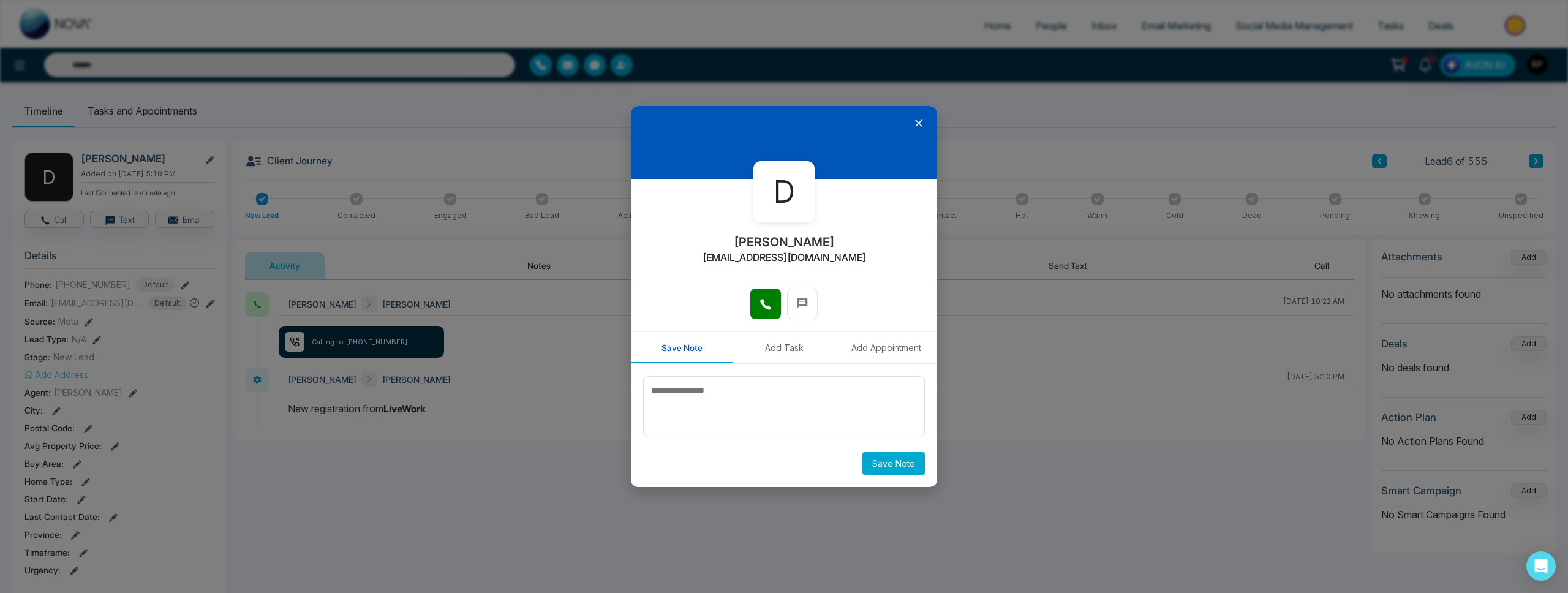
click at [766, 302] on icon at bounding box center [765, 305] width 12 height 12
click at [917, 124] on icon at bounding box center [919, 124] width 8 height 8
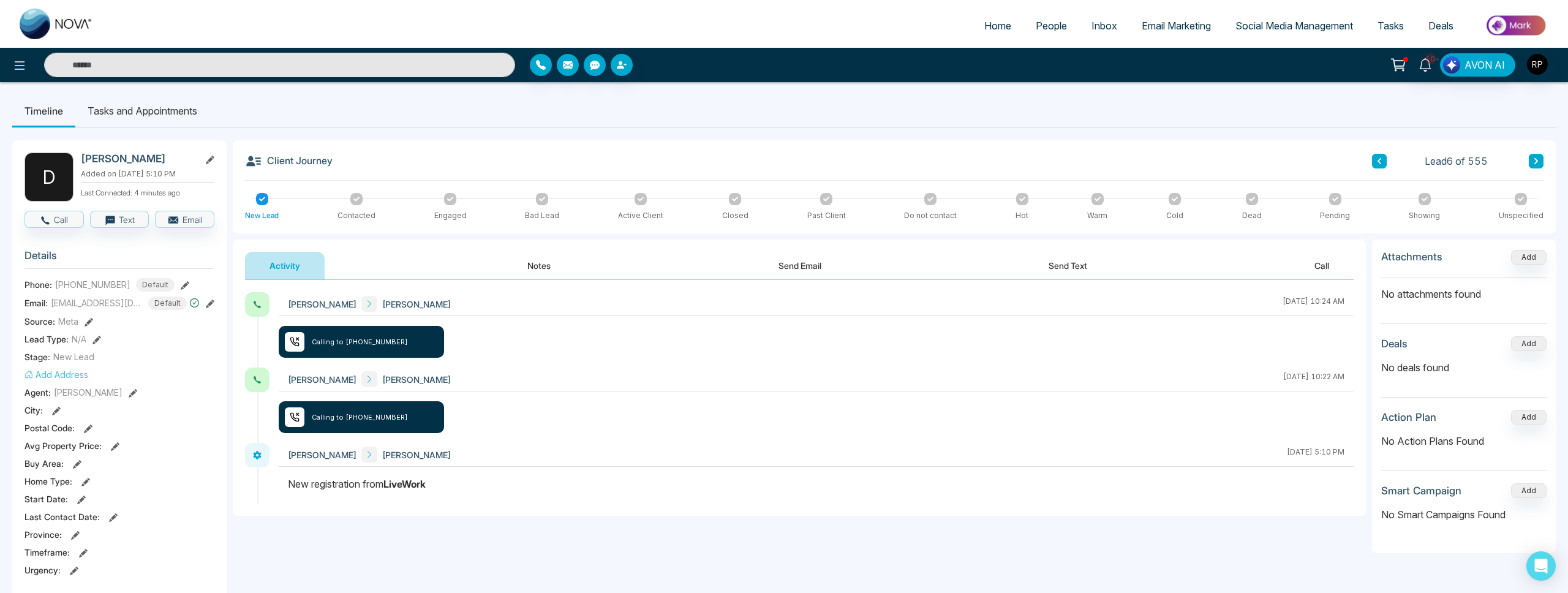
click at [531, 264] on button "Notes" at bounding box center [539, 266] width 72 height 28
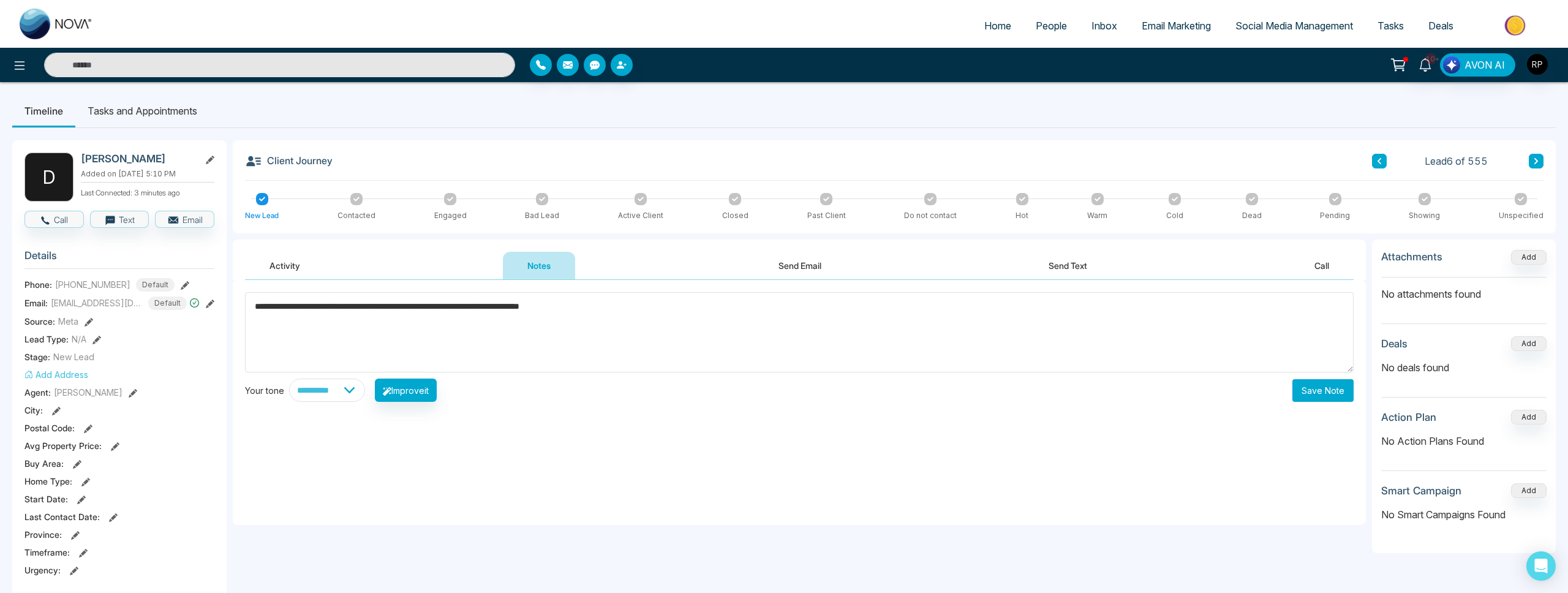
type textarea "**********"
click at [1320, 393] on button "Save Note" at bounding box center [1323, 390] width 61 height 23
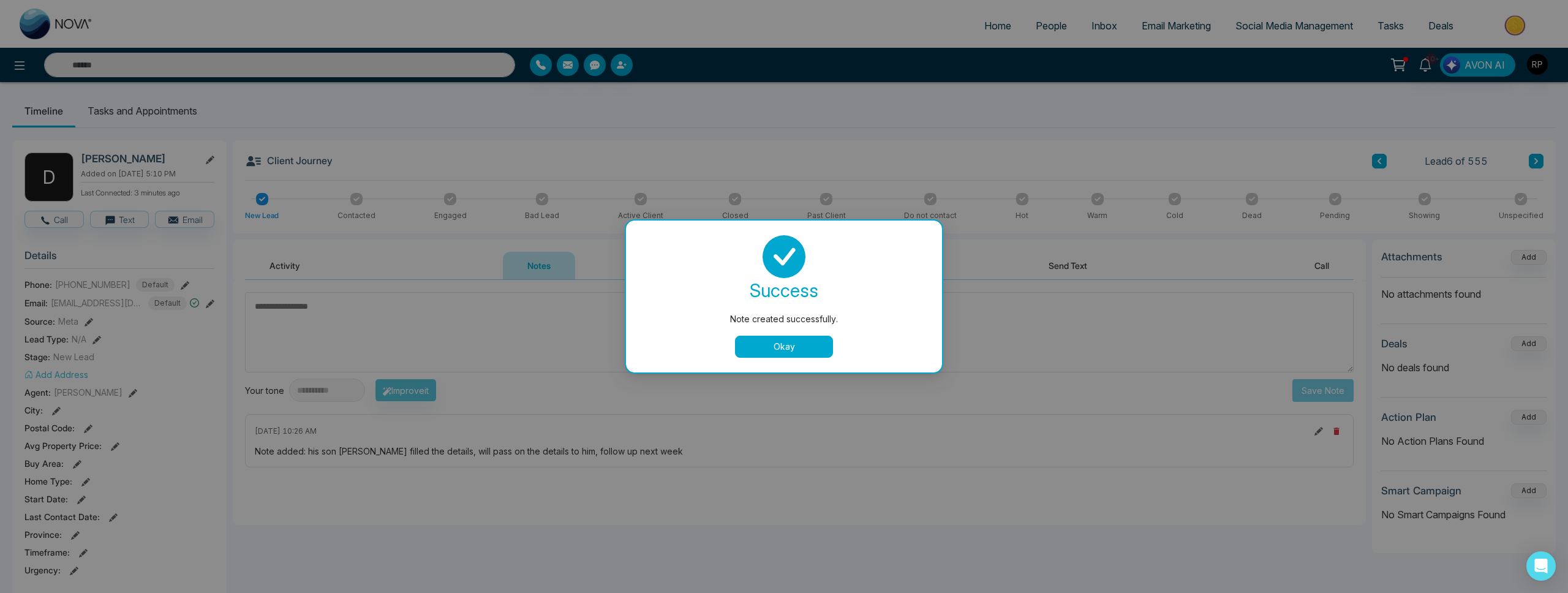
click at [774, 341] on button "Okay" at bounding box center [784, 346] width 98 height 22
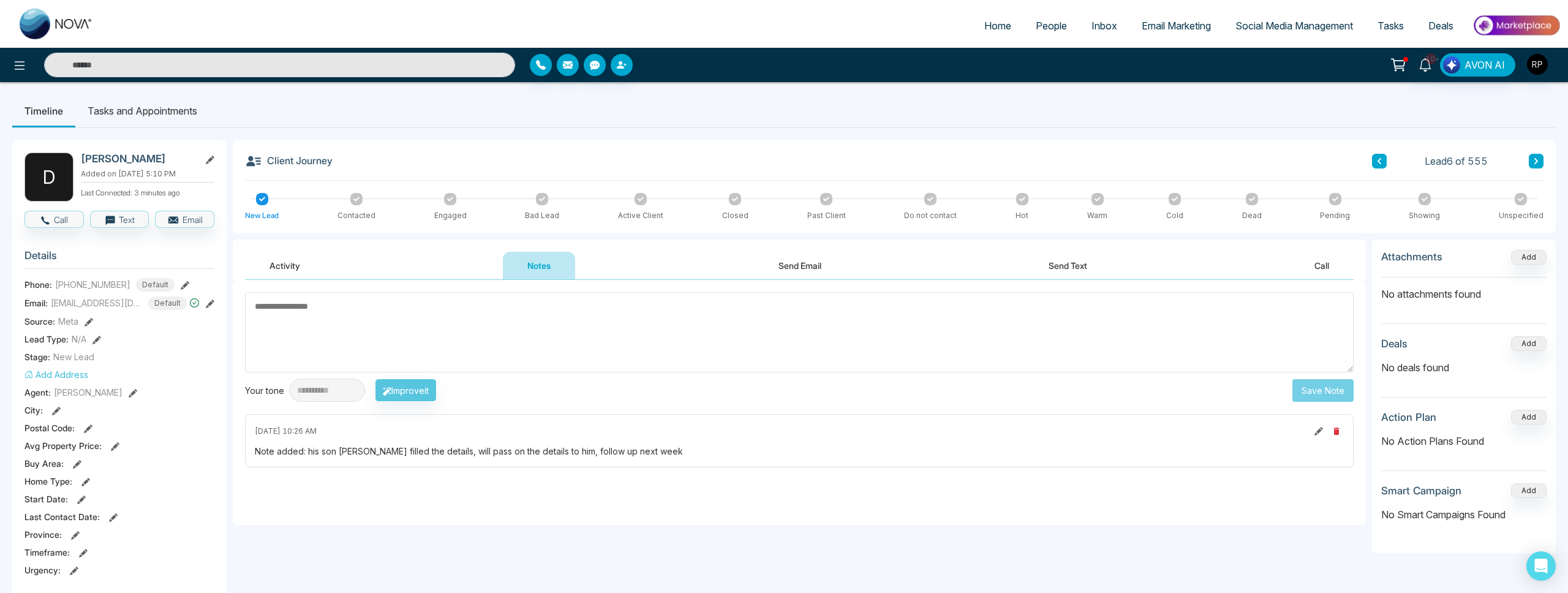
click at [447, 198] on icon at bounding box center [450, 199] width 6 height 6
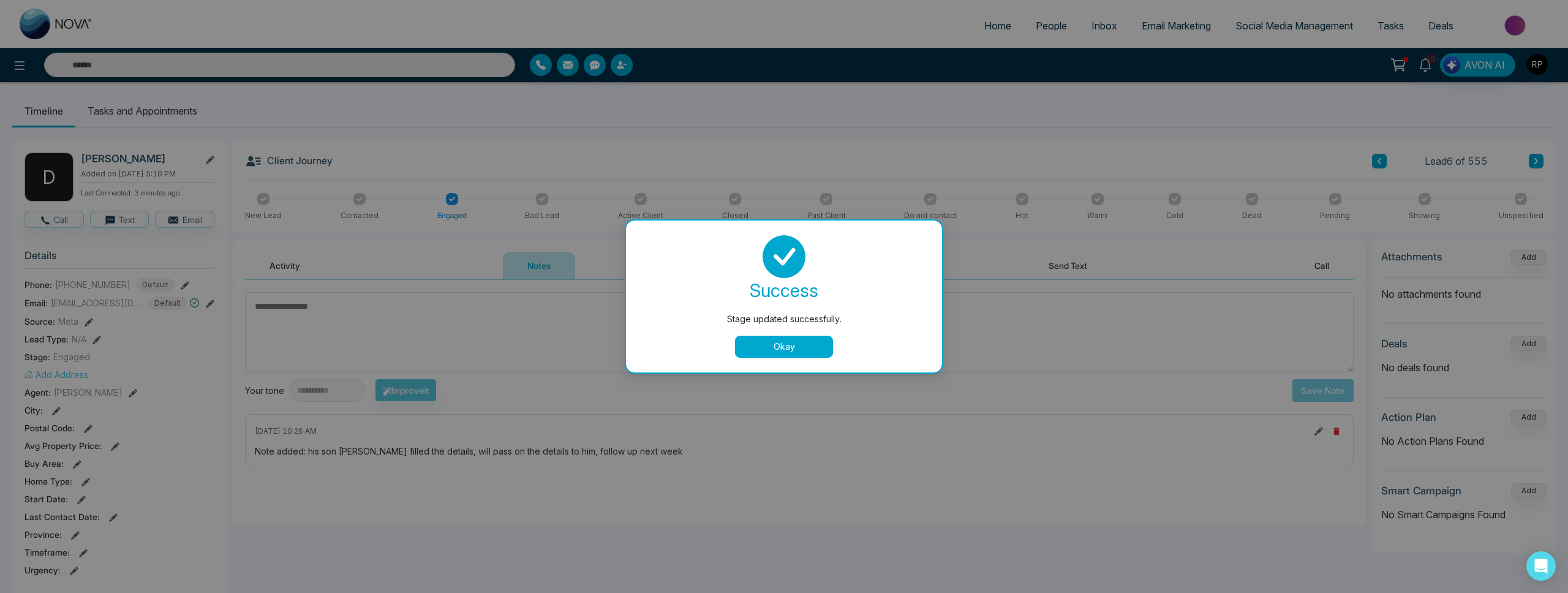
drag, startPoint x: 800, startPoint y: 343, endPoint x: 776, endPoint y: 338, distance: 24.5
click at [800, 343] on button "Okay" at bounding box center [784, 346] width 98 height 22
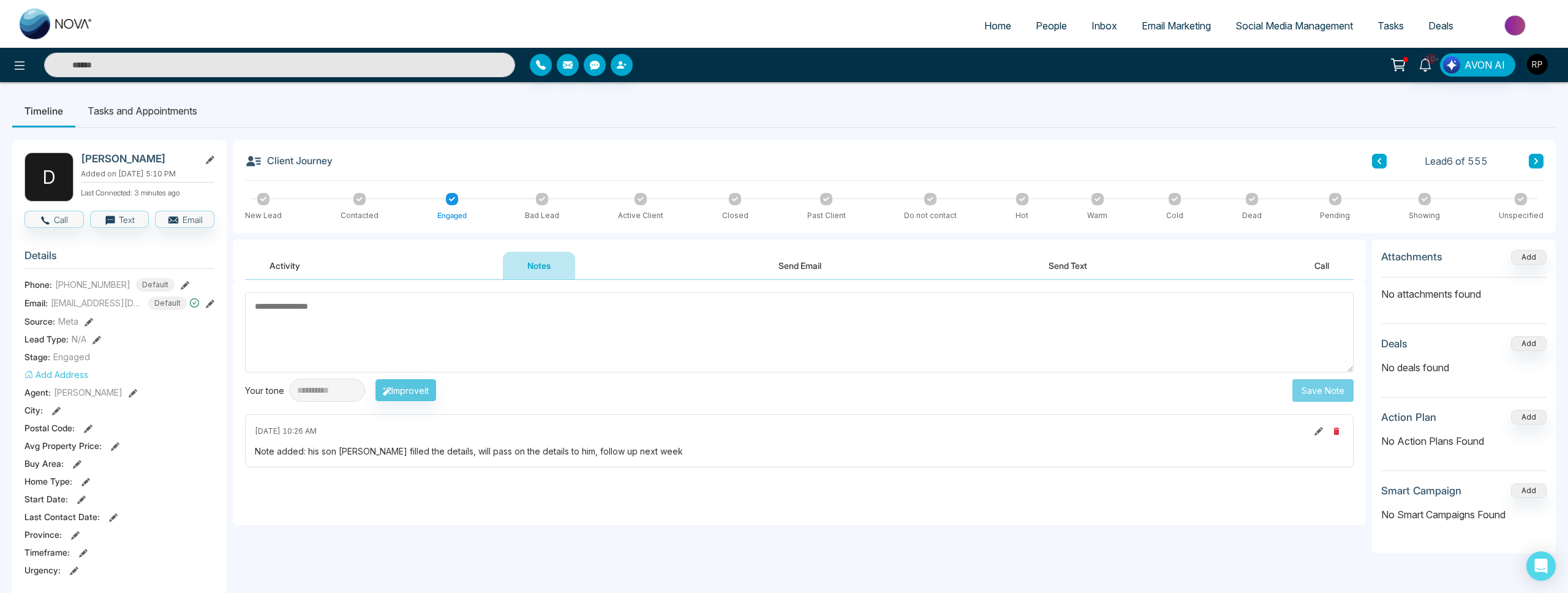
click at [157, 107] on li "Tasks and Appointments" at bounding box center [142, 110] width 134 height 33
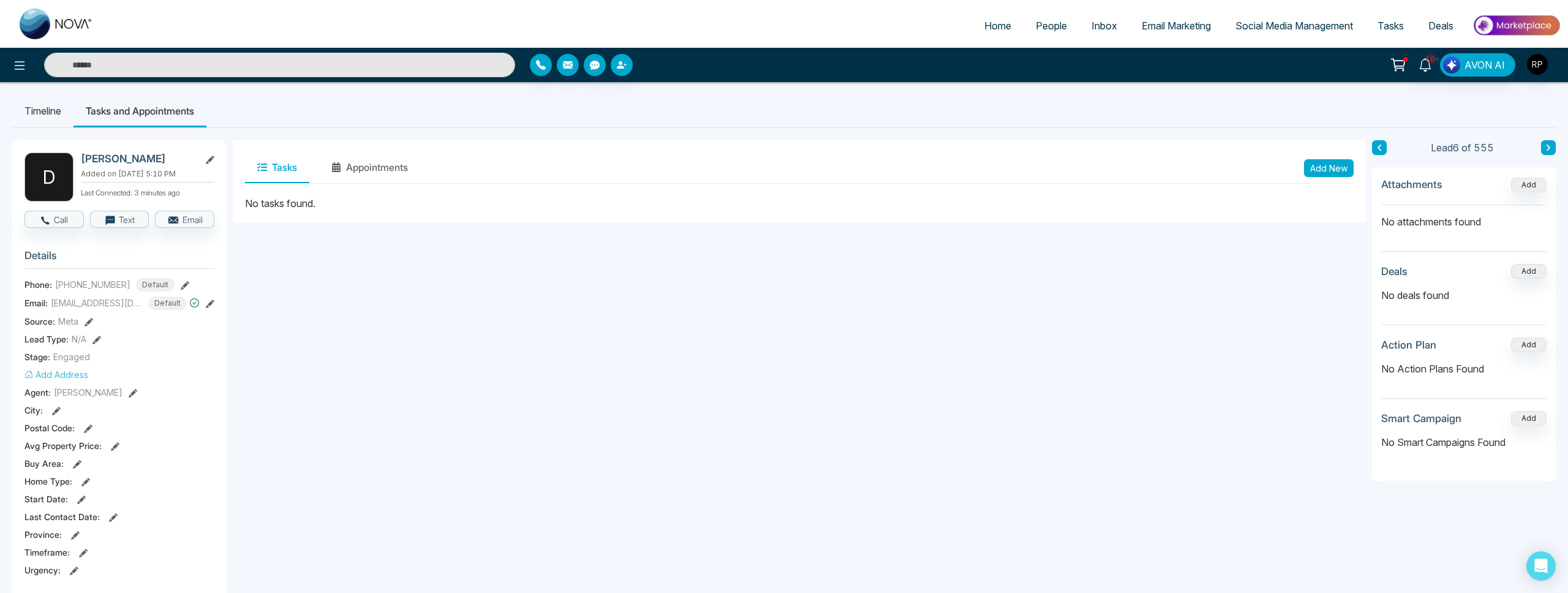
click at [1317, 164] on button "Add New" at bounding box center [1329, 168] width 49 height 18
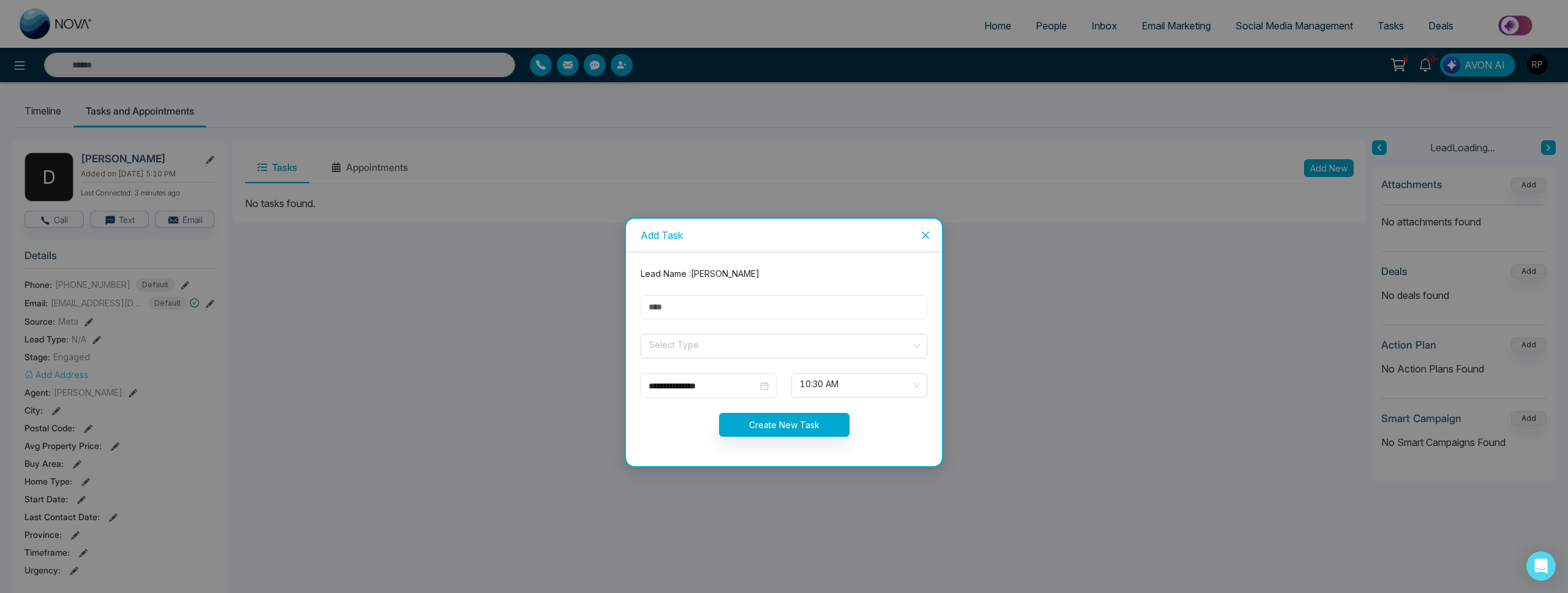
drag, startPoint x: 818, startPoint y: 312, endPoint x: 786, endPoint y: 319, distance: 32.8
click at [818, 312] on input "text" at bounding box center [783, 306] width 286 height 24
type input "*********"
click at [708, 345] on input "search" at bounding box center [779, 343] width 264 height 18
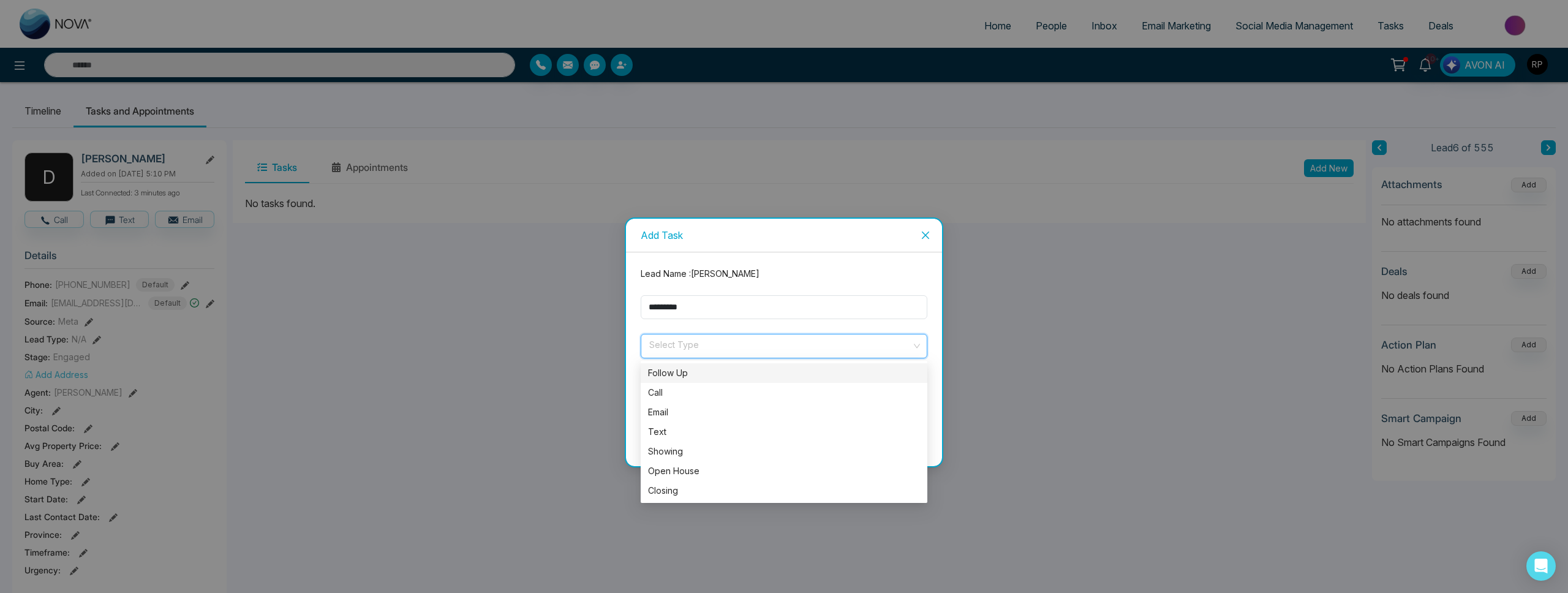
click at [682, 378] on div "Follow Up" at bounding box center [784, 373] width 272 height 13
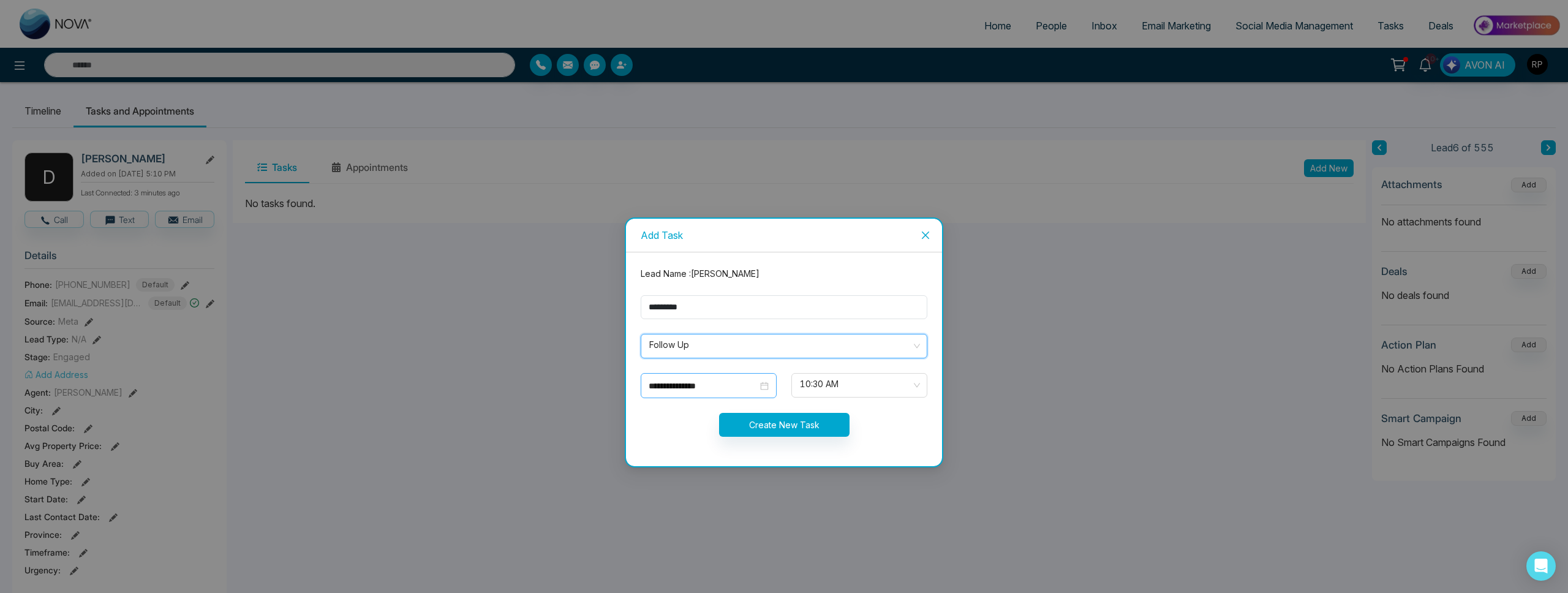
click at [720, 390] on input "**********" at bounding box center [703, 385] width 109 height 13
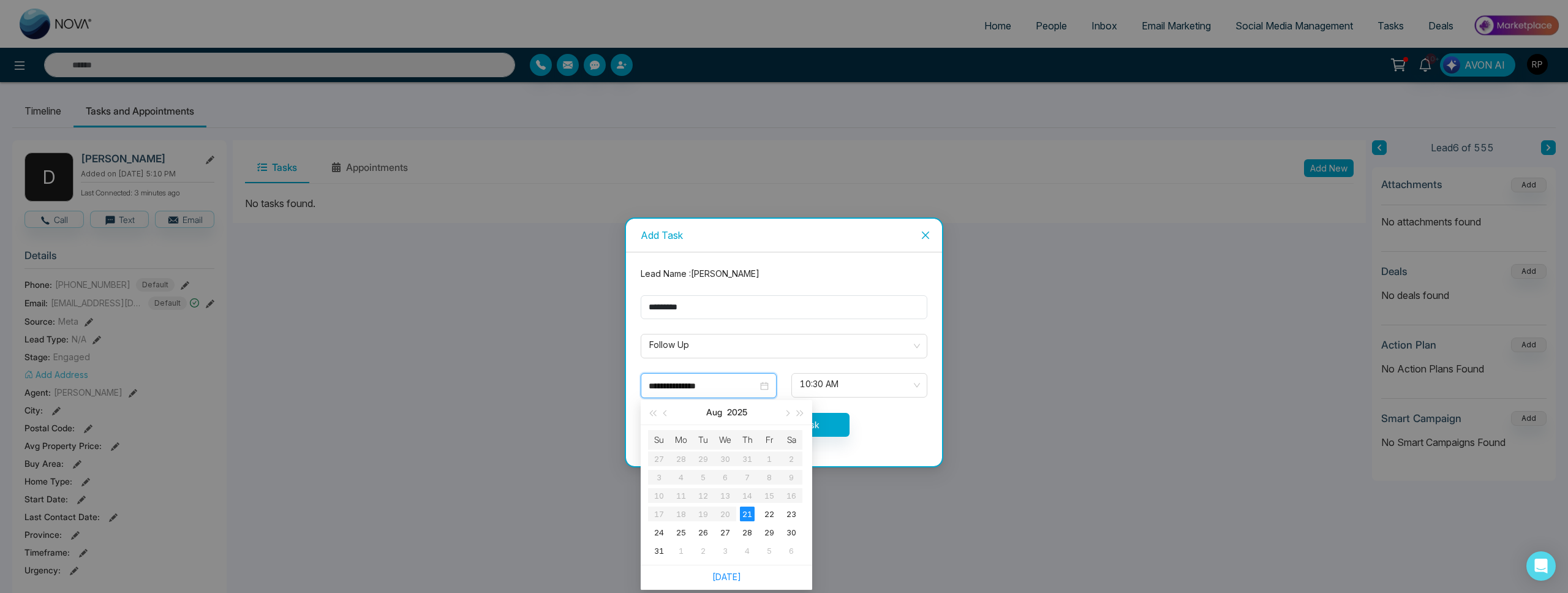
click at [768, 385] on div "**********" at bounding box center [709, 385] width 120 height 13
type input "**********"
click at [768, 535] on div "29" at bounding box center [769, 532] width 14 height 14
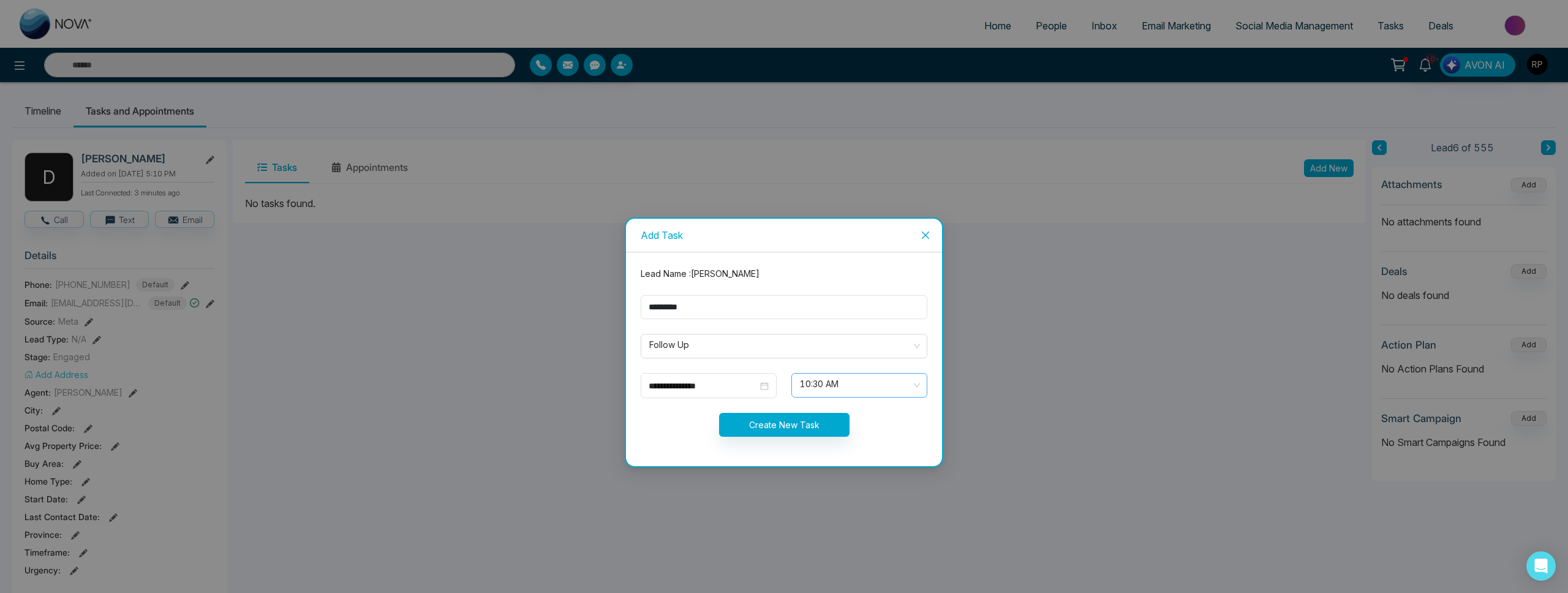
click at [851, 385] on span "10:30 AM" at bounding box center [859, 385] width 119 height 21
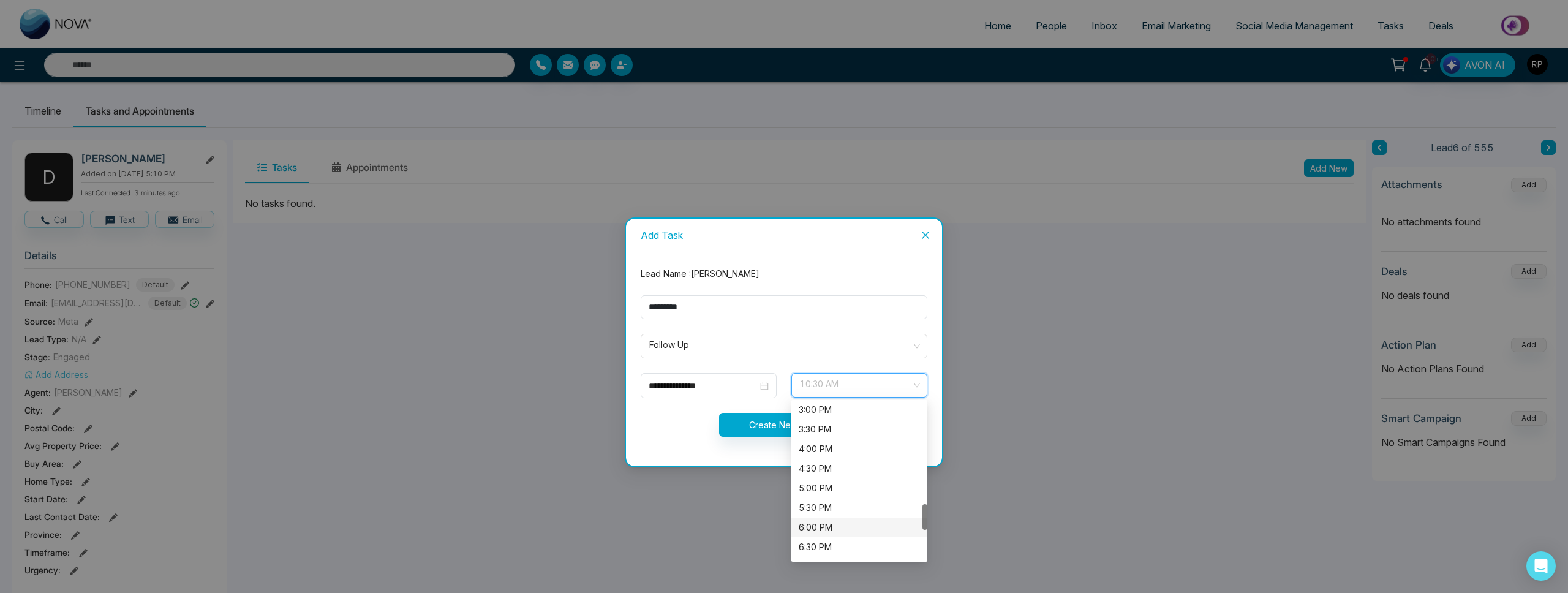
scroll to position [591, 0]
click at [819, 489] on div "5:00 PM" at bounding box center [858, 488] width 121 height 13
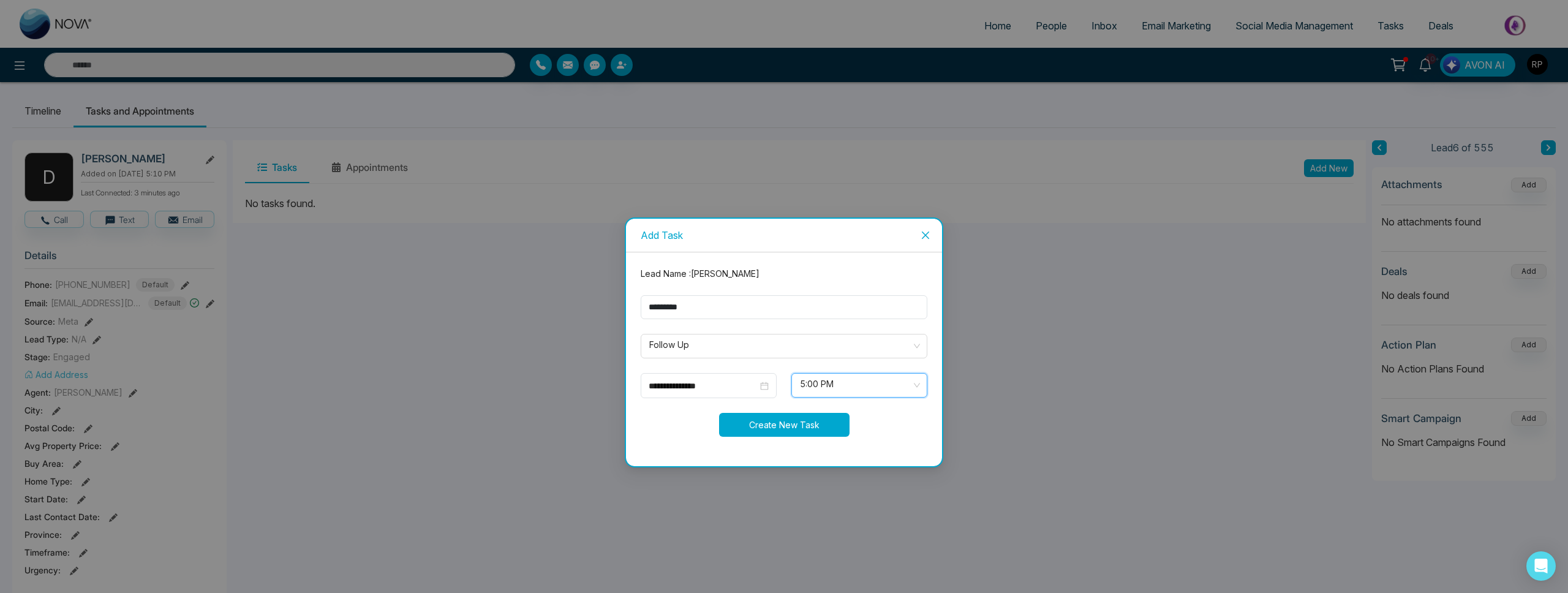
click at [772, 434] on button "Create New Task" at bounding box center [784, 425] width 130 height 24
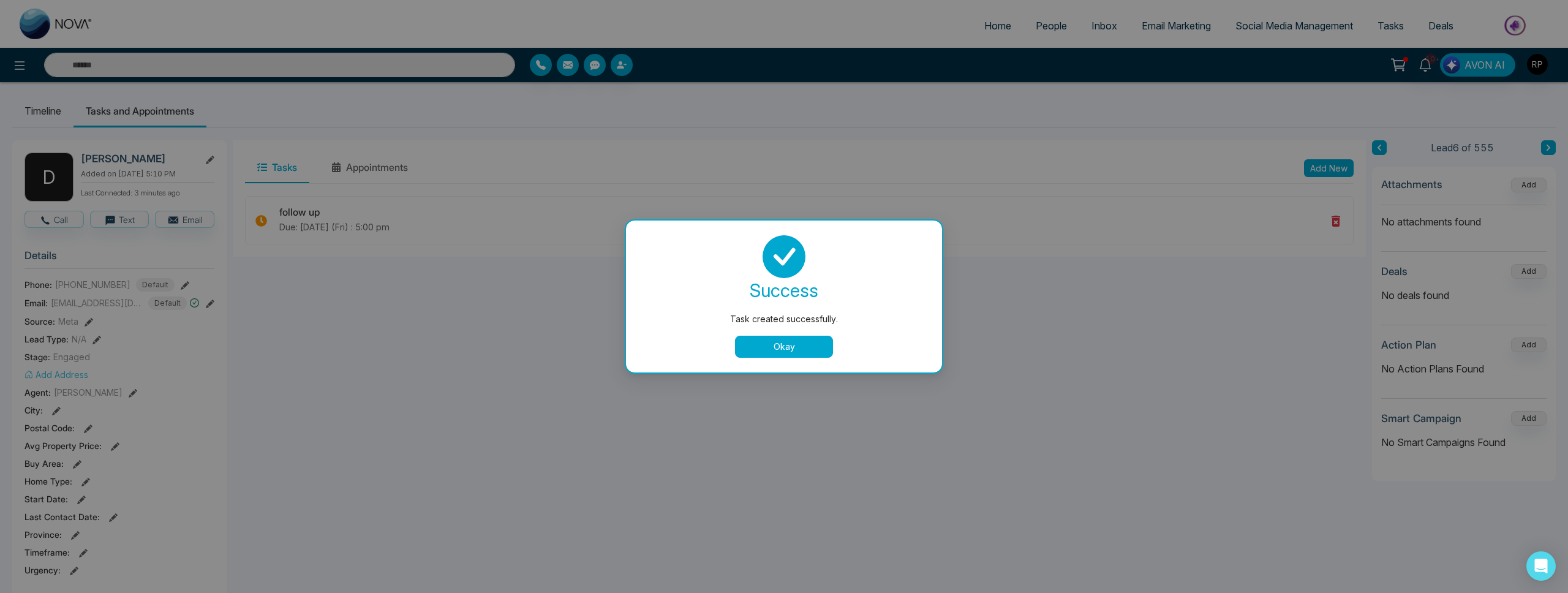
click at [778, 350] on button "Okay" at bounding box center [784, 346] width 98 height 22
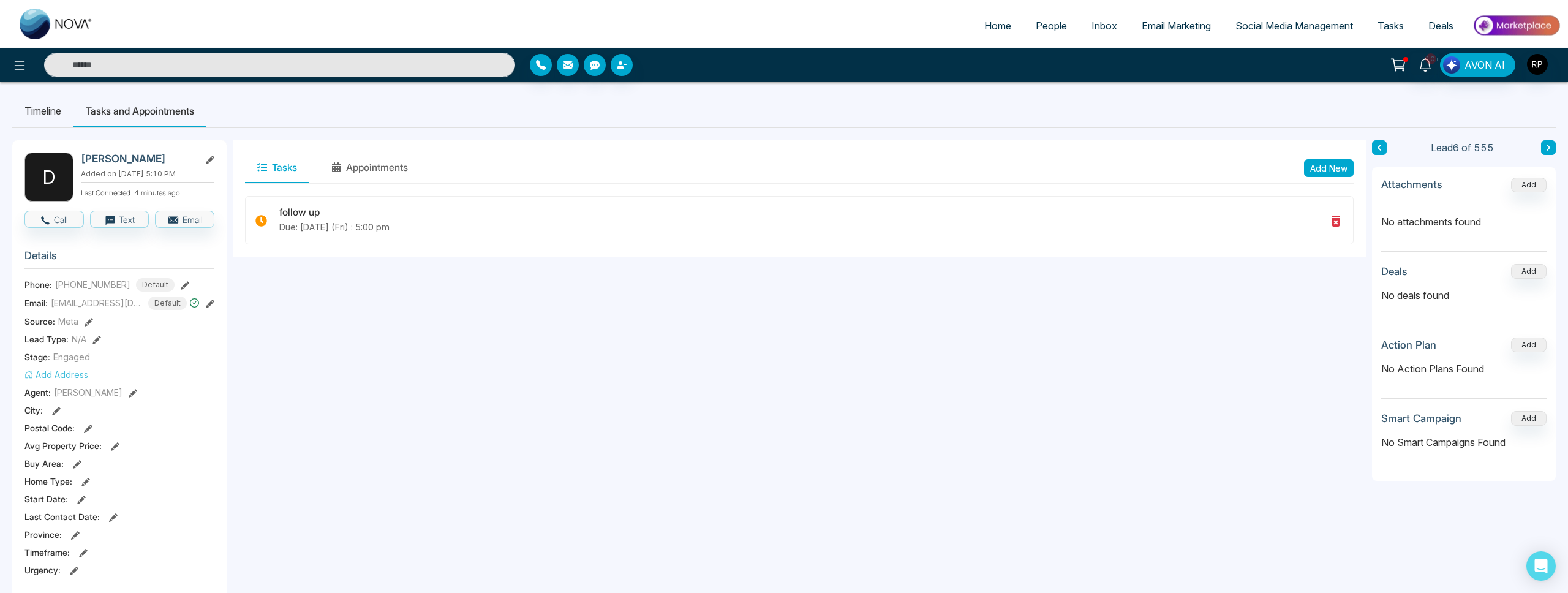
click at [987, 25] on span "Home" at bounding box center [998, 26] width 27 height 12
select select "*"
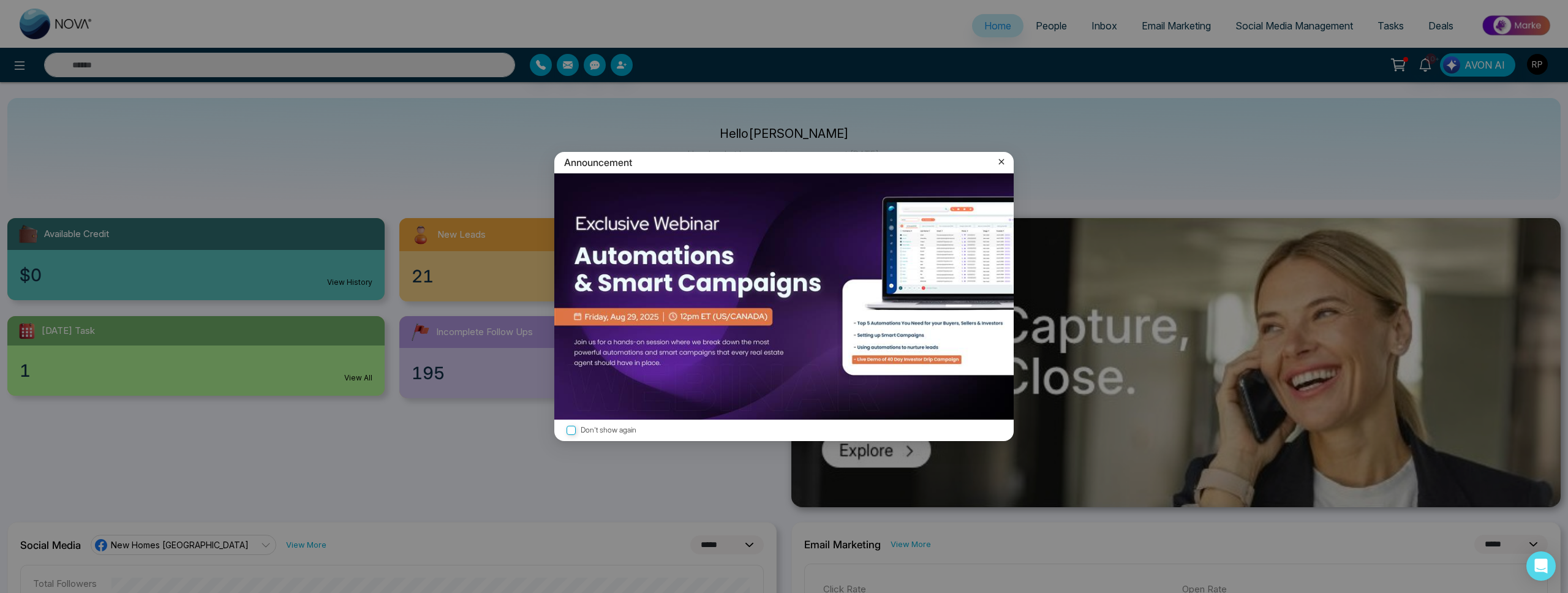
click at [1001, 161] on icon at bounding box center [1001, 162] width 12 height 12
